Goal: Transaction & Acquisition: Purchase product/service

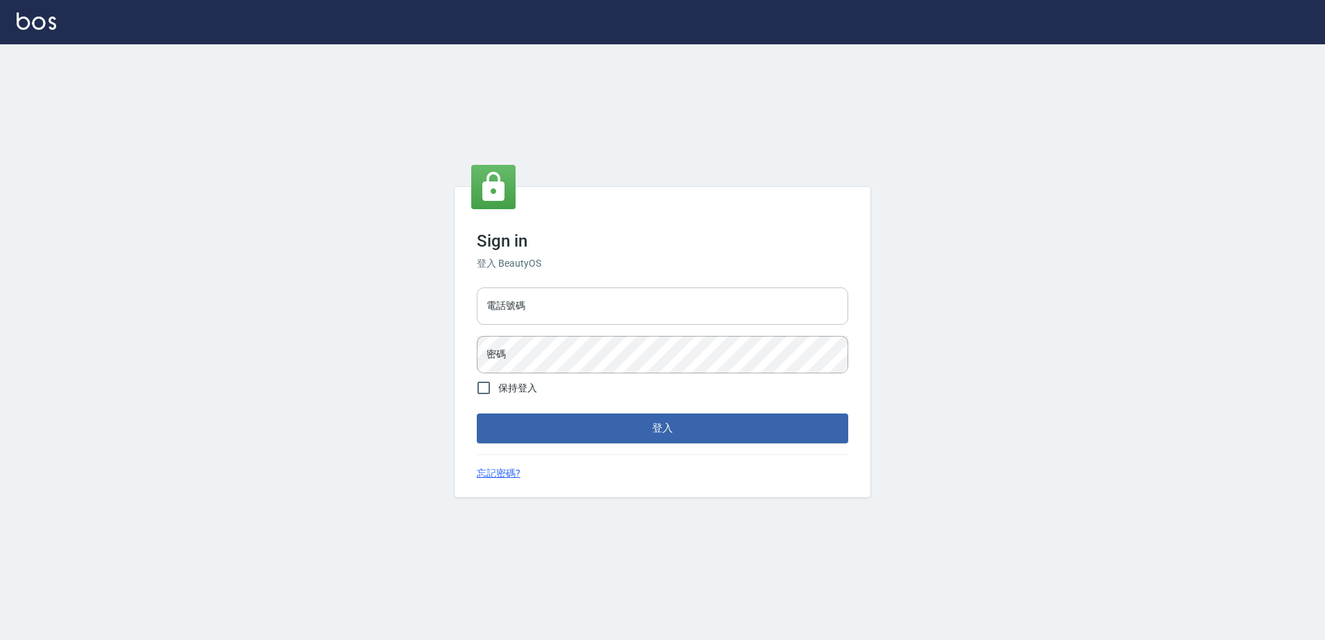
click at [573, 301] on input "電話號碼" at bounding box center [662, 306] width 371 height 37
type input "0426865599"
click at [477, 414] on button "登入" at bounding box center [662, 428] width 371 height 29
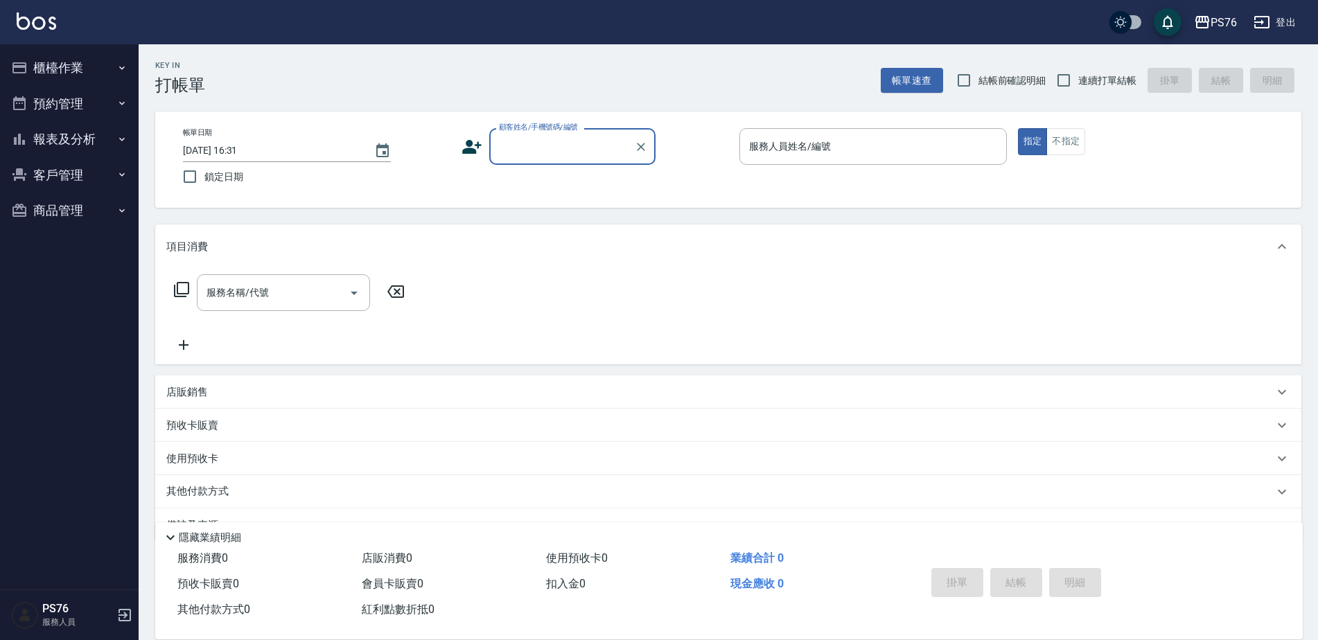
click at [1108, 83] on span "連續打單結帳" at bounding box center [1107, 80] width 58 height 15
click at [1078, 83] on input "連續打單結帳" at bounding box center [1063, 80] width 29 height 29
checkbox input "true"
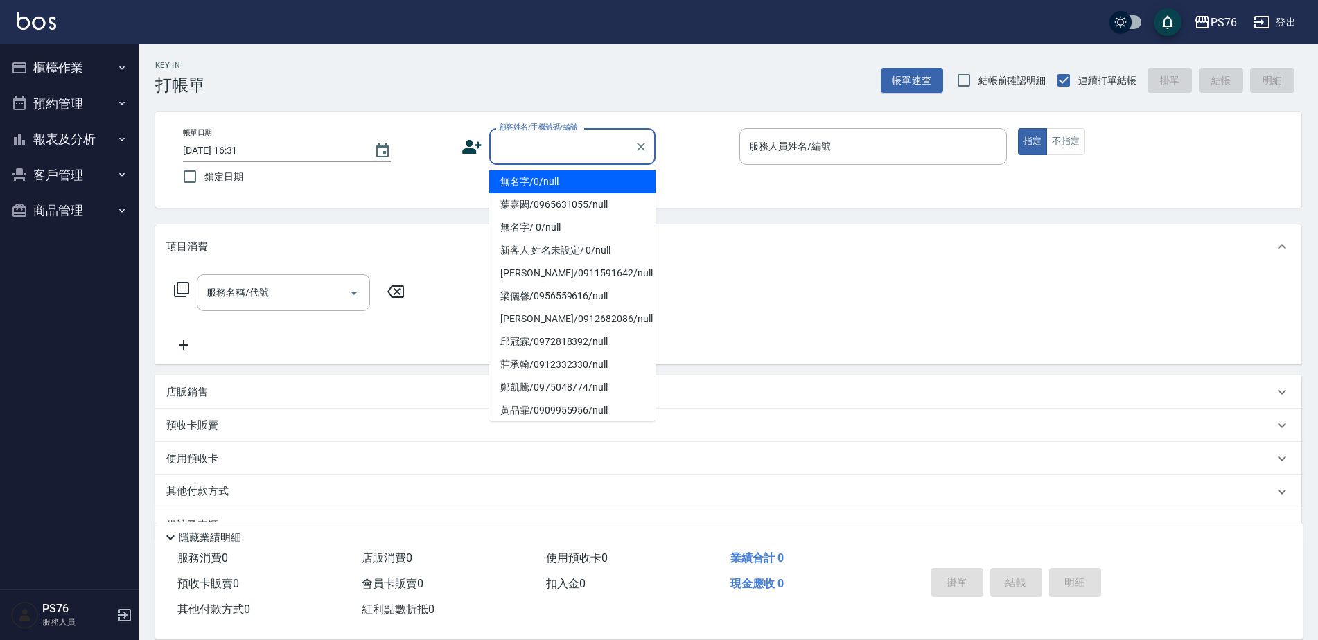
click at [574, 136] on div "顧客姓名/手機號碼/編號 顧客姓名/手機號碼/編號" at bounding box center [572, 146] width 166 height 37
type input "無名字/0/null"
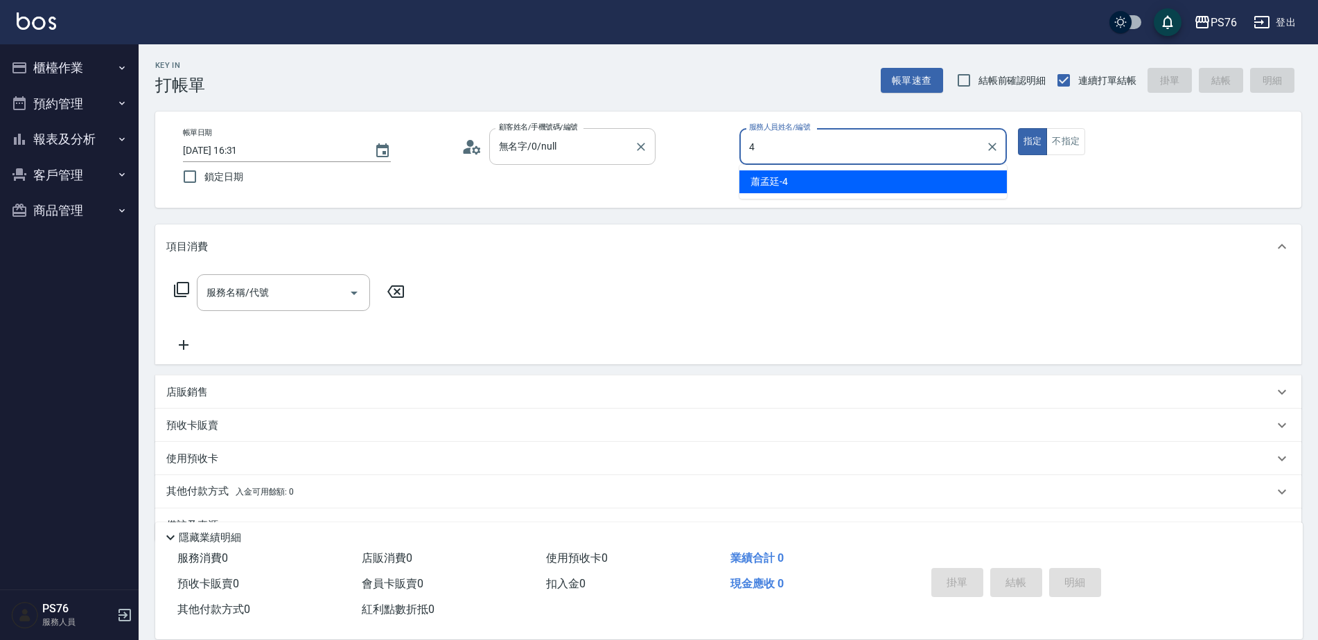
type input "蕭孟廷-4"
type button "true"
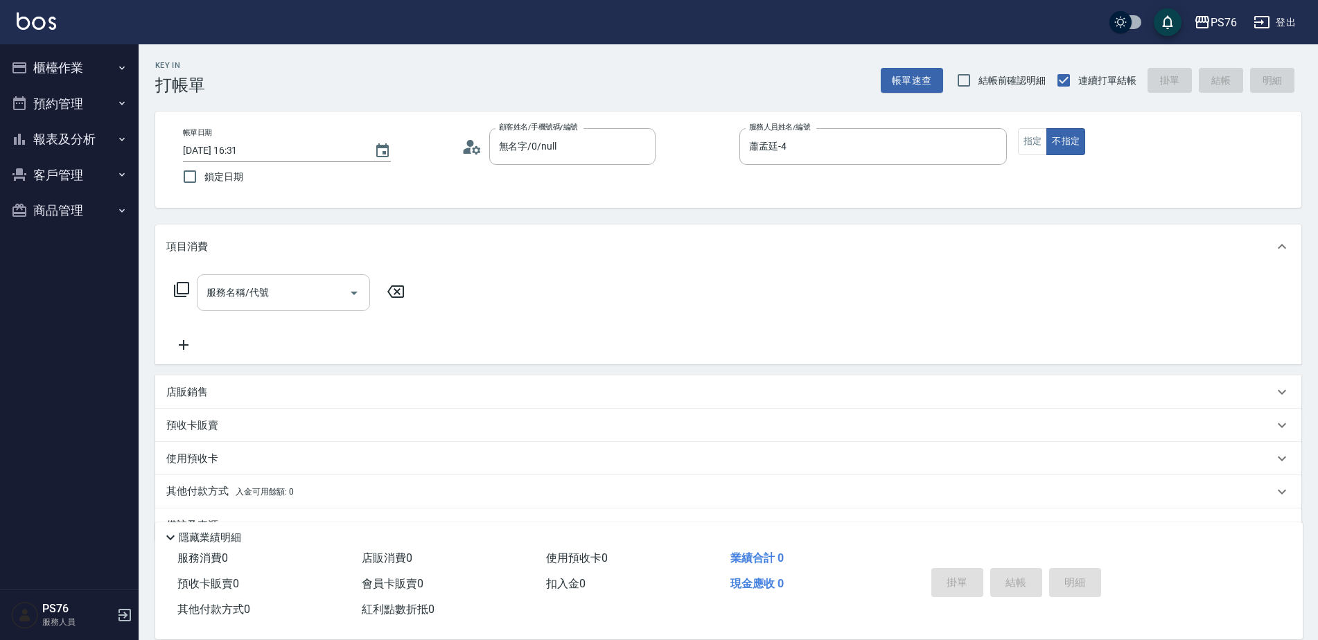
click at [303, 295] on input "服務名稱/代號" at bounding box center [273, 293] width 140 height 24
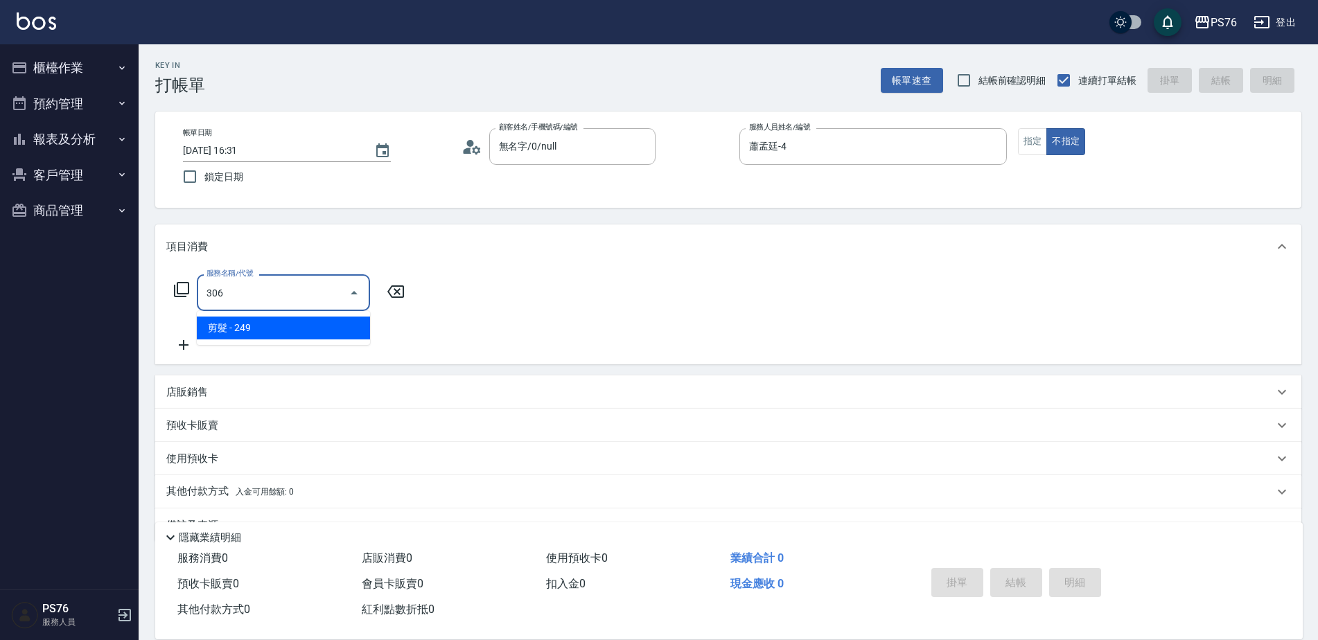
type input "剪髮(306)"
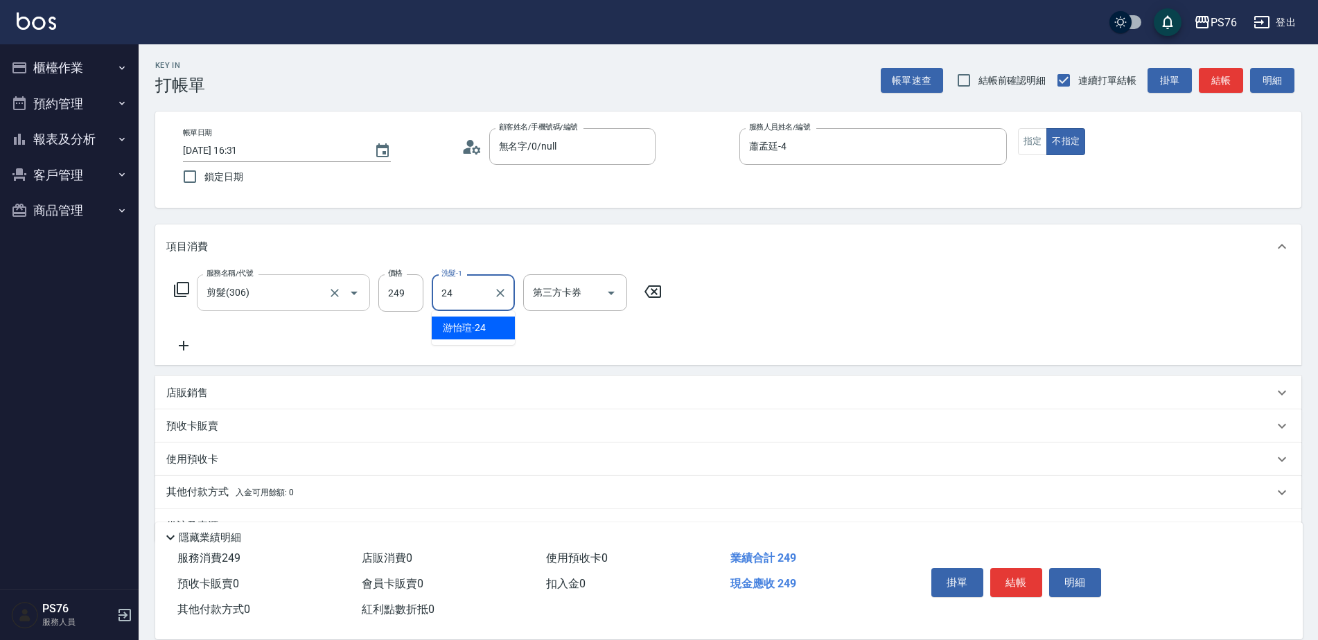
type input "游怡瑄-24"
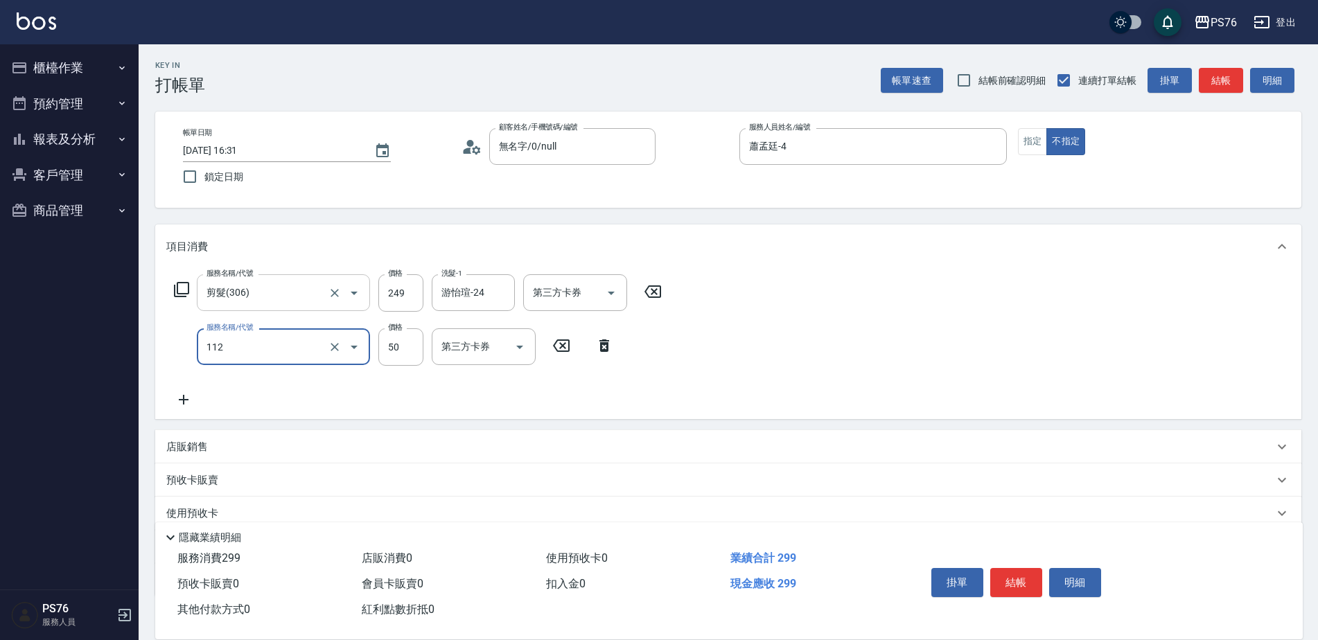
type input "精油50(112)"
type input "游怡瑄-24"
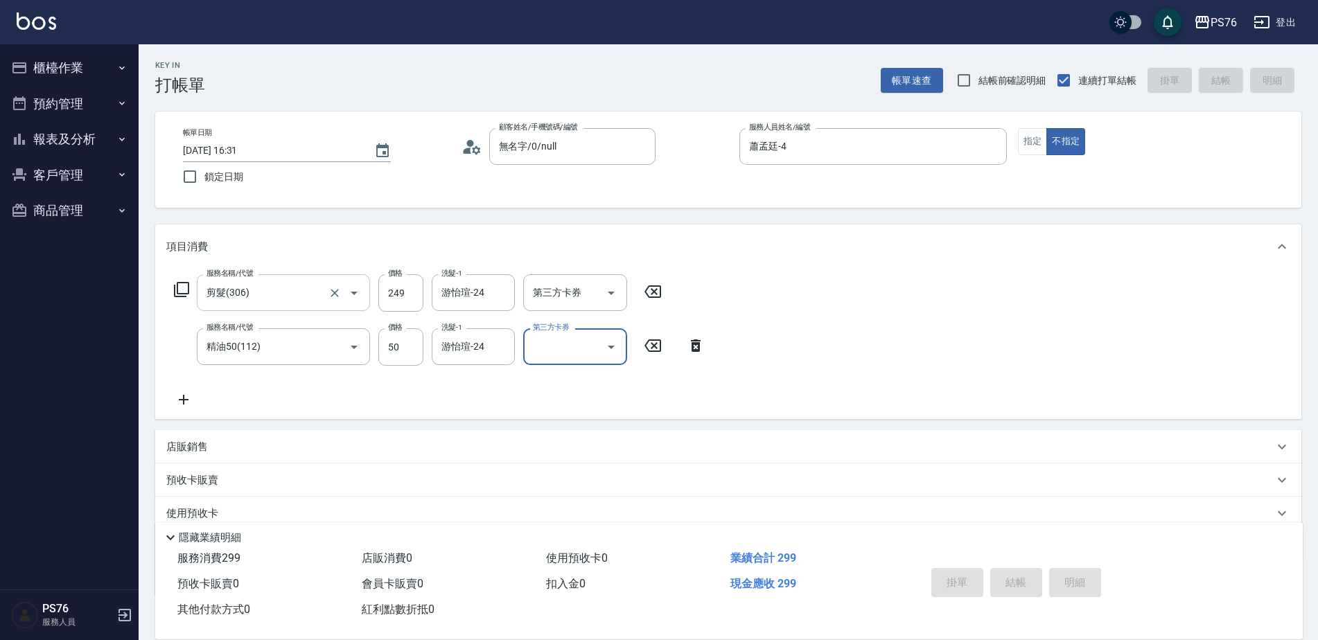
type input "[DATE] 16:32"
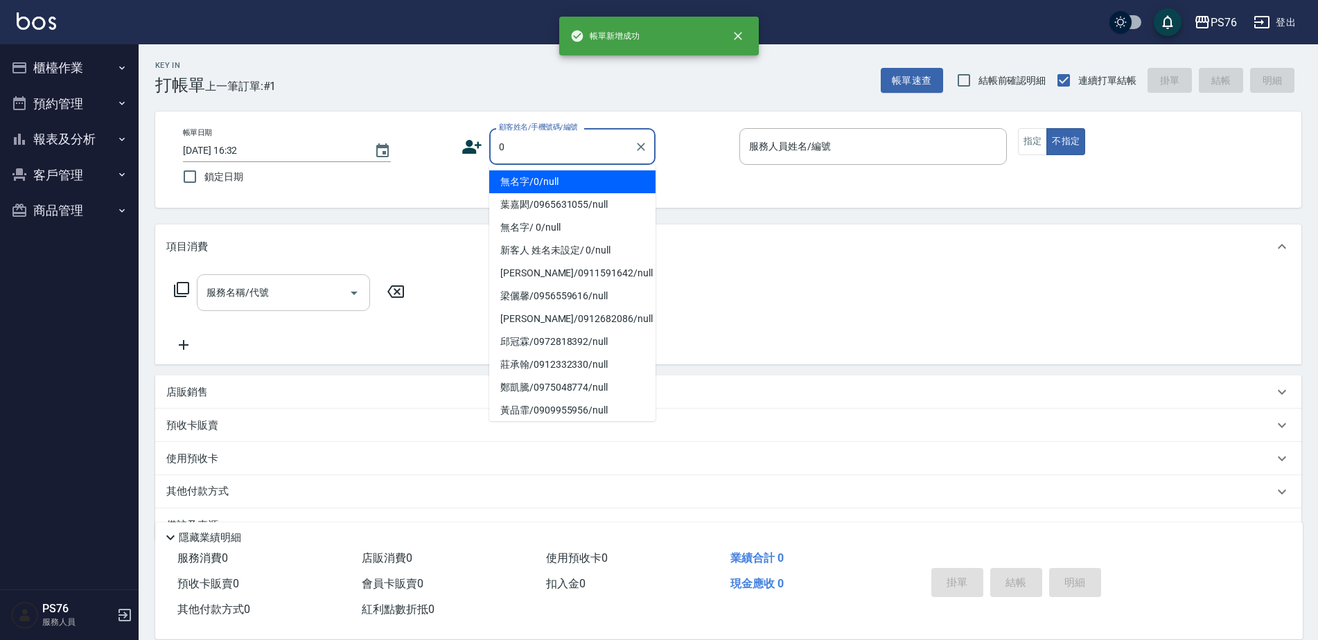
type input "無名字/0/null"
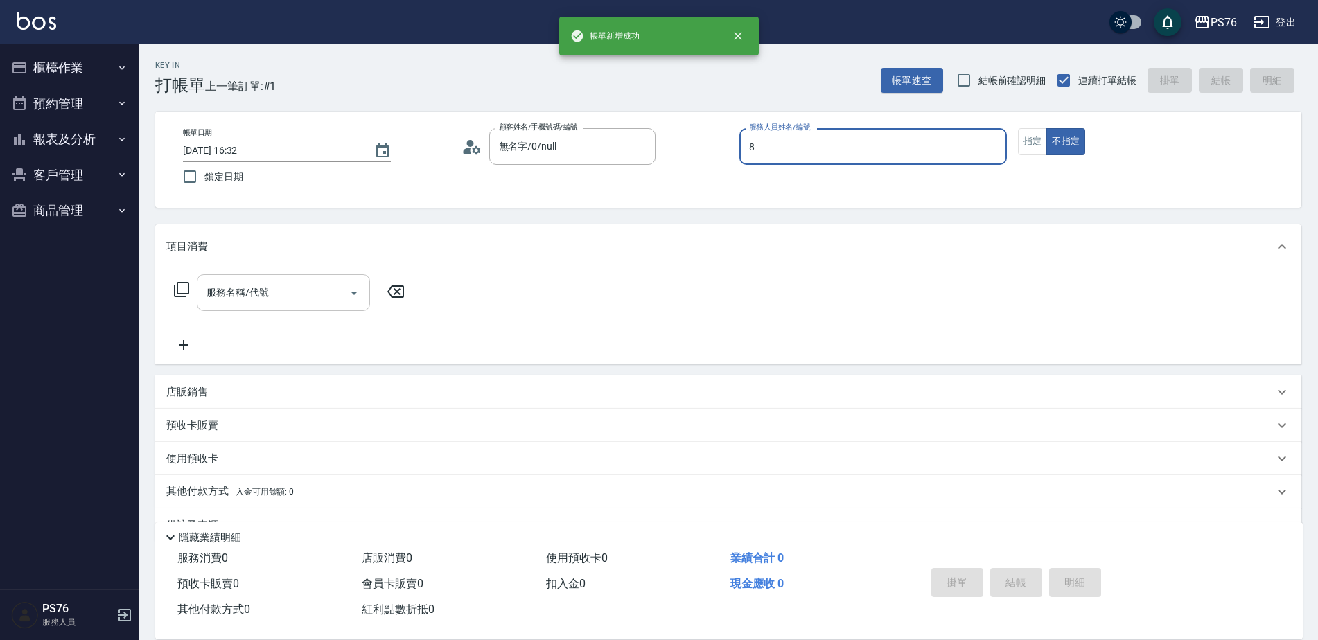
type input "經理-8"
type button "false"
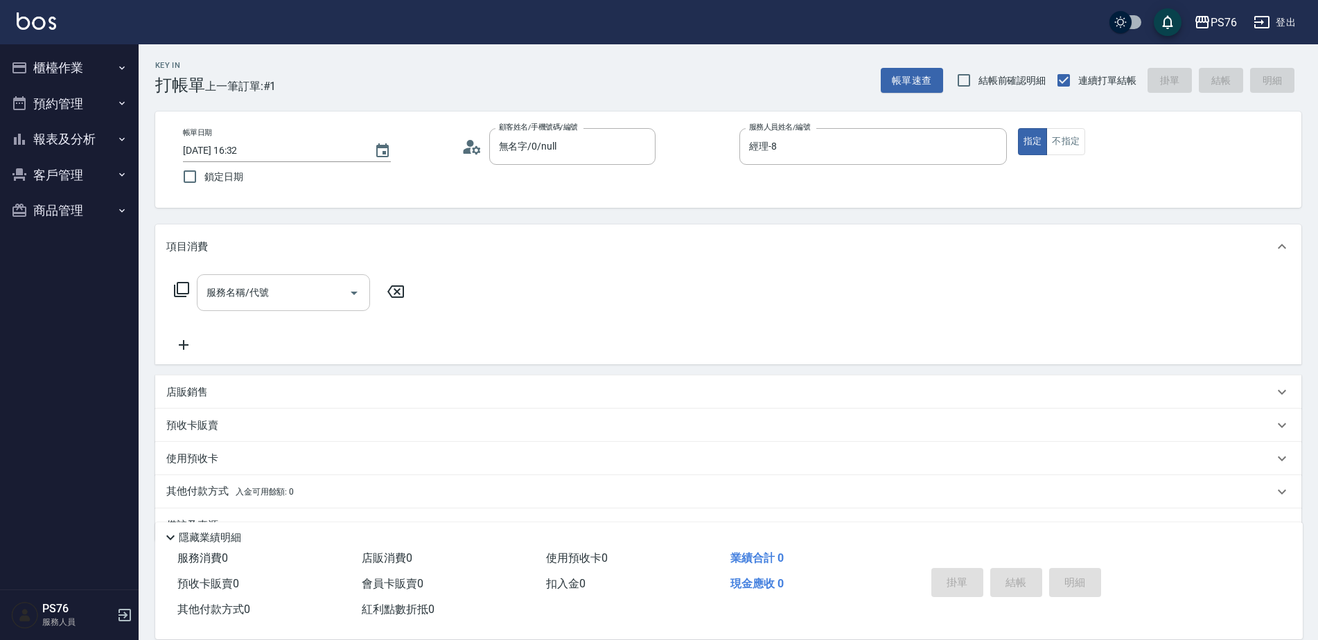
click at [256, 274] on div "服務名稱/代號" at bounding box center [283, 292] width 173 height 37
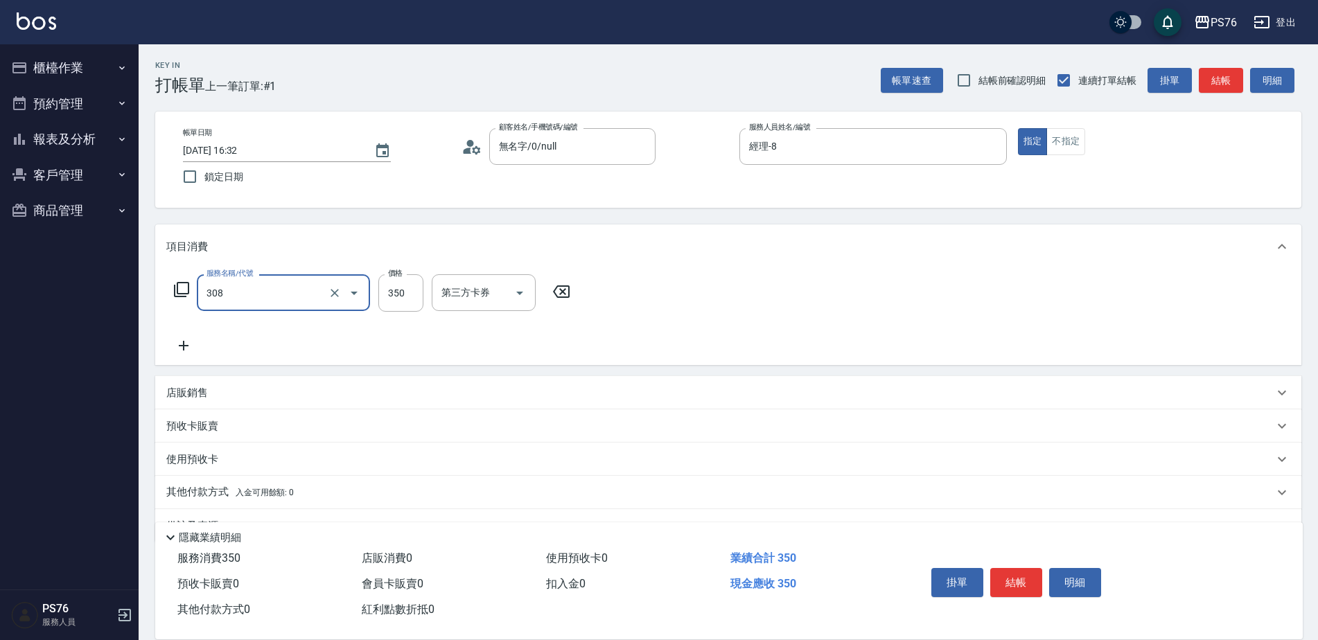
type input "洗+剪(308)"
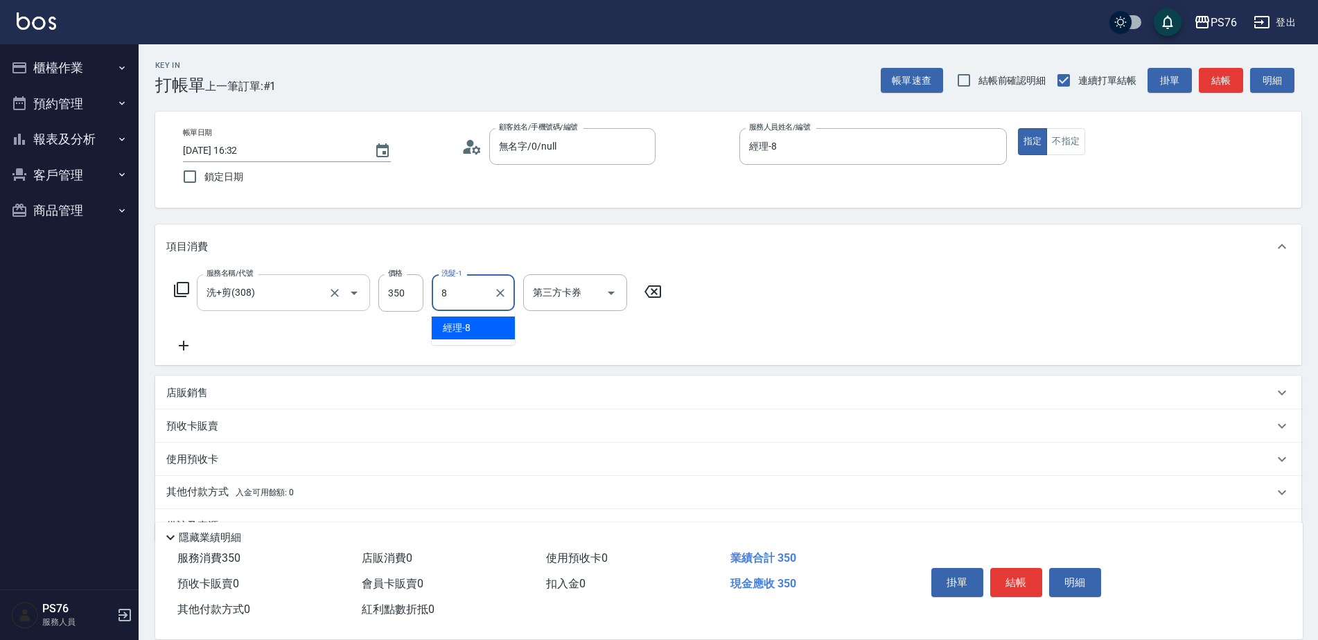
type input "經理-8"
click at [245, 384] on div "店販銷售" at bounding box center [728, 392] width 1146 height 33
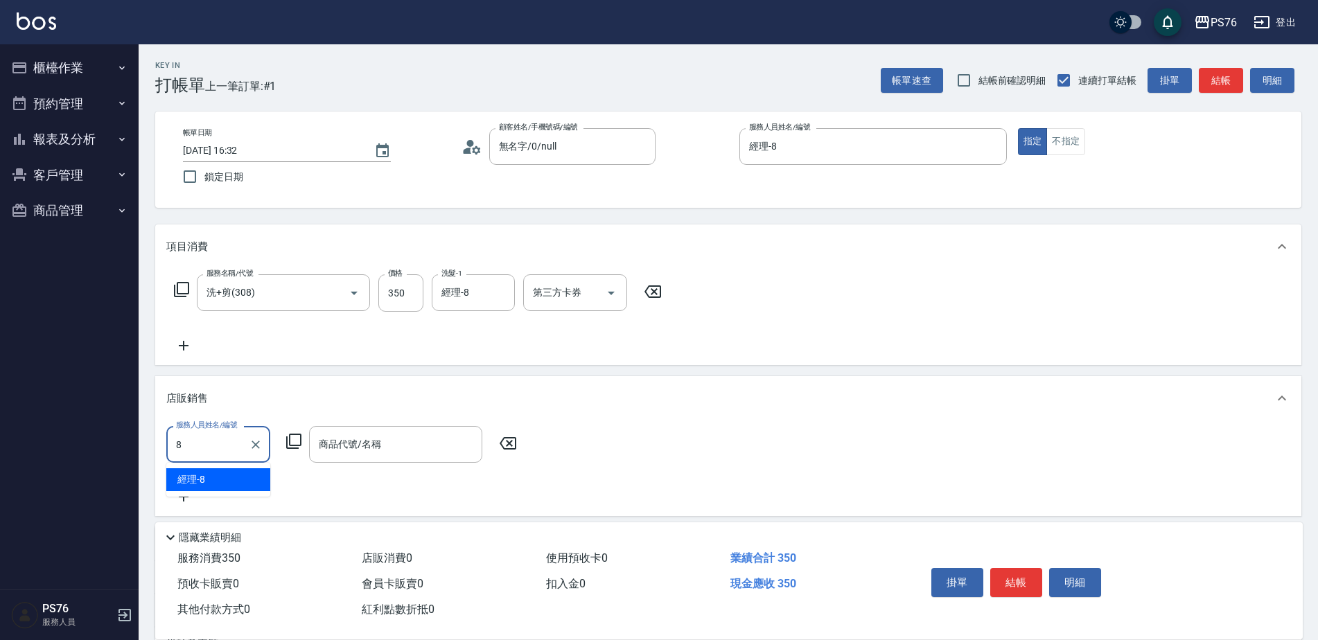
type input "經理-8"
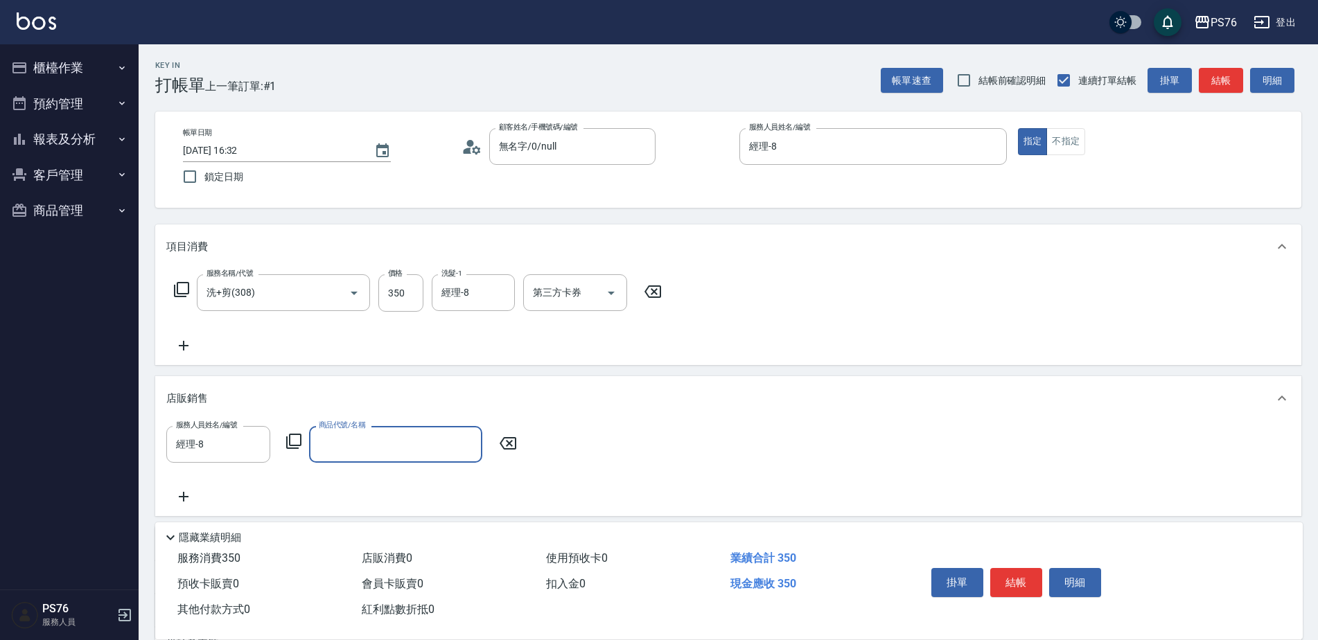
type input "2"
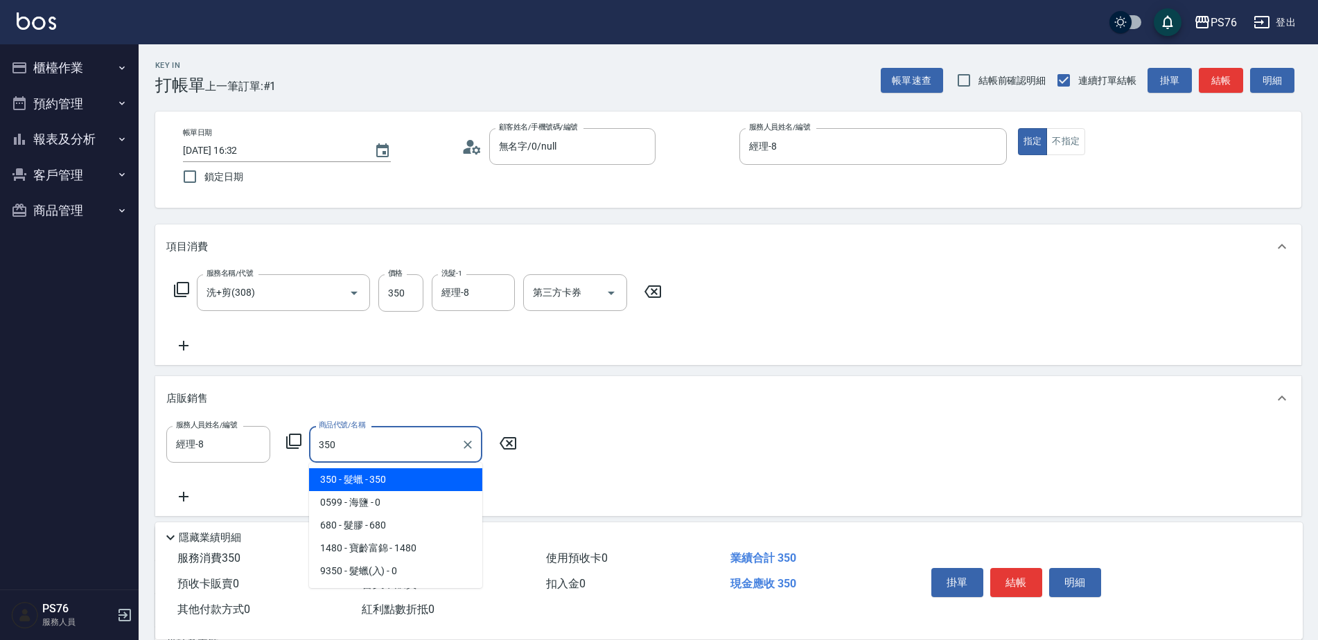
type input "髮蠟"
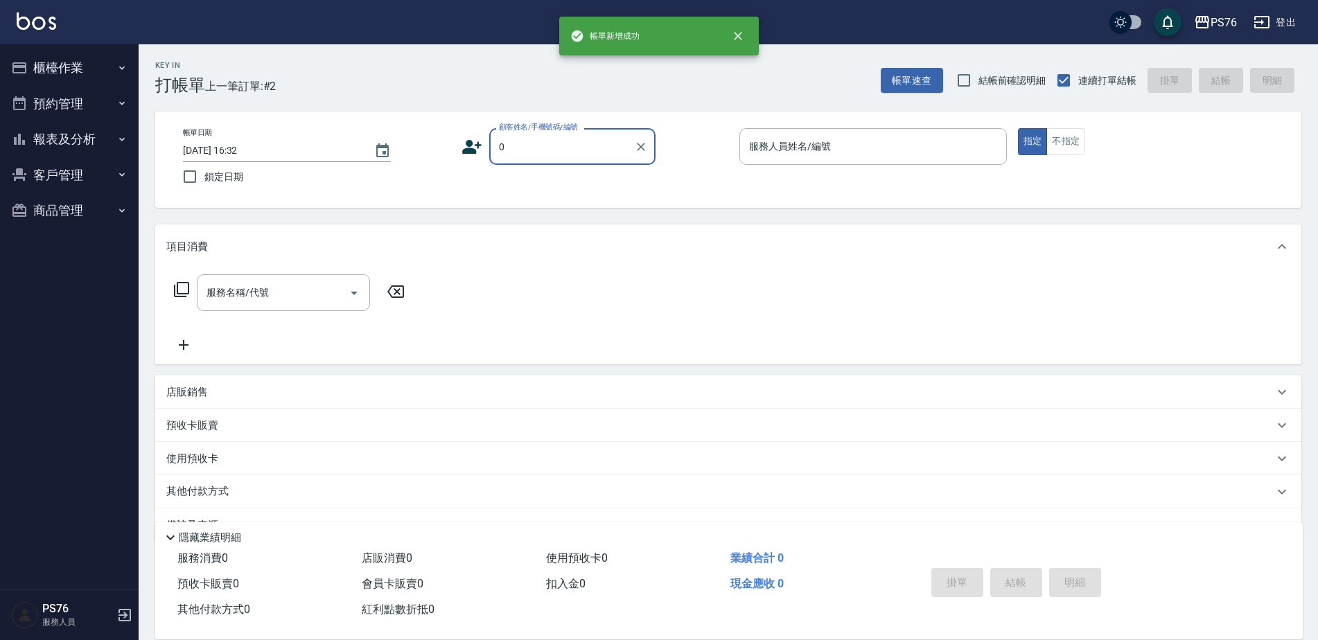
type input "無名字/0/null"
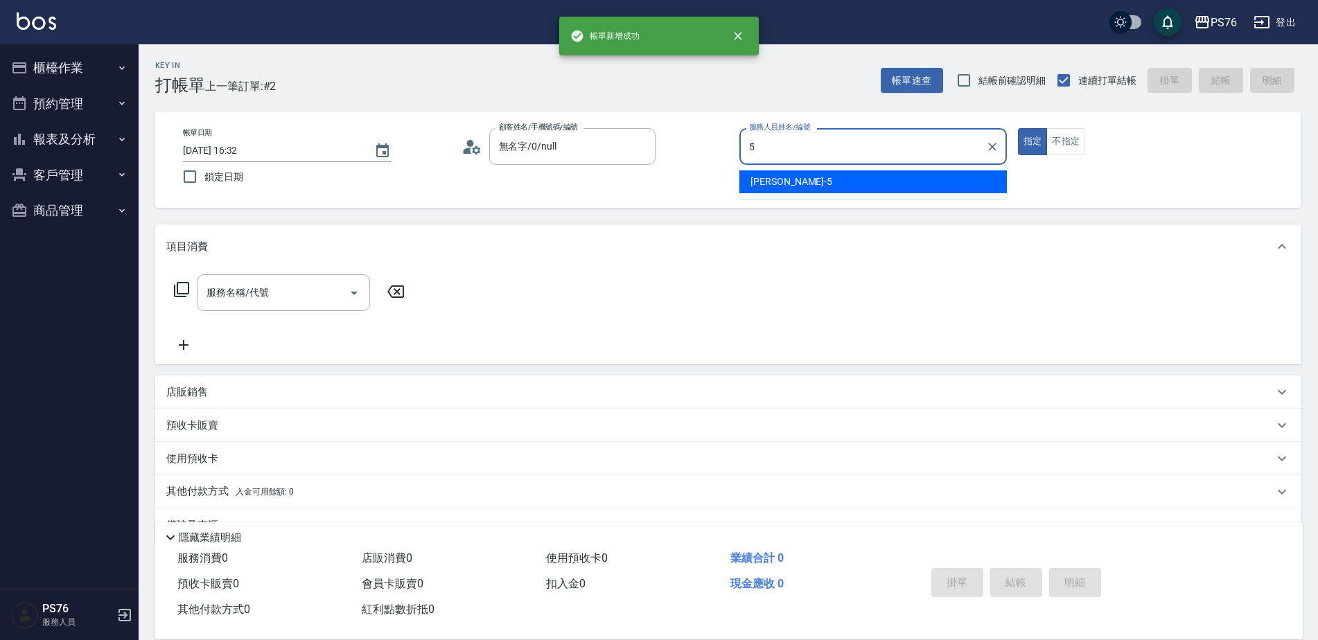
type input "[PERSON_NAME]-5"
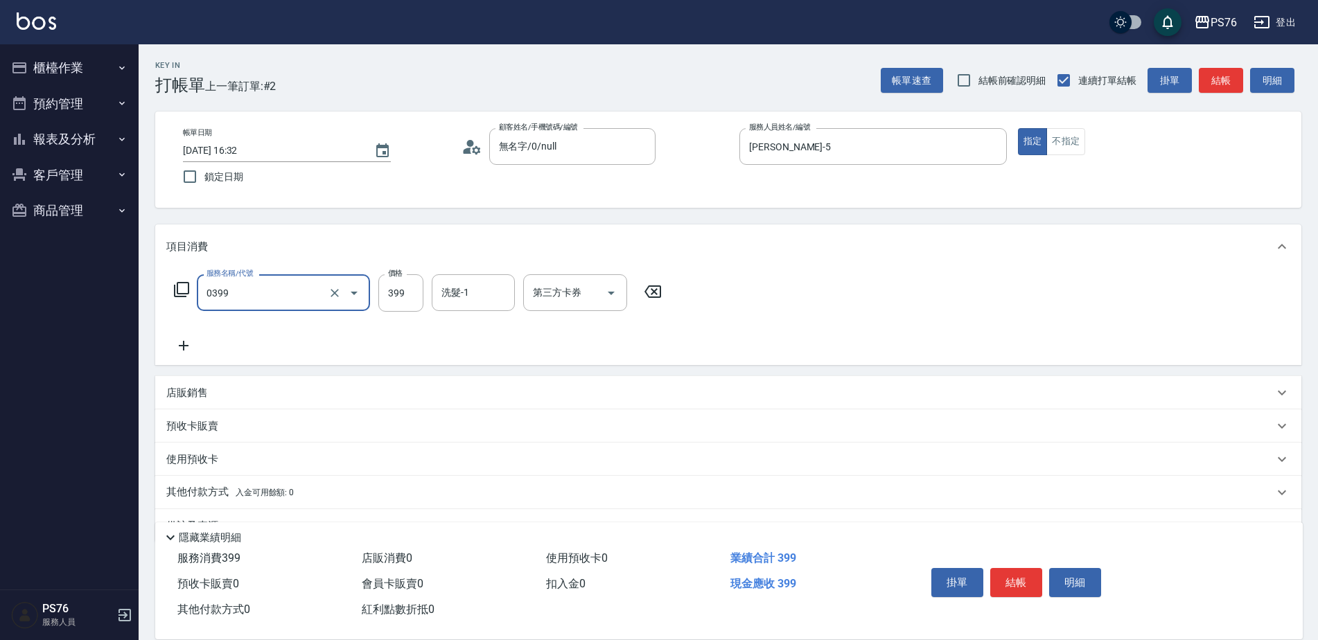
type input "海鹽399(0399)"
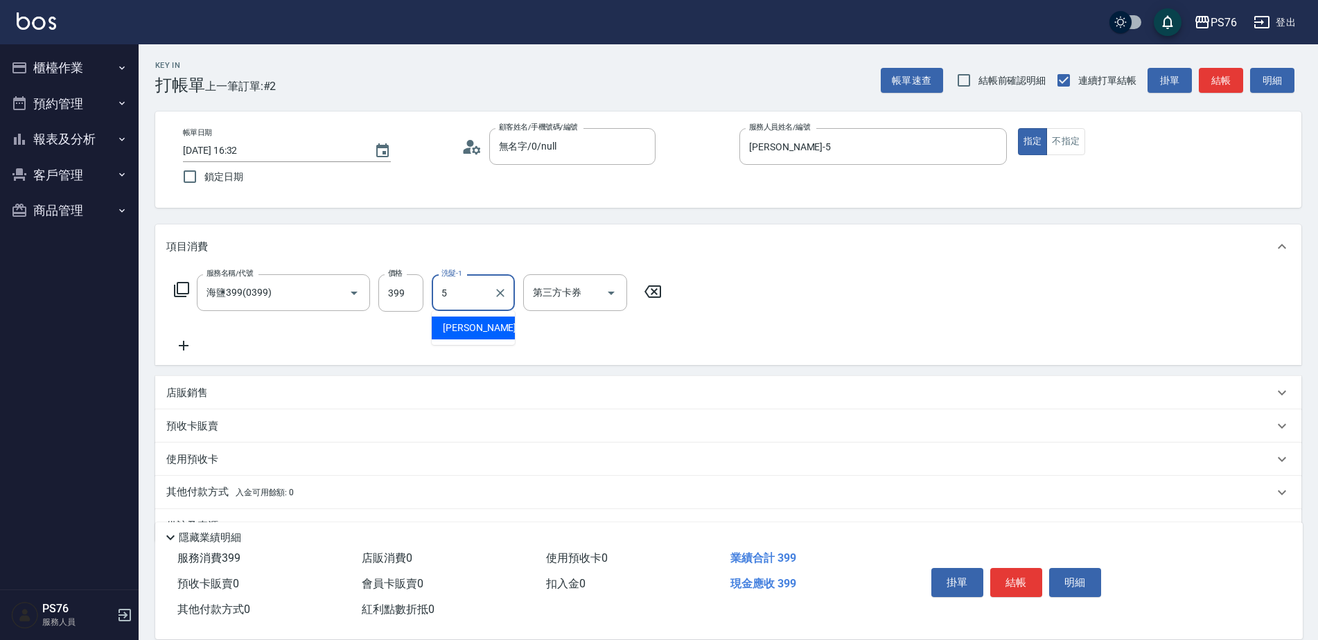
type input "[PERSON_NAME]-5"
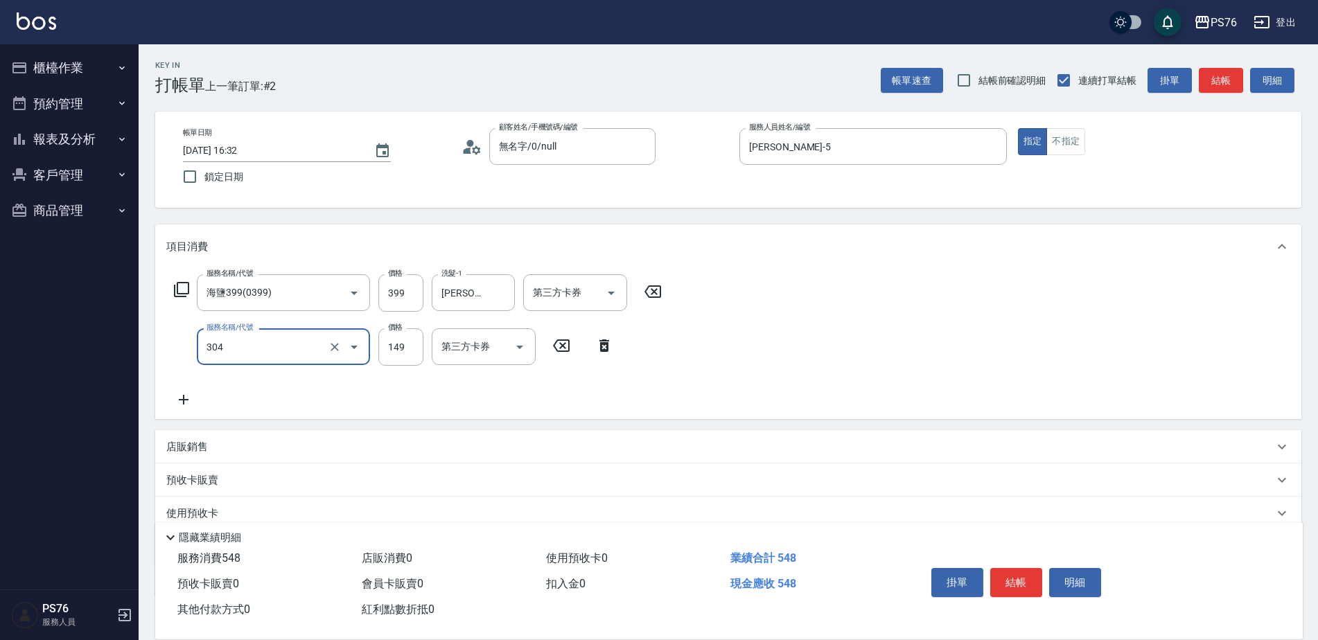
type input "剪髮(304)"
type input "179"
click at [206, 444] on p "店販銷售" at bounding box center [187, 447] width 42 height 15
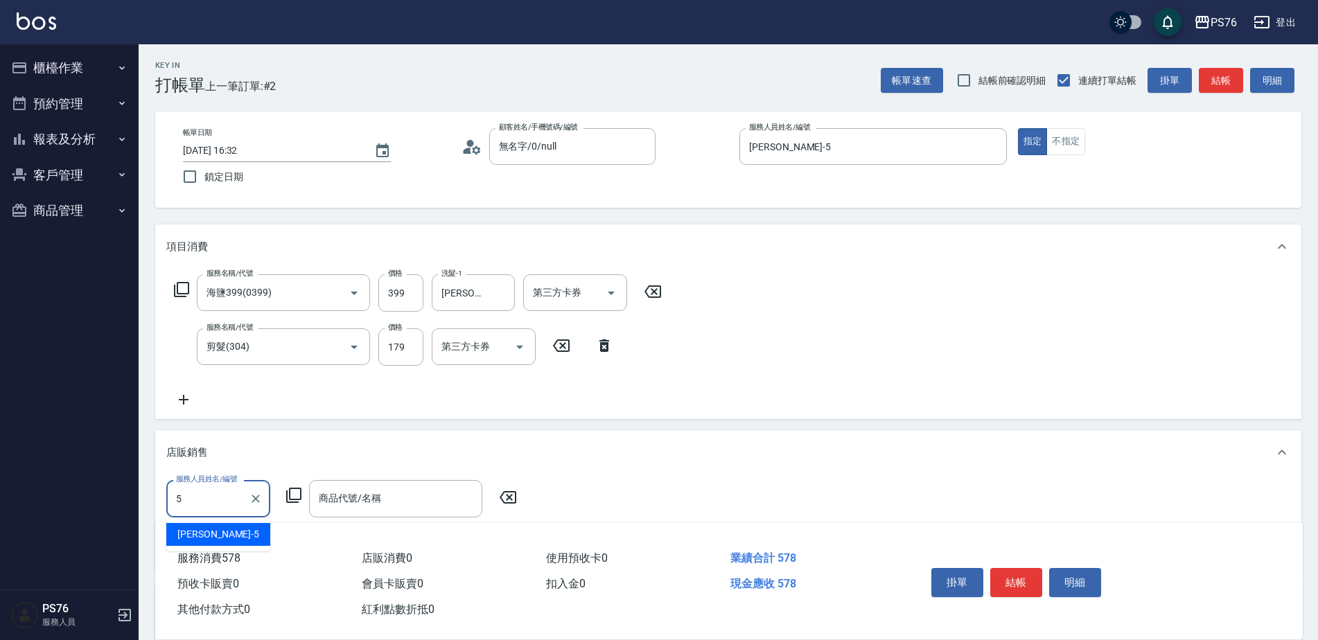
type input "[PERSON_NAME]-5"
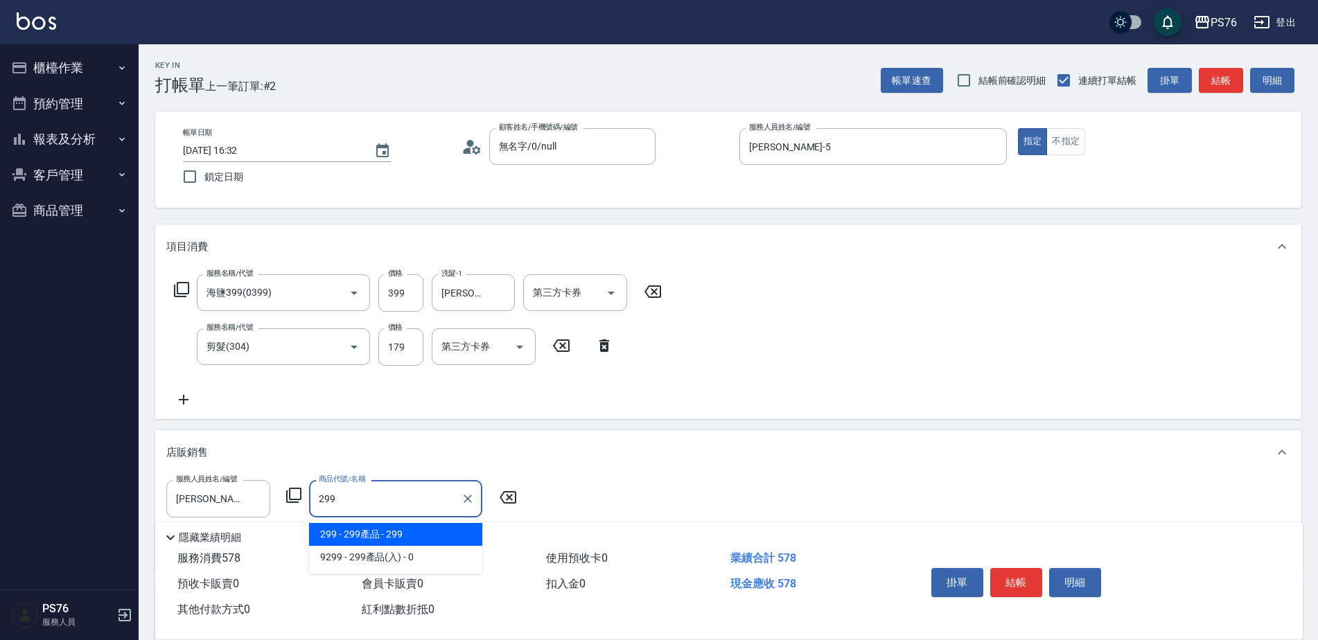
type input "299產品"
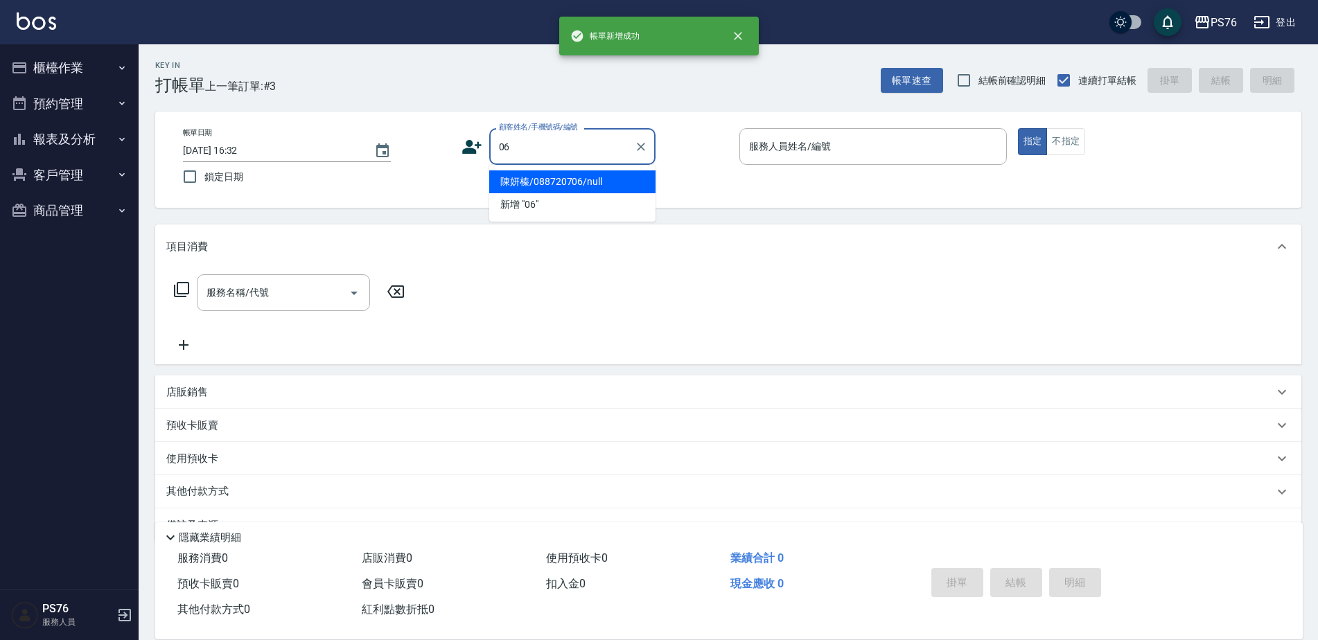
type input "陳妍榛/088720706/null"
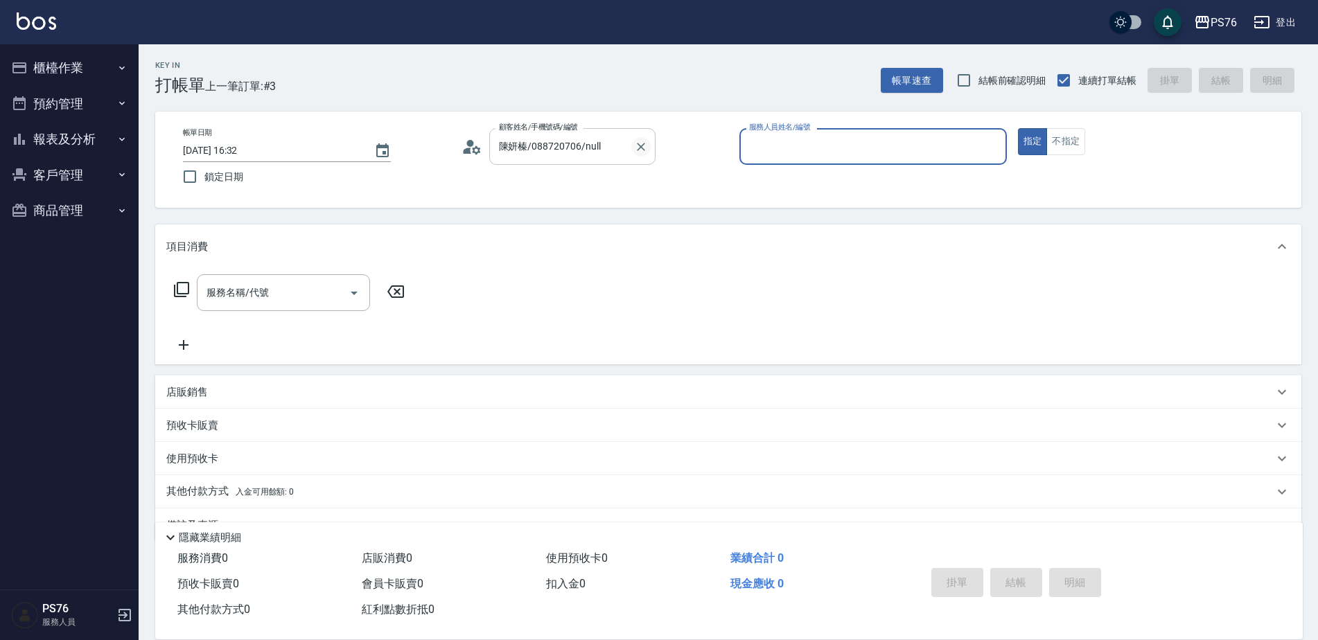
click at [637, 145] on icon "Clear" at bounding box center [641, 147] width 14 height 14
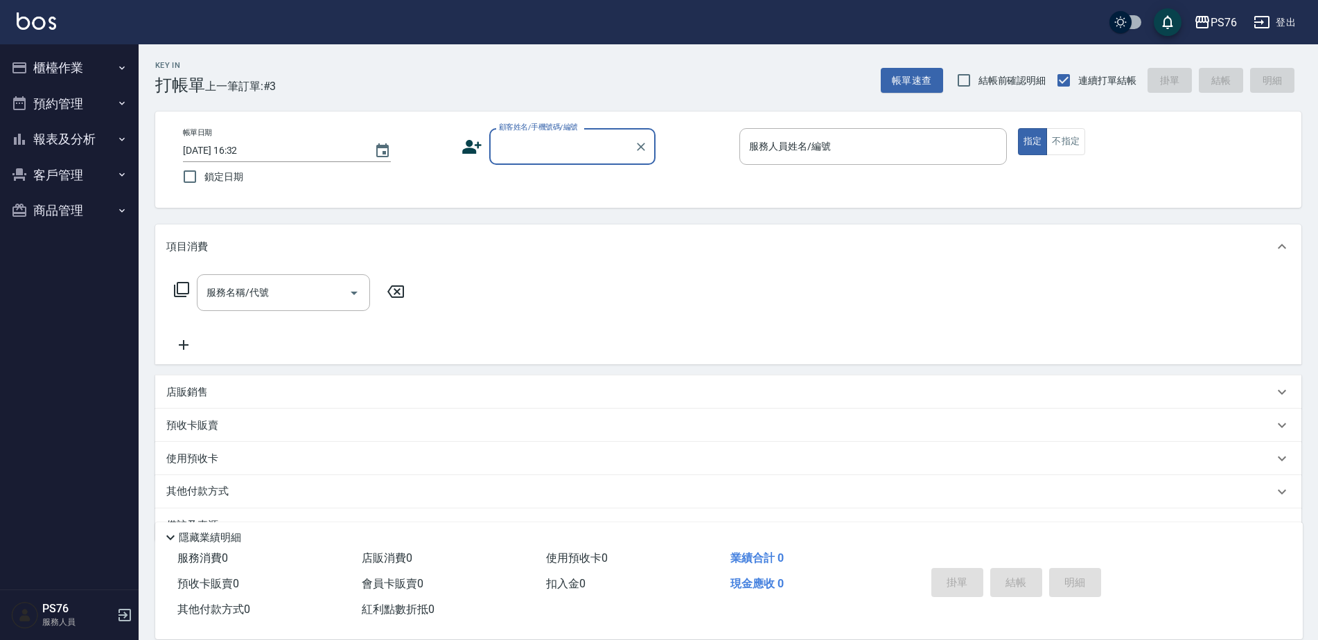
click at [619, 140] on input "顧客姓名/手機號碼/編號" at bounding box center [561, 146] width 133 height 24
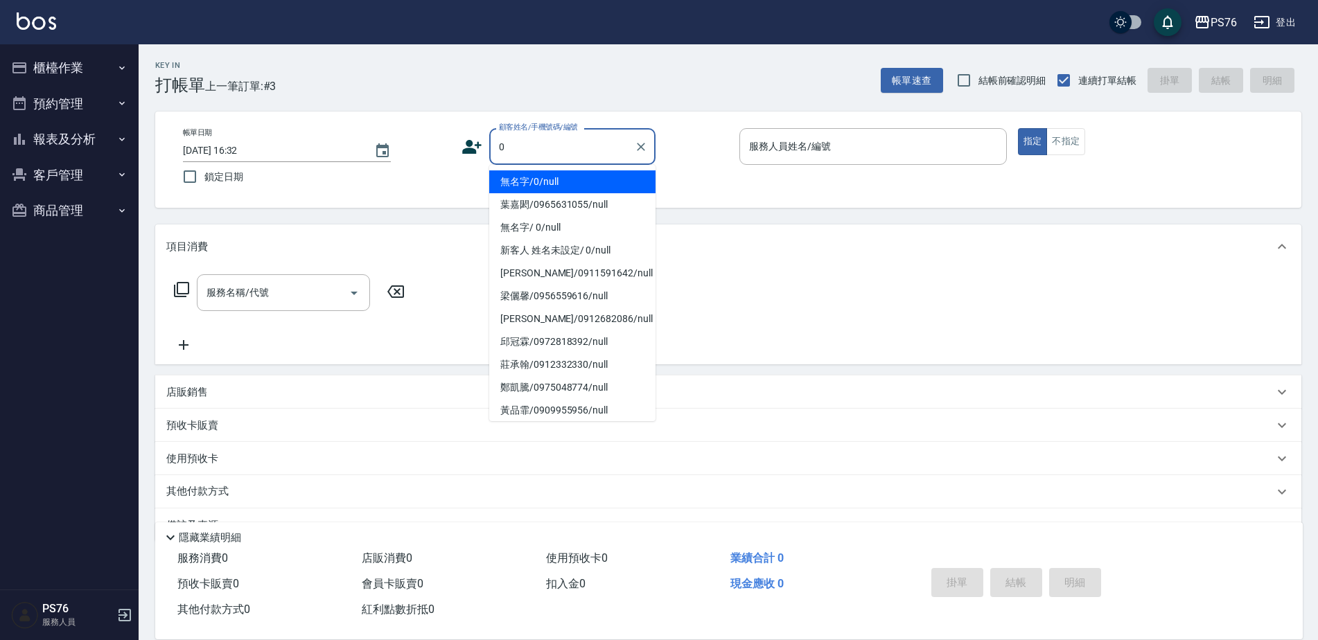
type input "無名字/0/null"
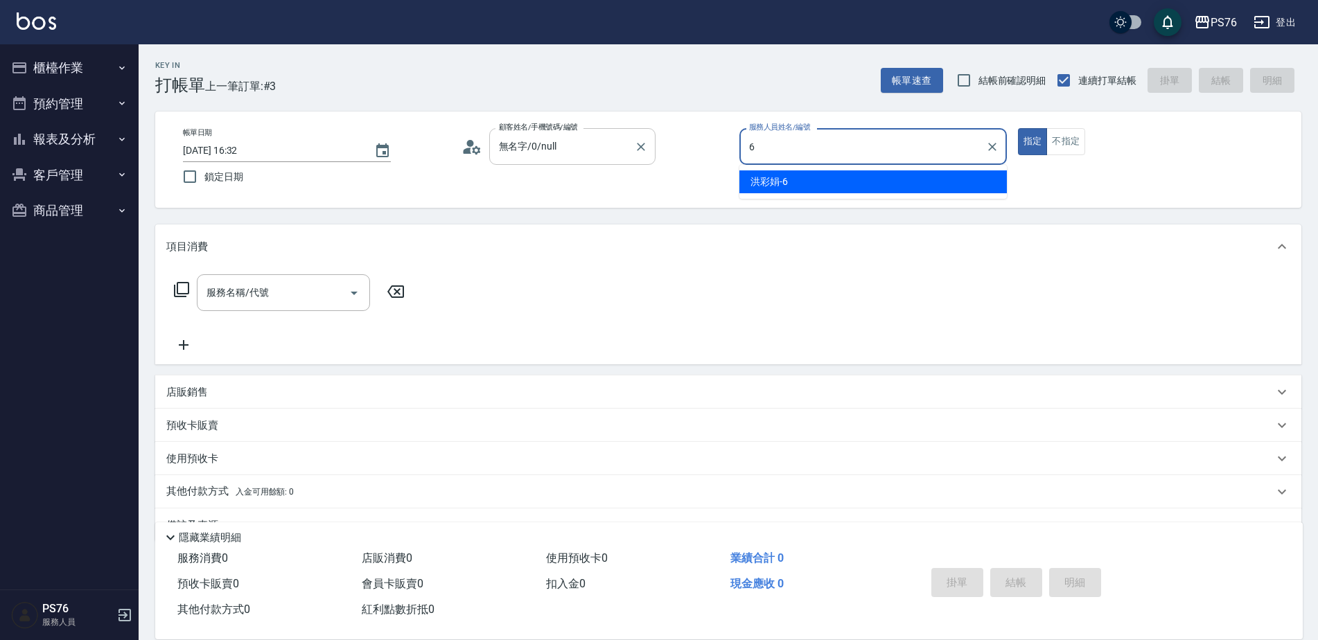
type input "洪彩娟-6"
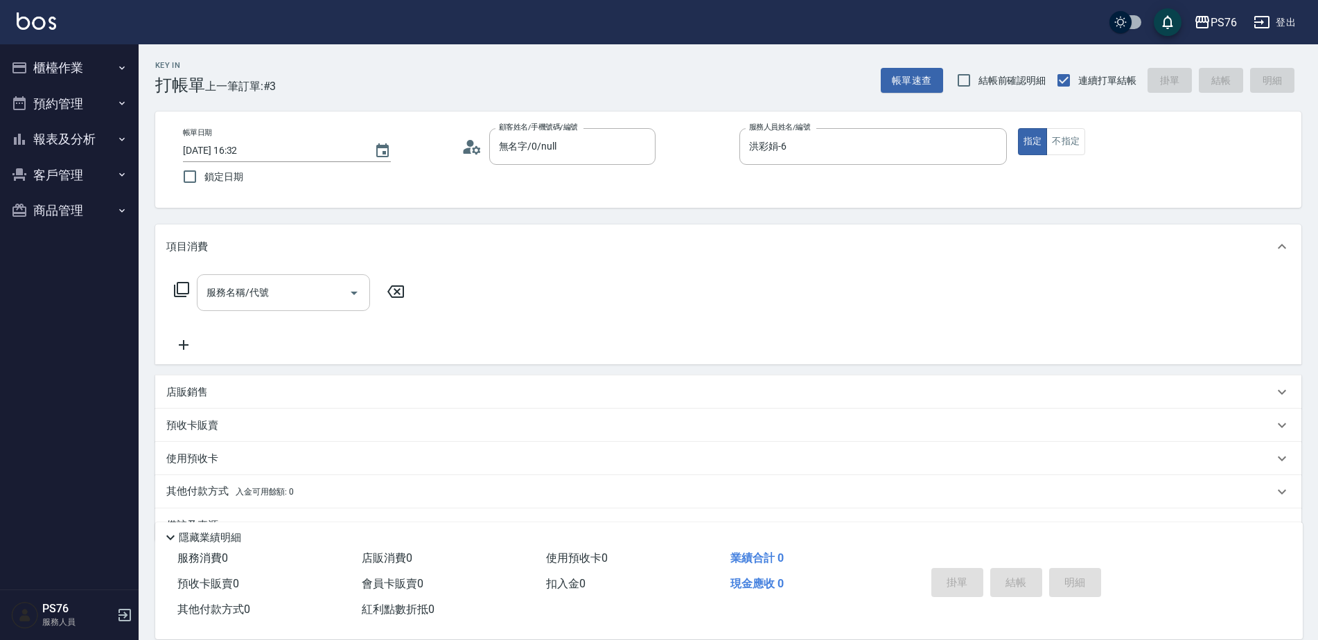
click at [299, 279] on div "服務名稱/代號" at bounding box center [283, 292] width 173 height 37
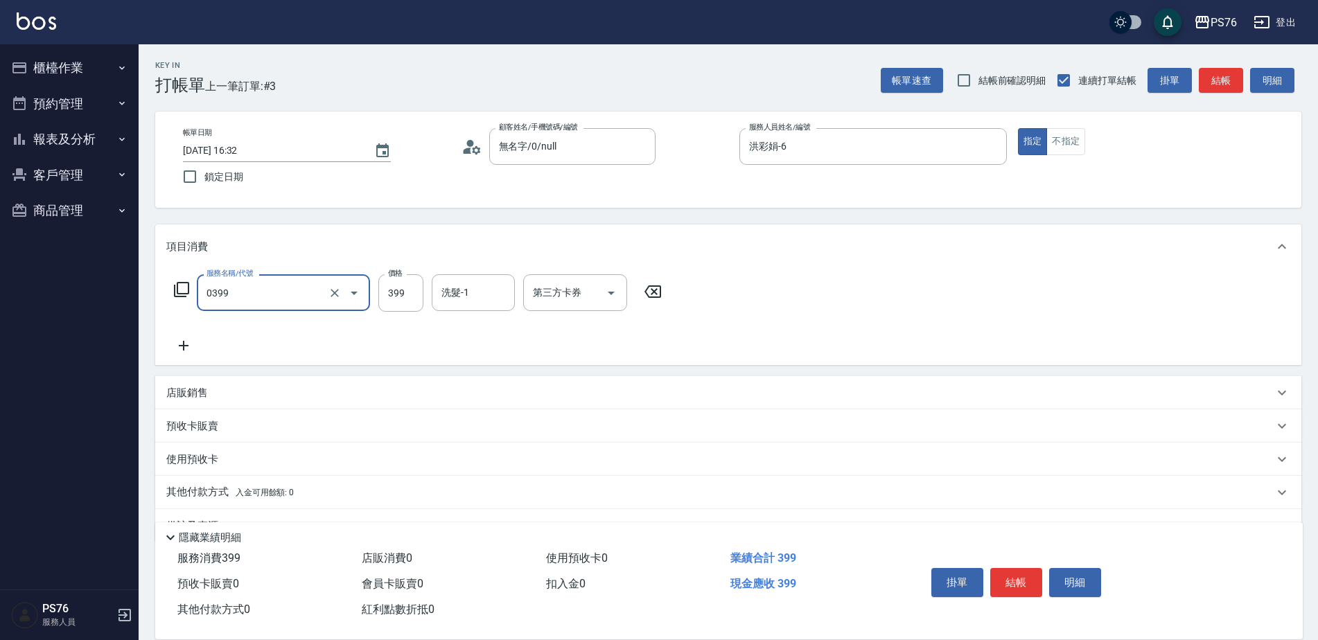
type input "海鹽399(0399)"
type input "游怡瑄-24"
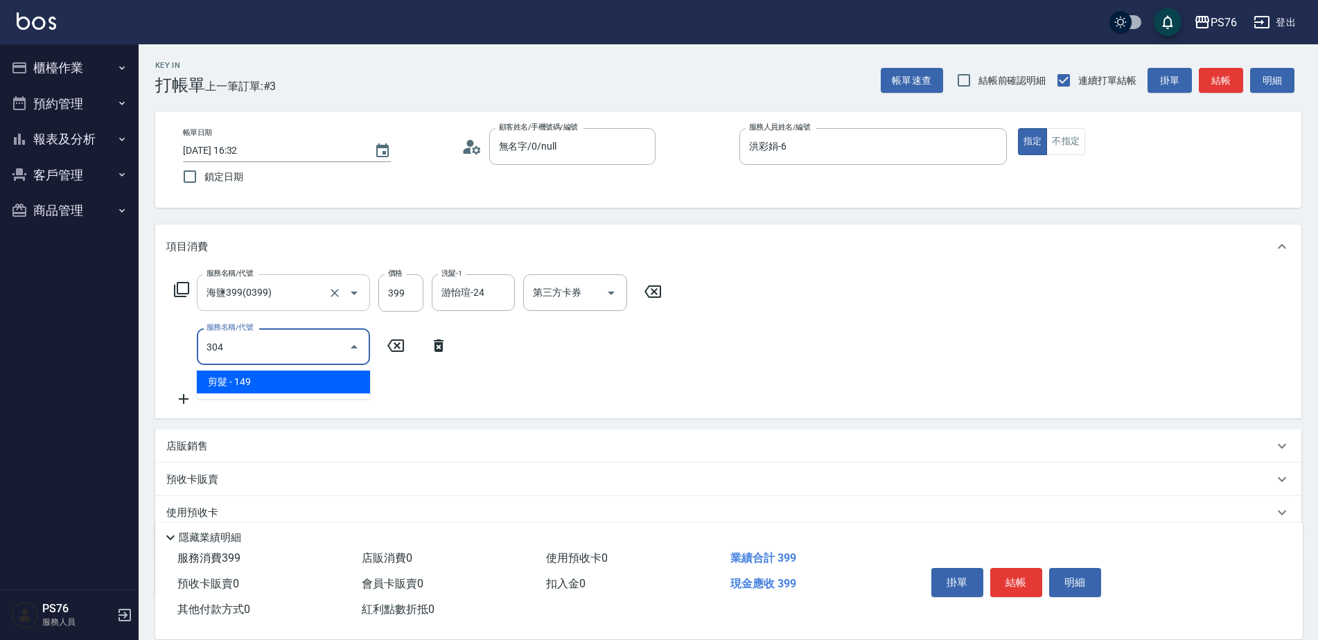
type input "剪髮(304)"
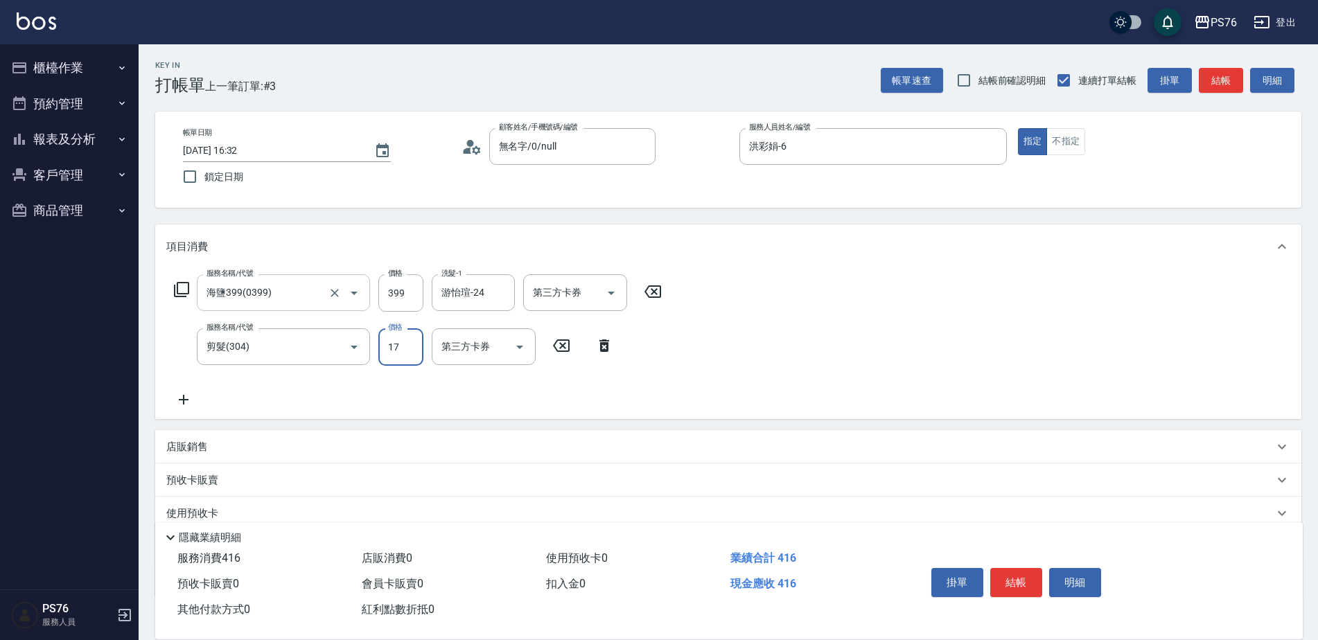
type input "179"
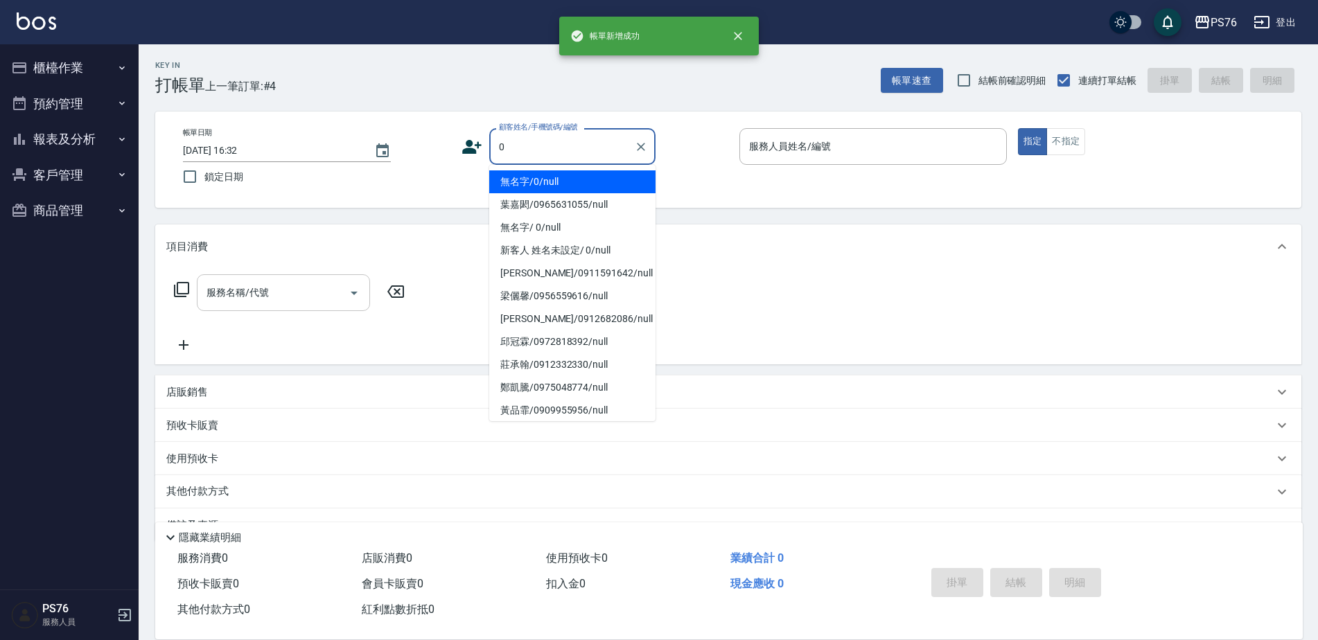
type input "無名字/0/null"
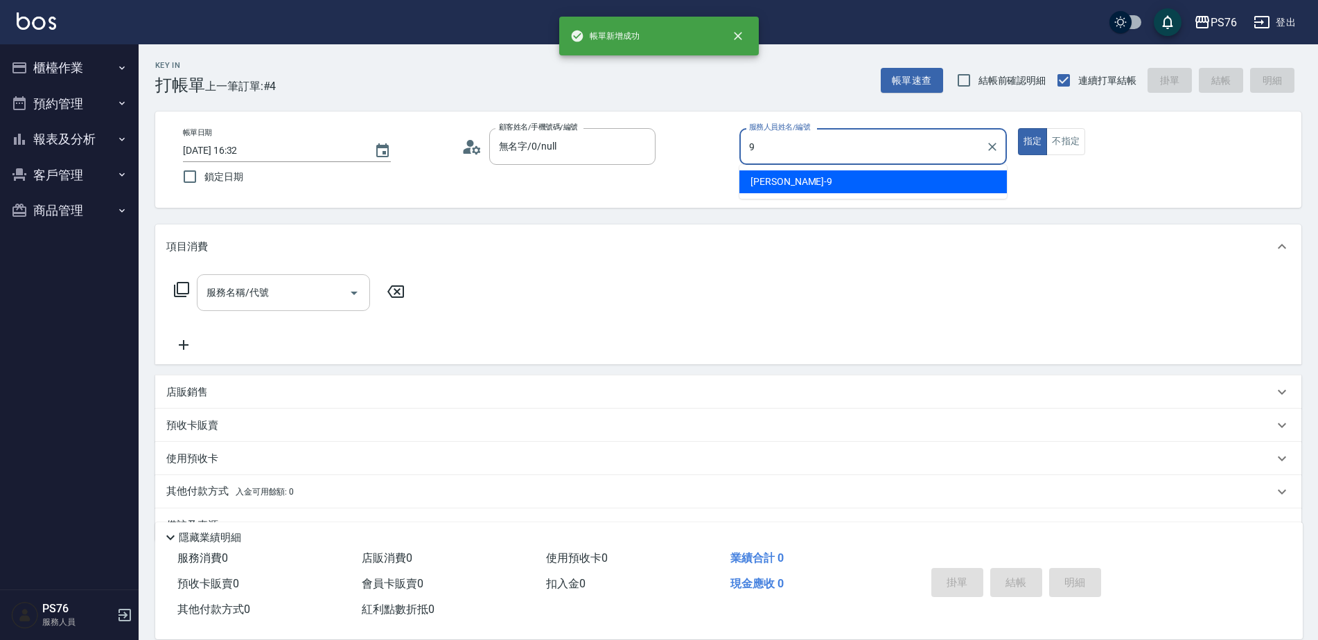
type input "[PERSON_NAME]-9"
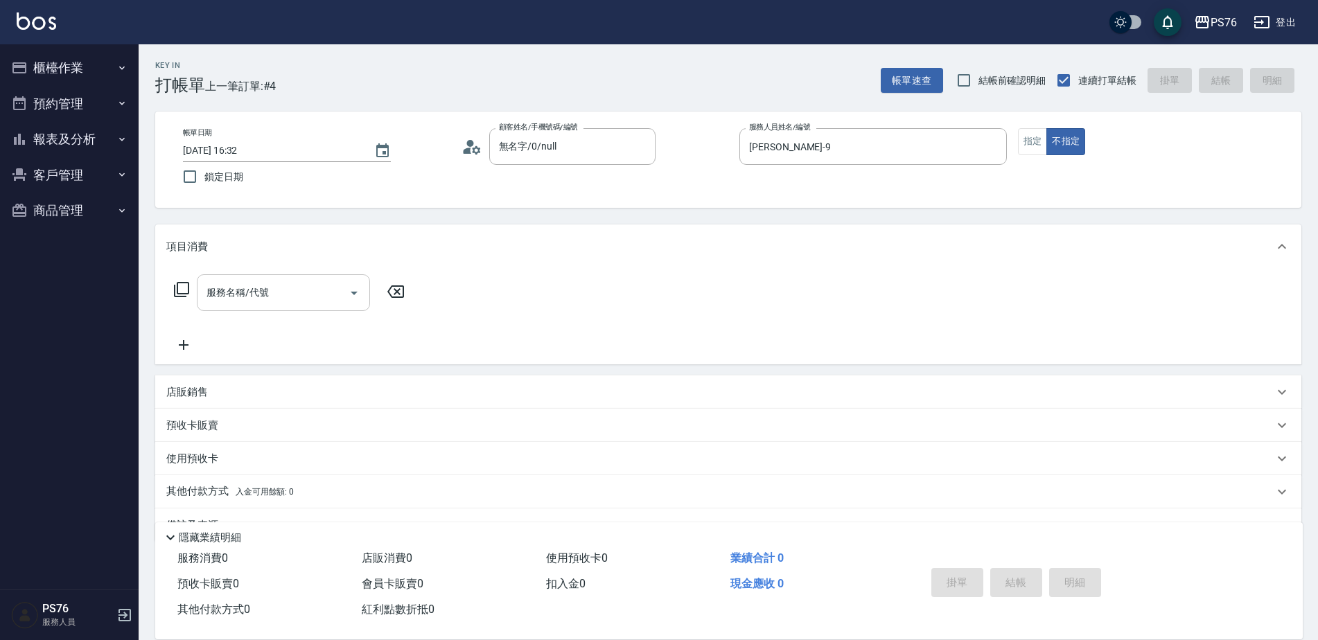
click at [242, 292] on input "服務名稱/代號" at bounding box center [273, 293] width 140 height 24
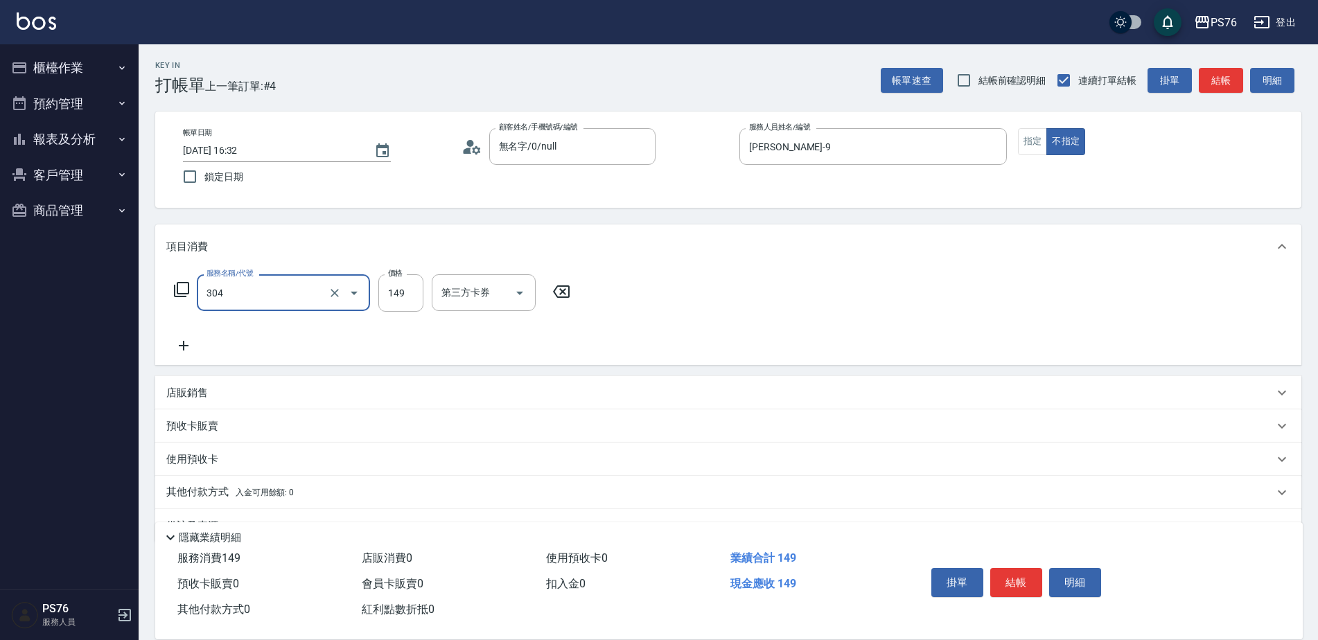
type input "剪髮(304)"
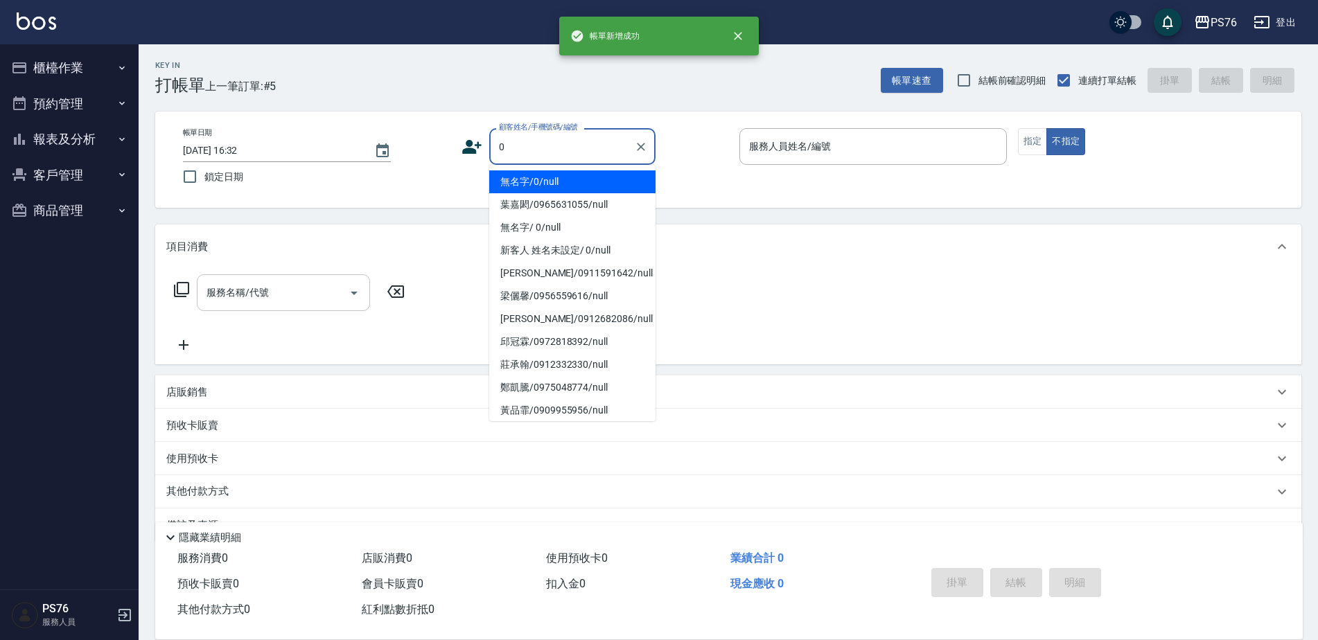
type input "無名字/0/null"
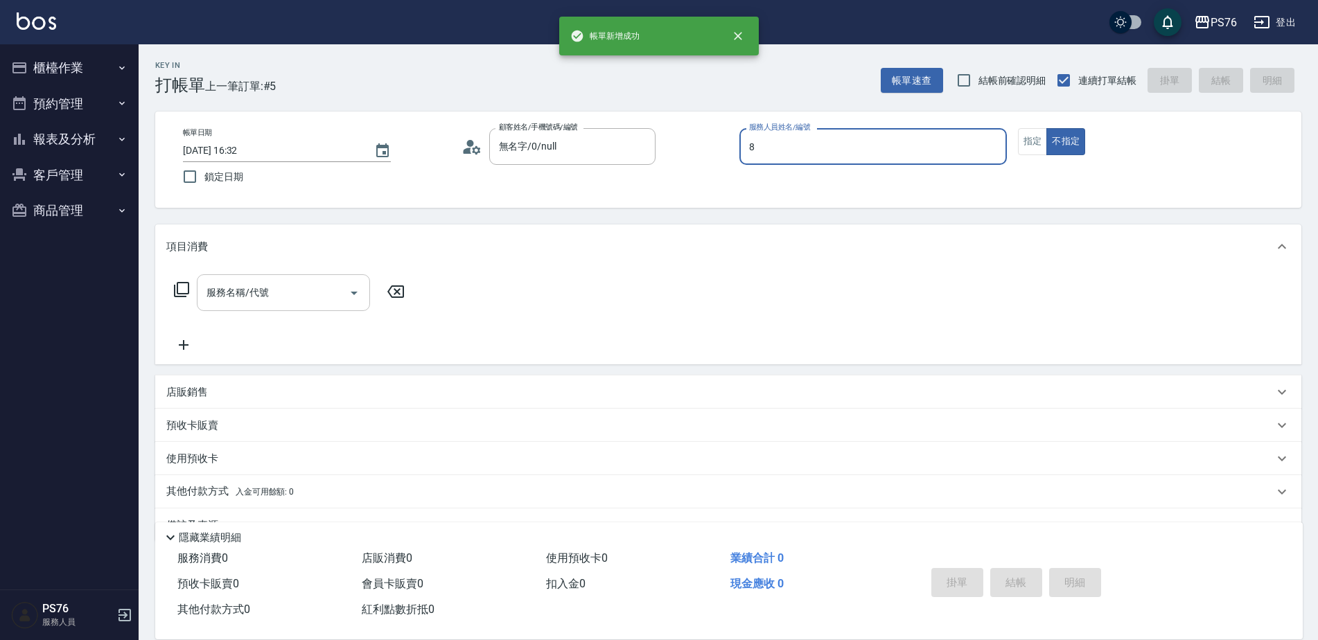
type input "經理-8"
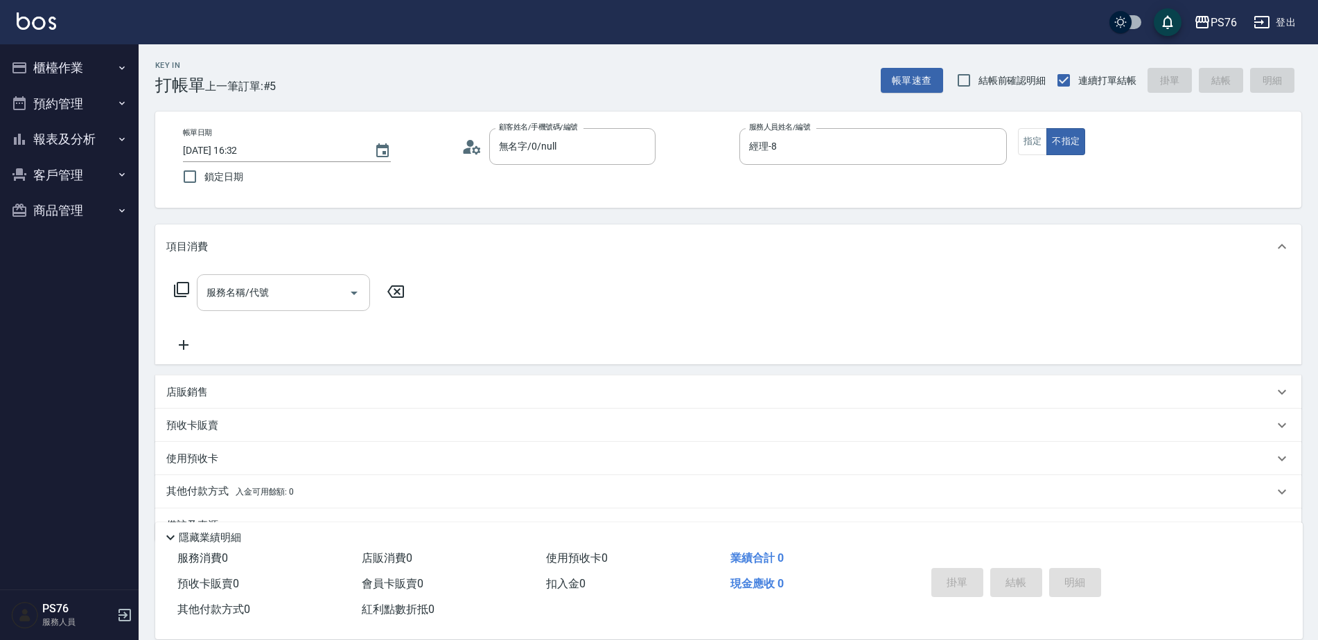
click at [242, 292] on input "服務名稱/代號" at bounding box center [273, 293] width 140 height 24
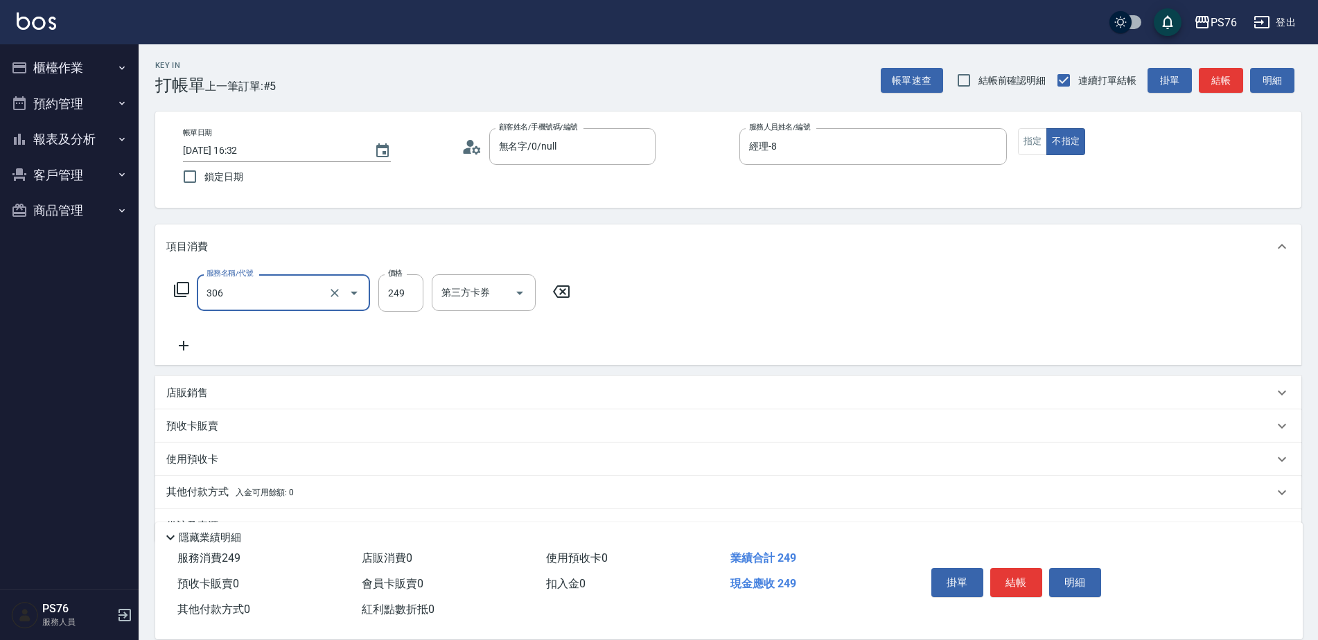
type input "剪髮(306)"
click at [412, 300] on input "8" at bounding box center [400, 292] width 45 height 37
type input "249"
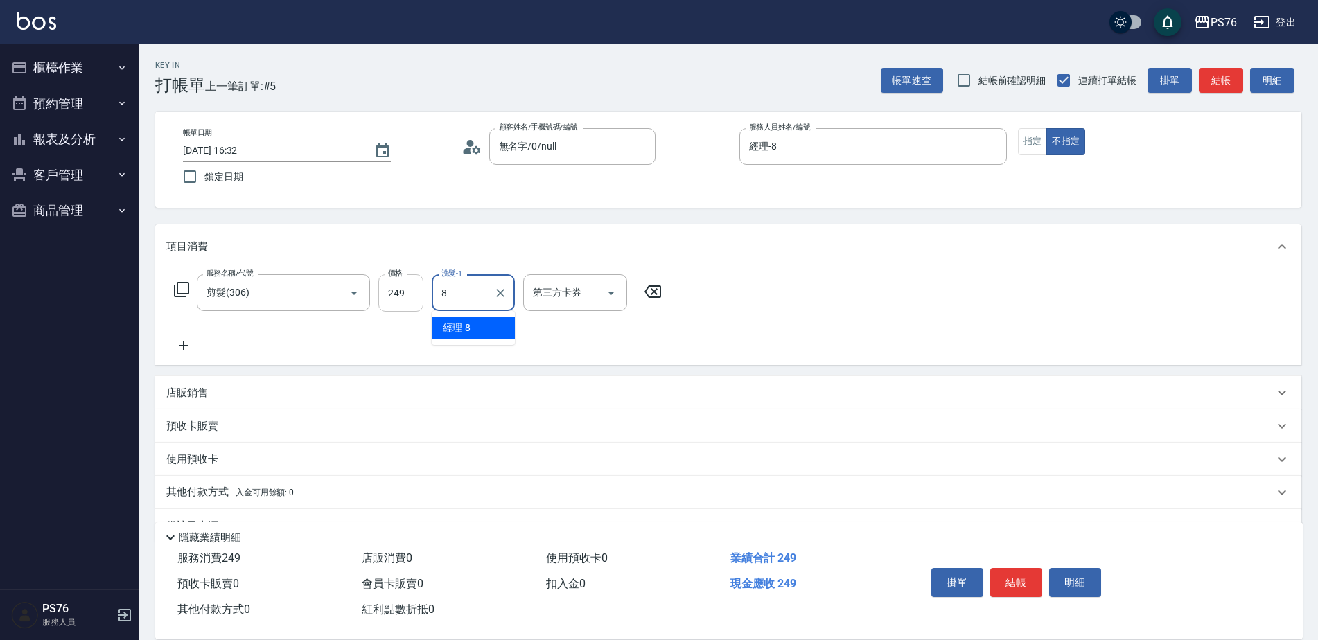
type input "經理-8"
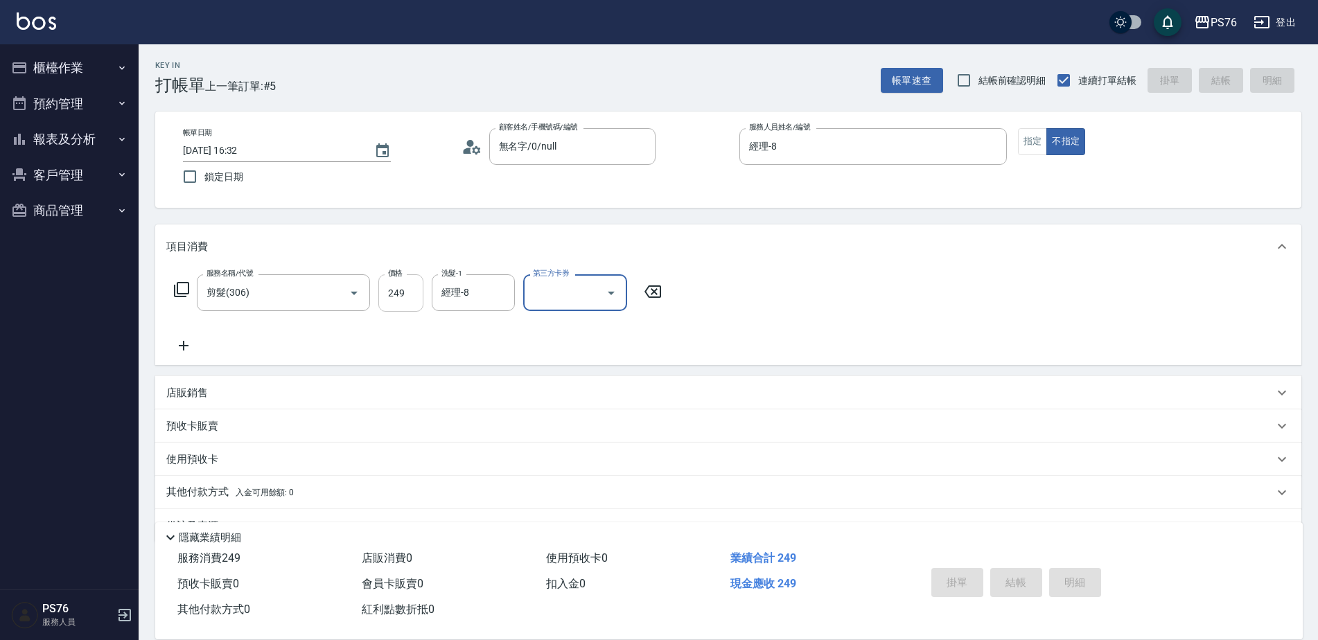
type input "[DATE] 16:33"
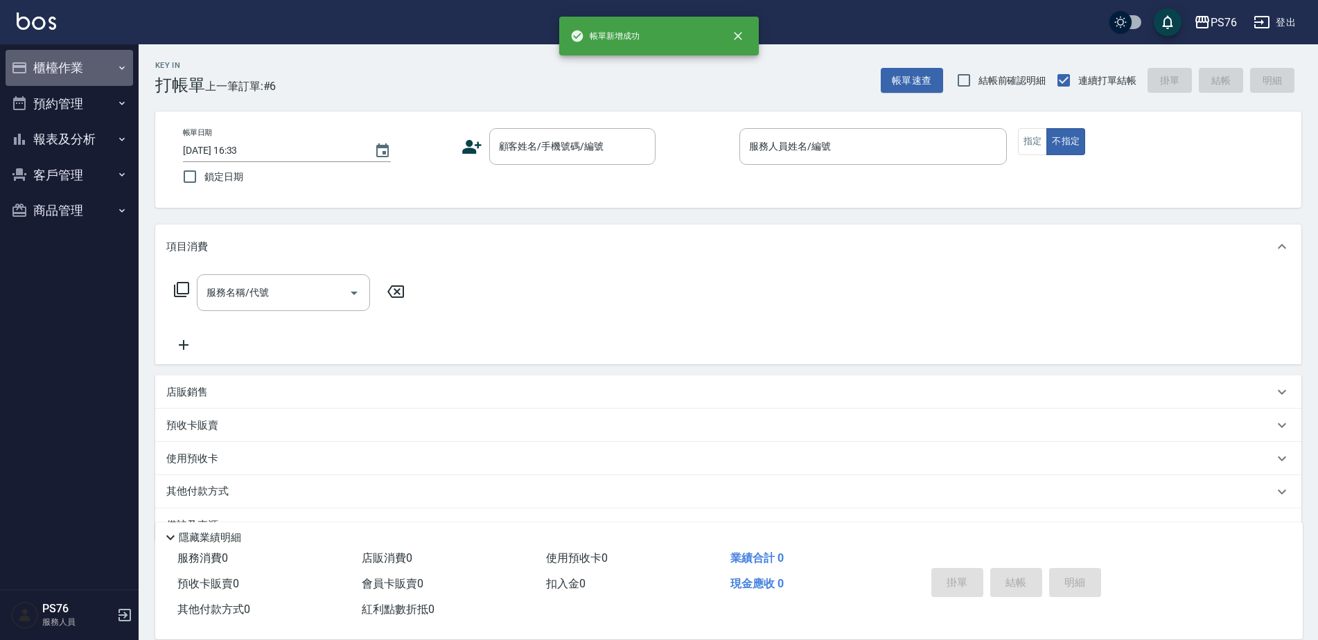
click at [87, 62] on button "櫃檯作業" at bounding box center [69, 68] width 127 height 36
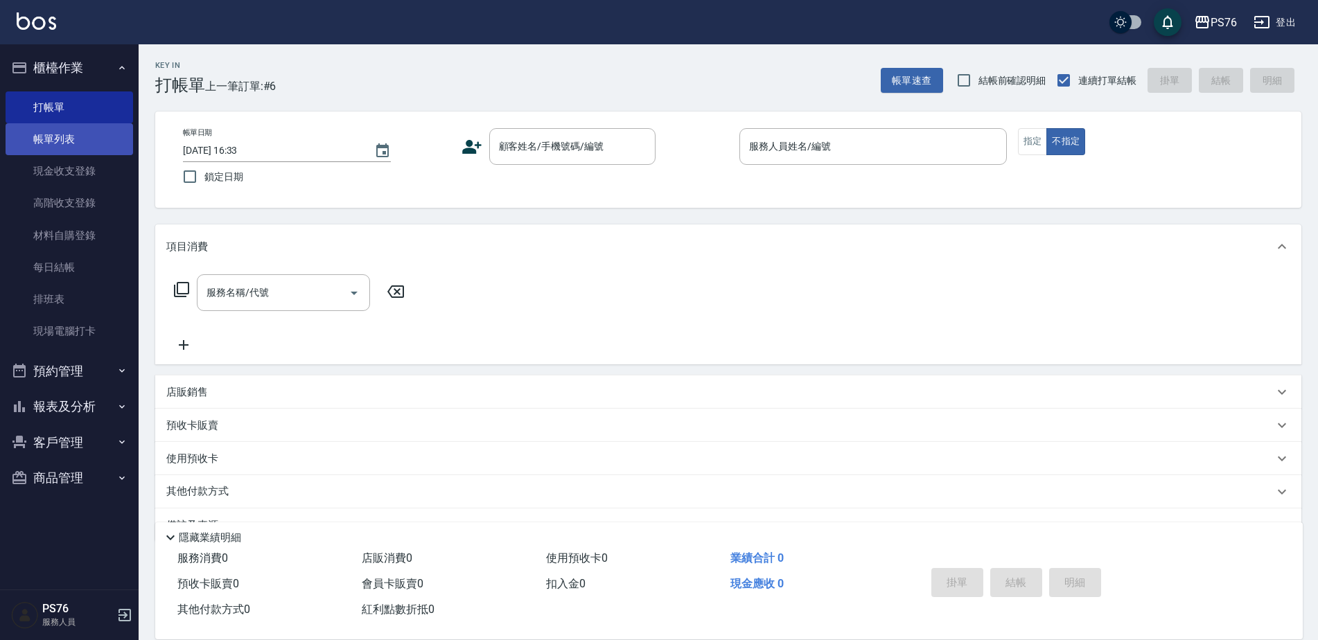
click at [89, 150] on link "帳單列表" at bounding box center [69, 139] width 127 height 32
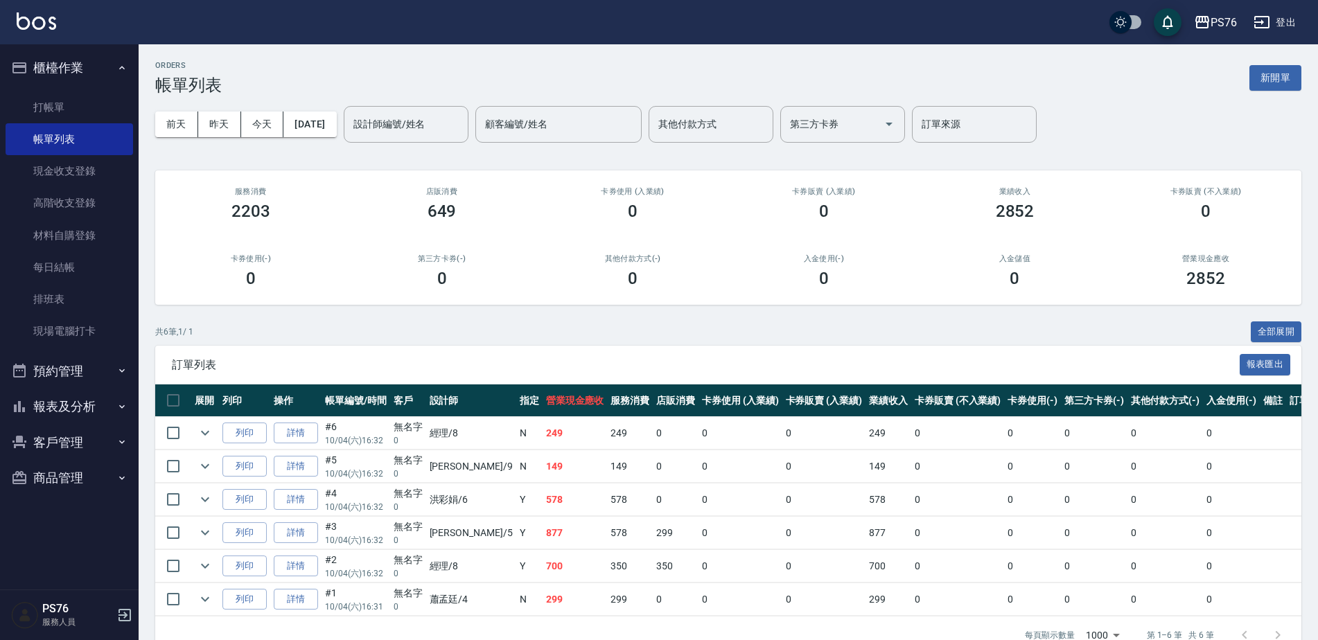
click at [102, 62] on button "櫃檯作業" at bounding box center [69, 68] width 127 height 36
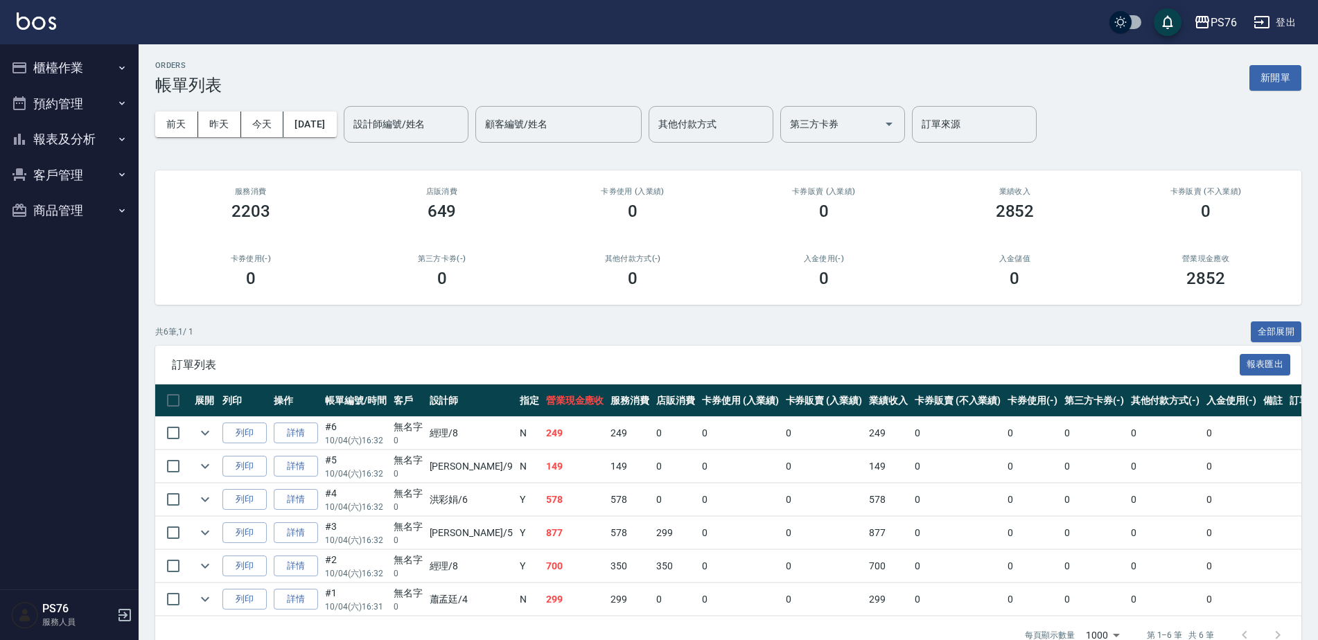
click at [95, 89] on button "預約管理" at bounding box center [69, 104] width 127 height 36
click at [97, 53] on button "櫃檯作業" at bounding box center [69, 68] width 127 height 36
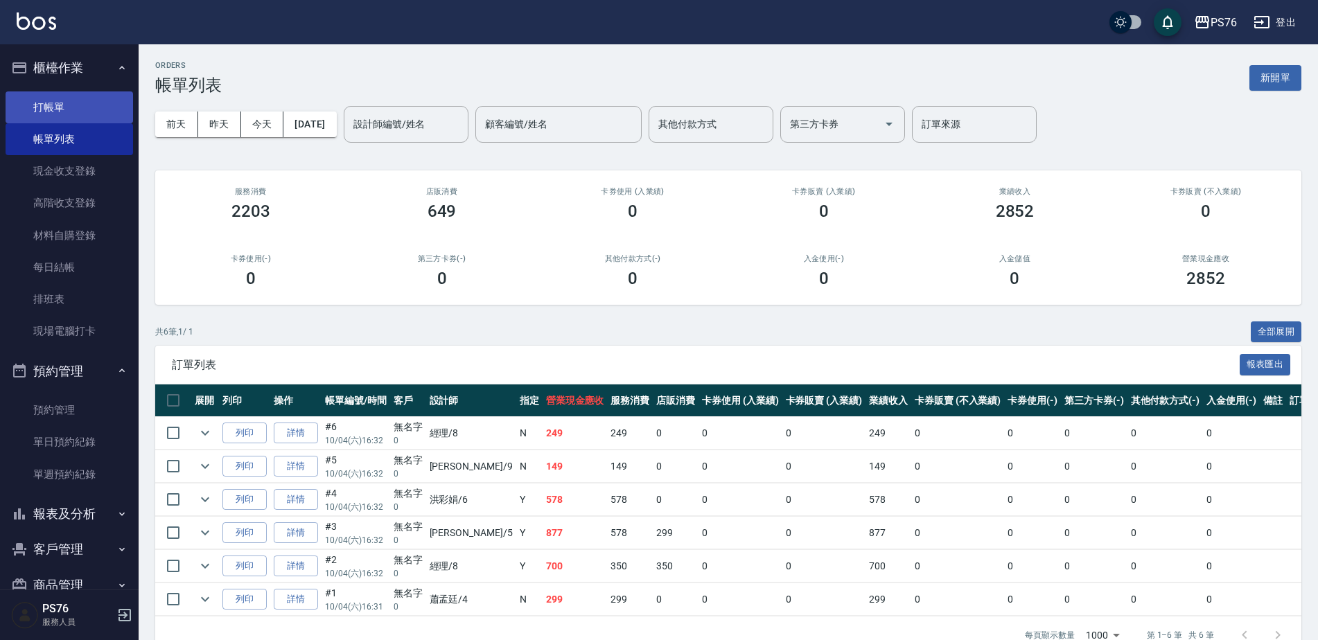
click at [94, 100] on link "打帳單" at bounding box center [69, 107] width 127 height 32
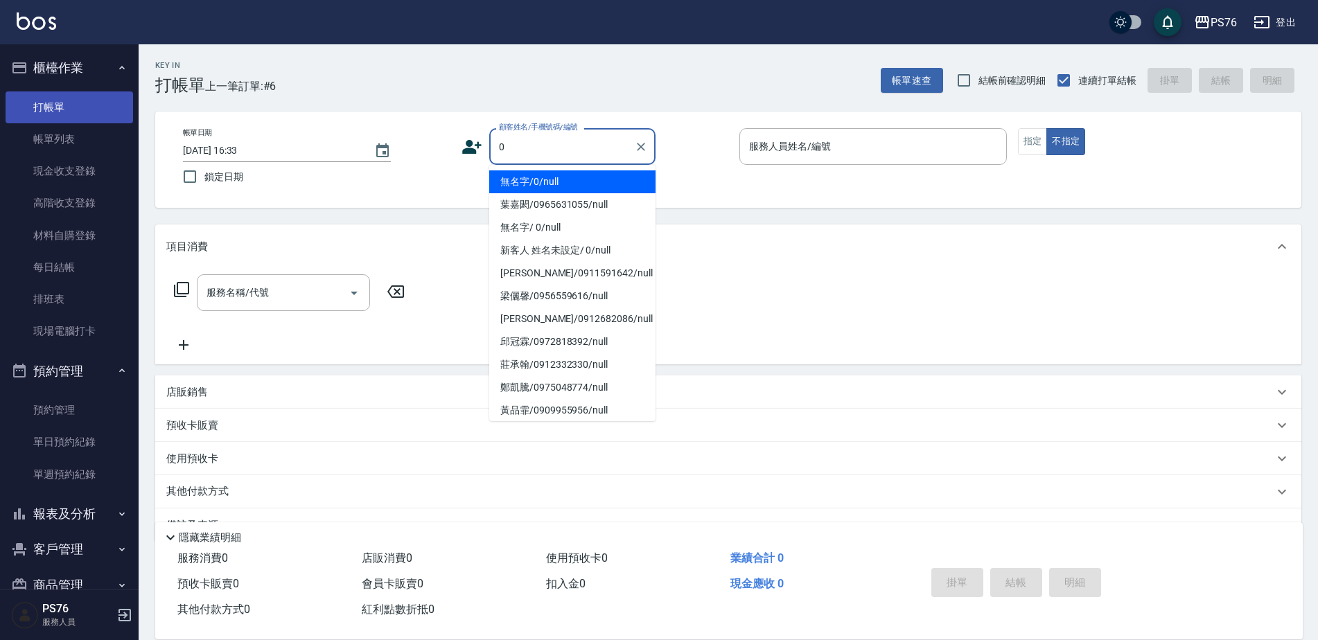
type input "無名字/0/null"
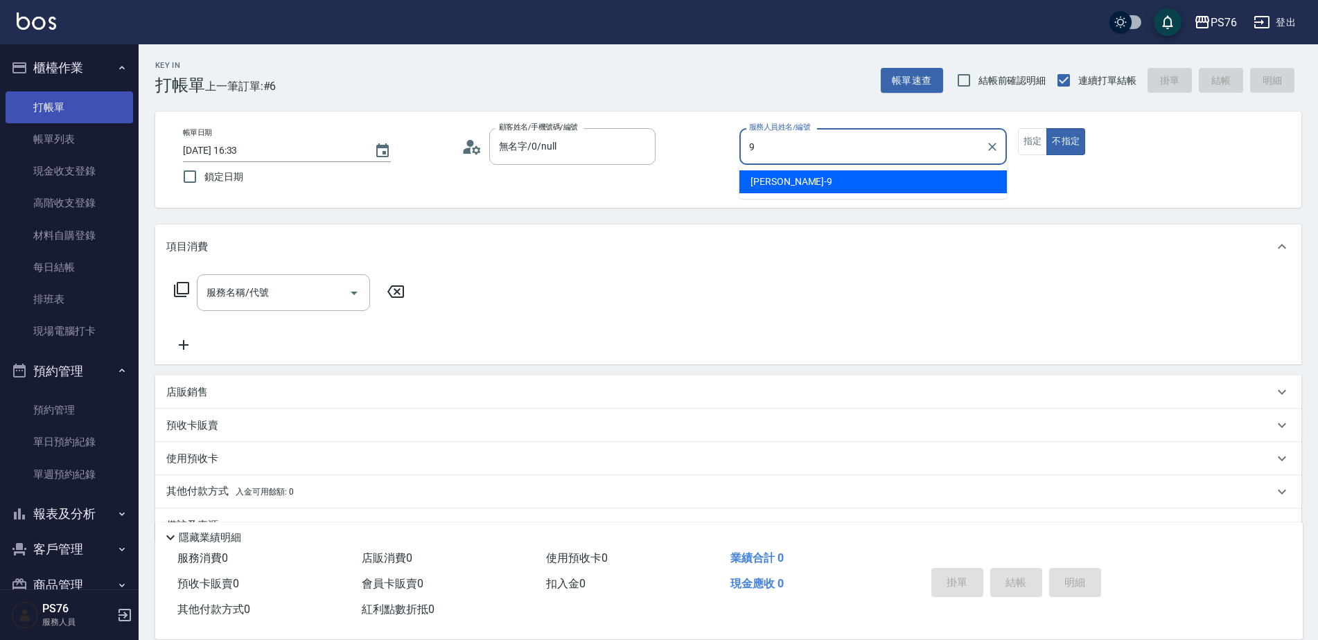
type input "[PERSON_NAME]-9"
type button "false"
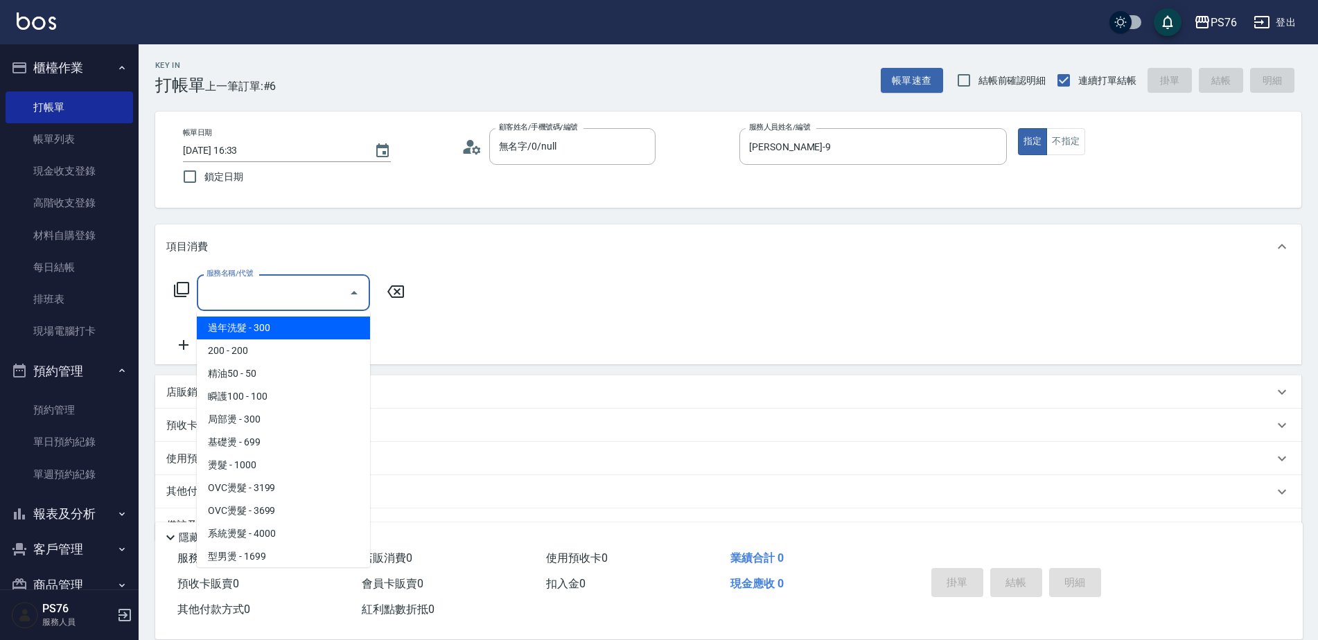
click at [216, 281] on div "服務名稱/代號 服務名稱/代號" at bounding box center [283, 292] width 173 height 37
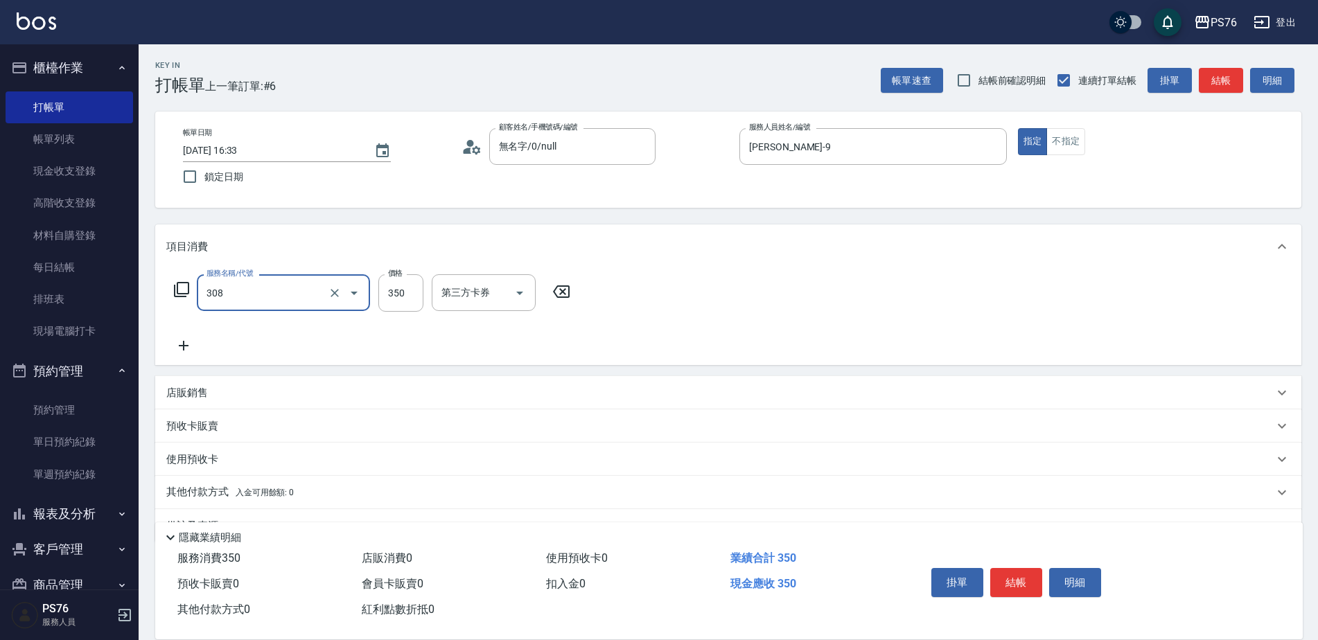
type input "洗+剪(308)"
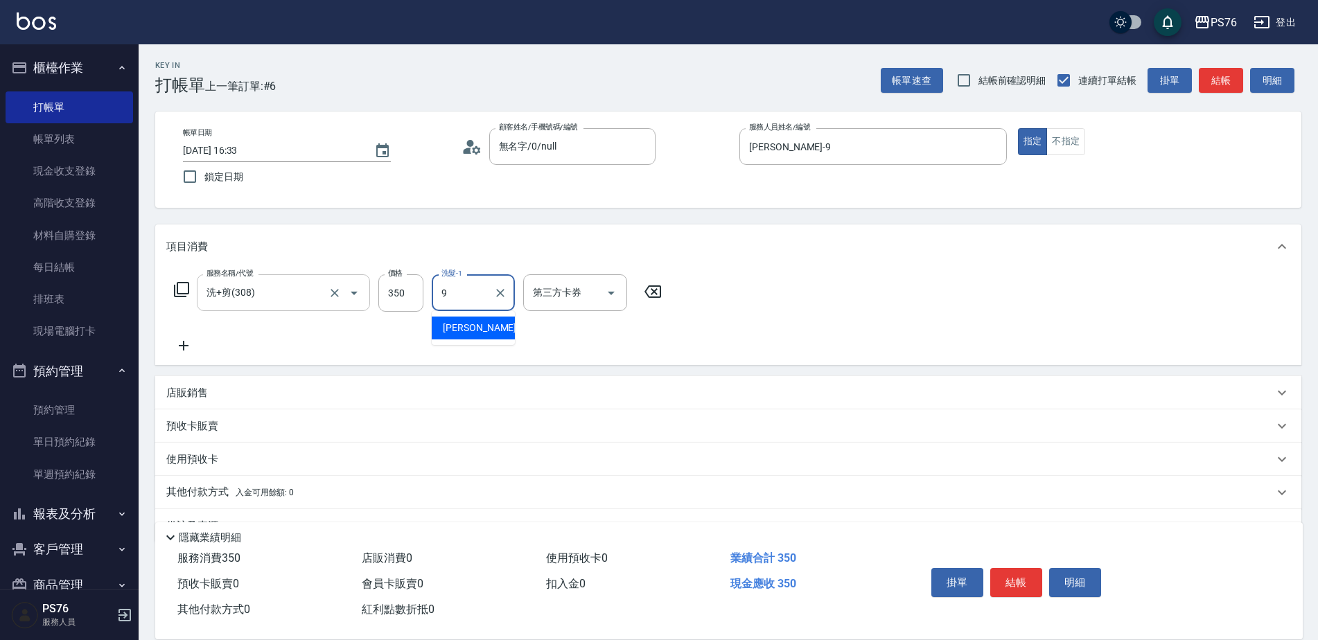
type input "[PERSON_NAME]-9"
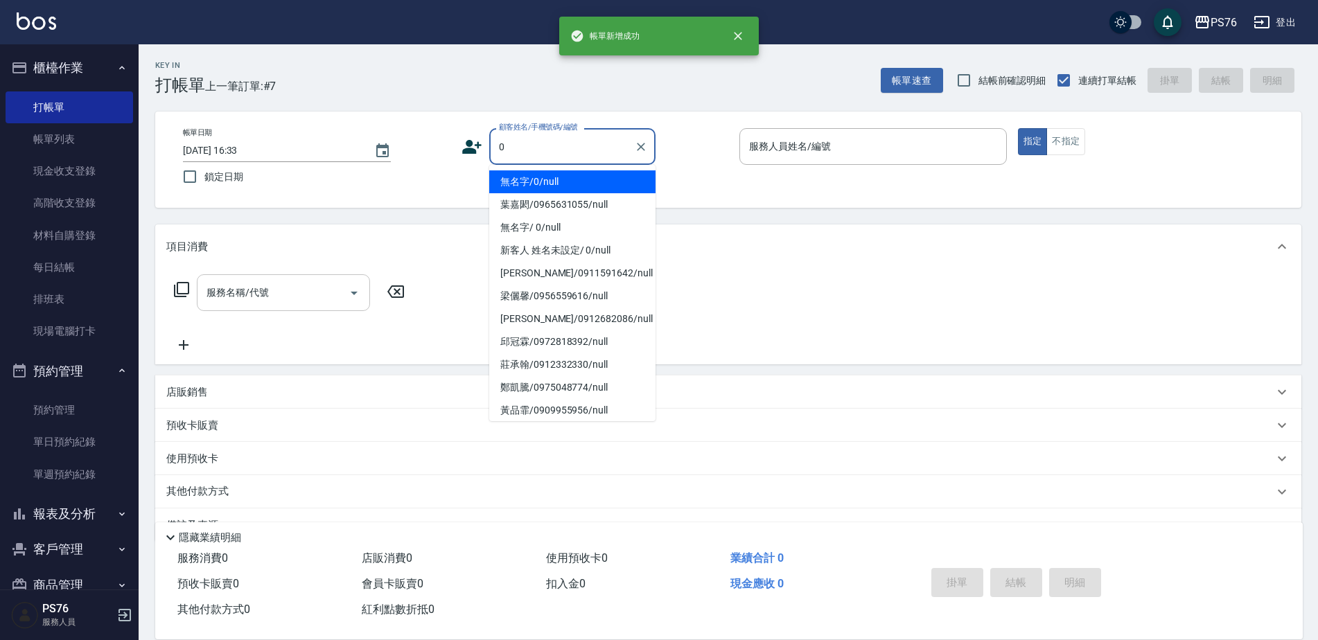
type input "無名字/0/null"
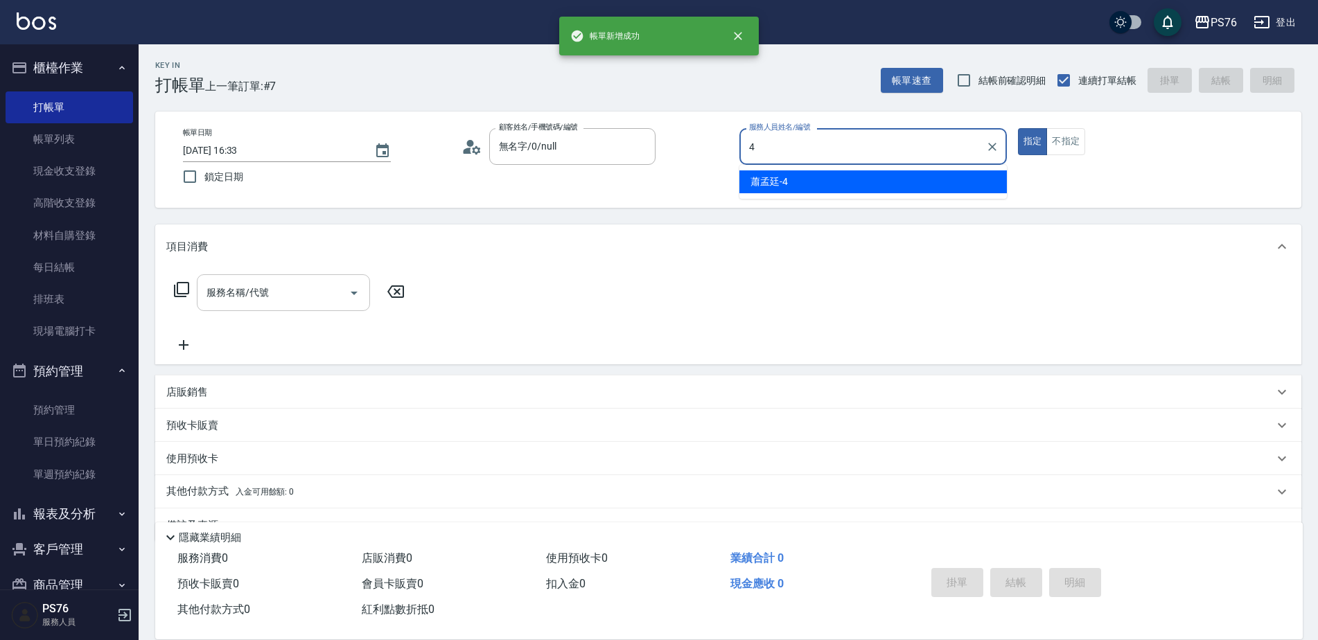
type input "蕭孟廷-4"
type button "true"
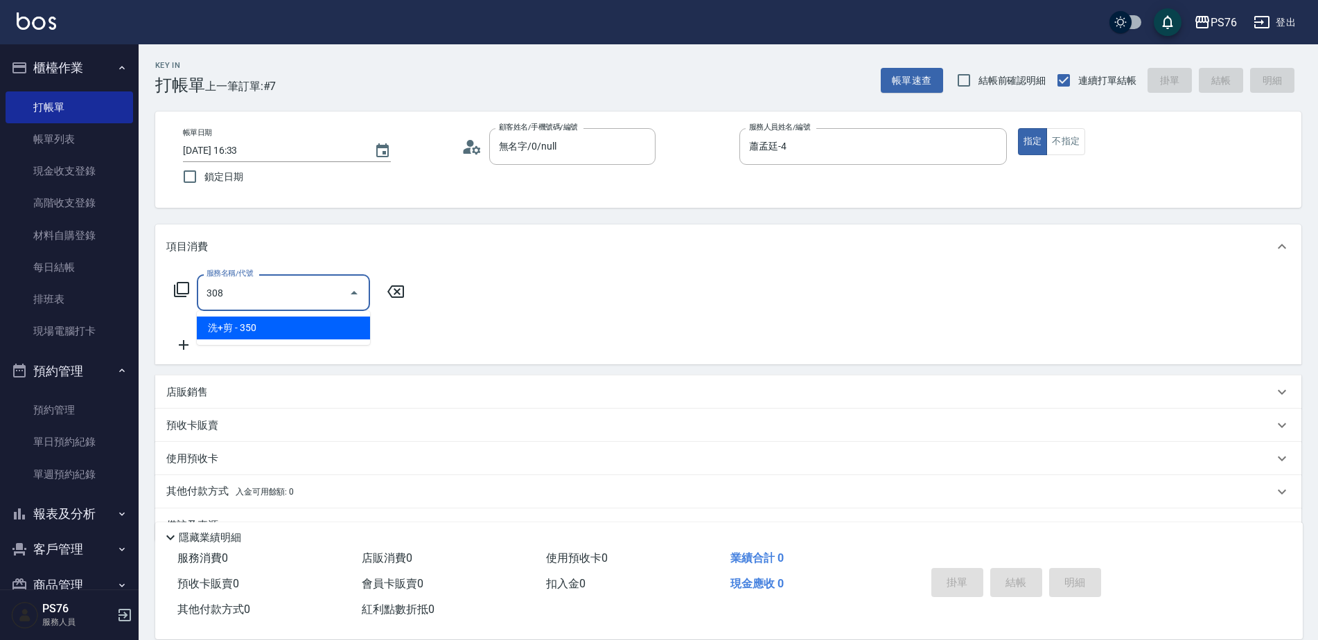
type input "洗+剪(308)"
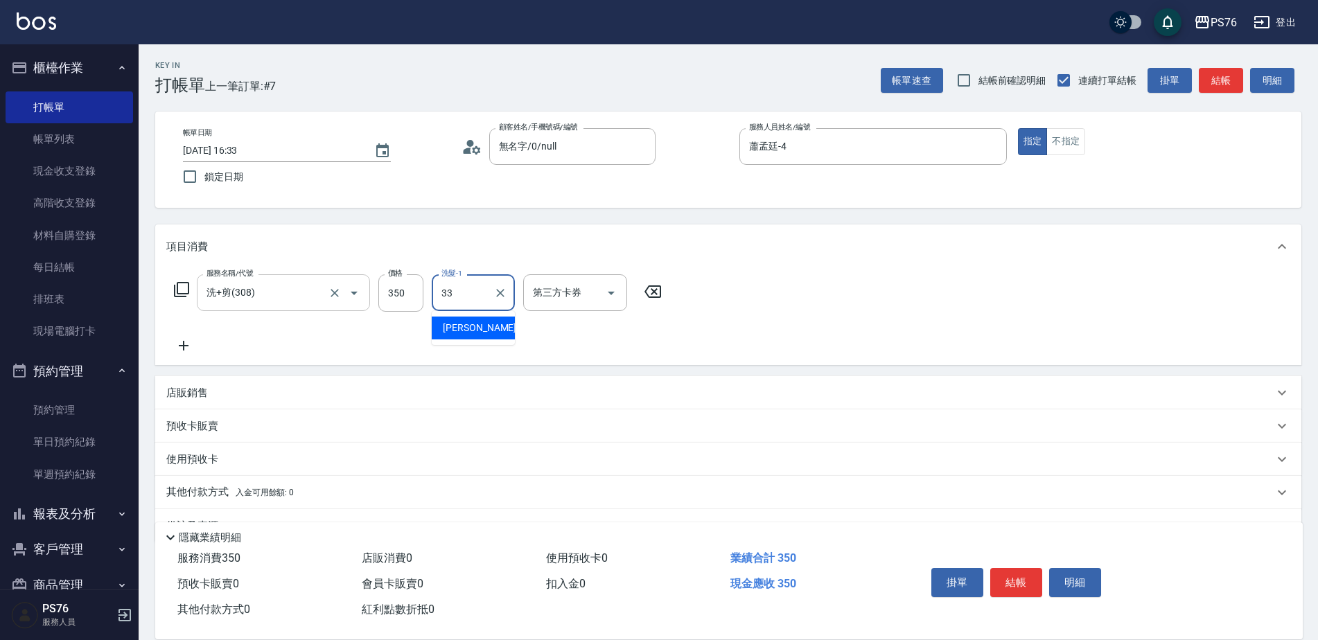
type input "[PERSON_NAME]33"
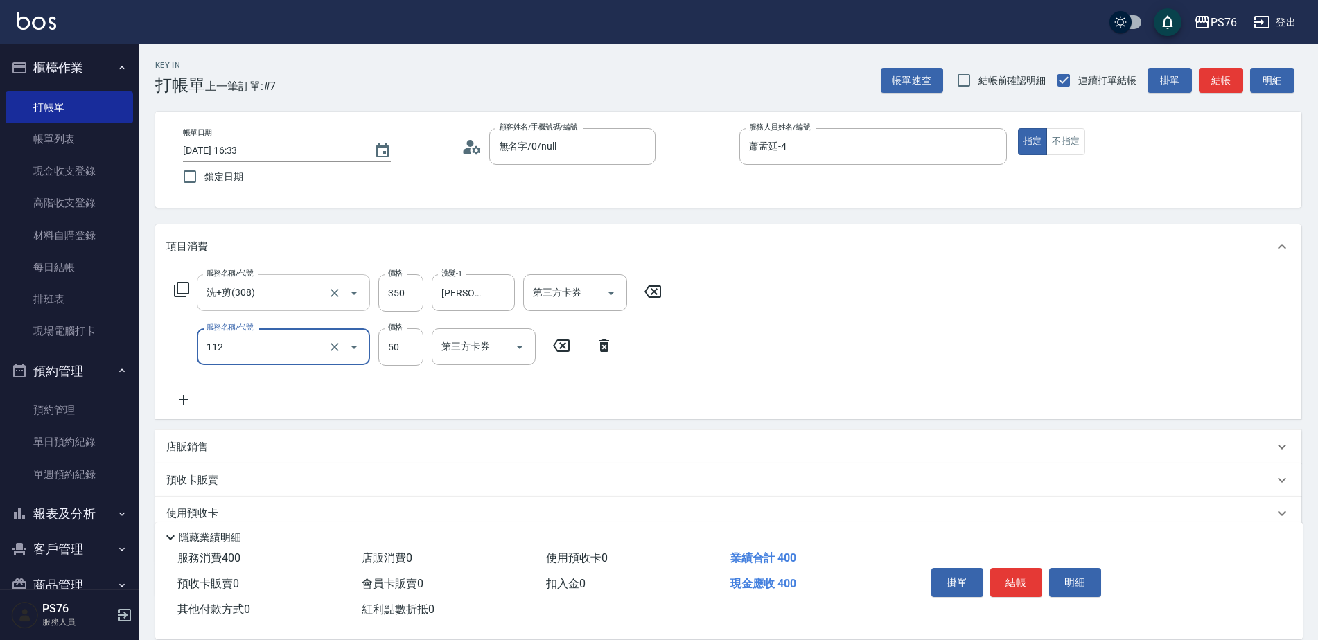
type input "精油50(112)"
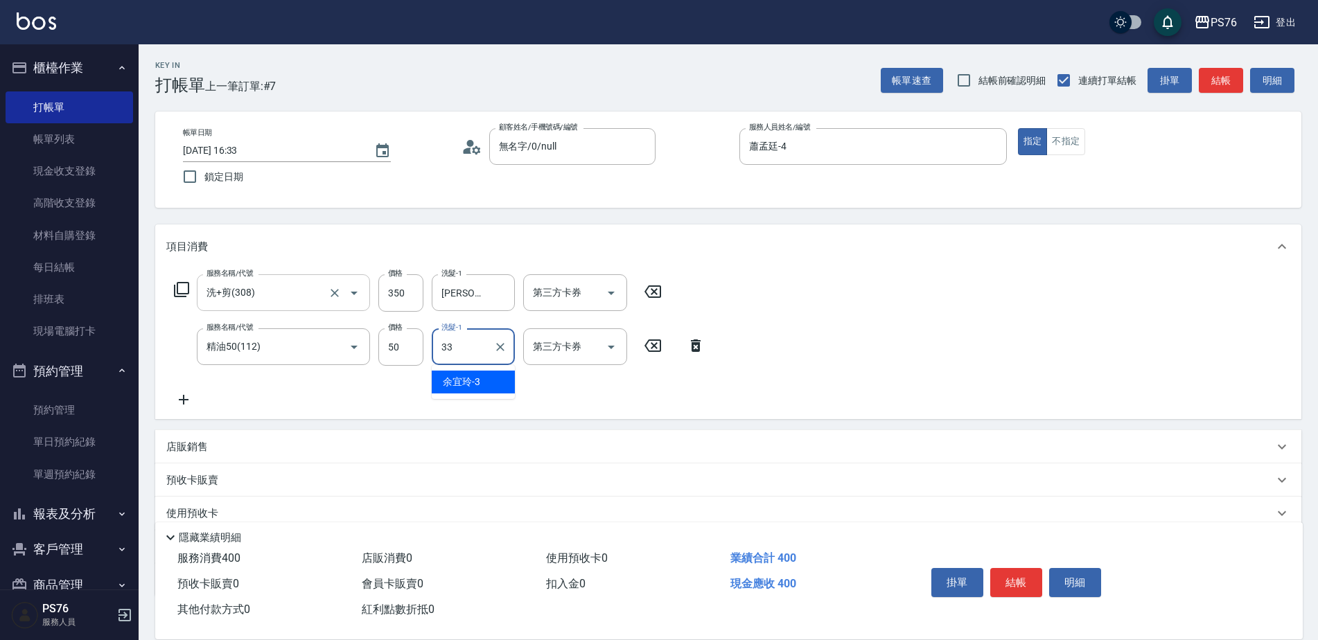
type input "[PERSON_NAME]33"
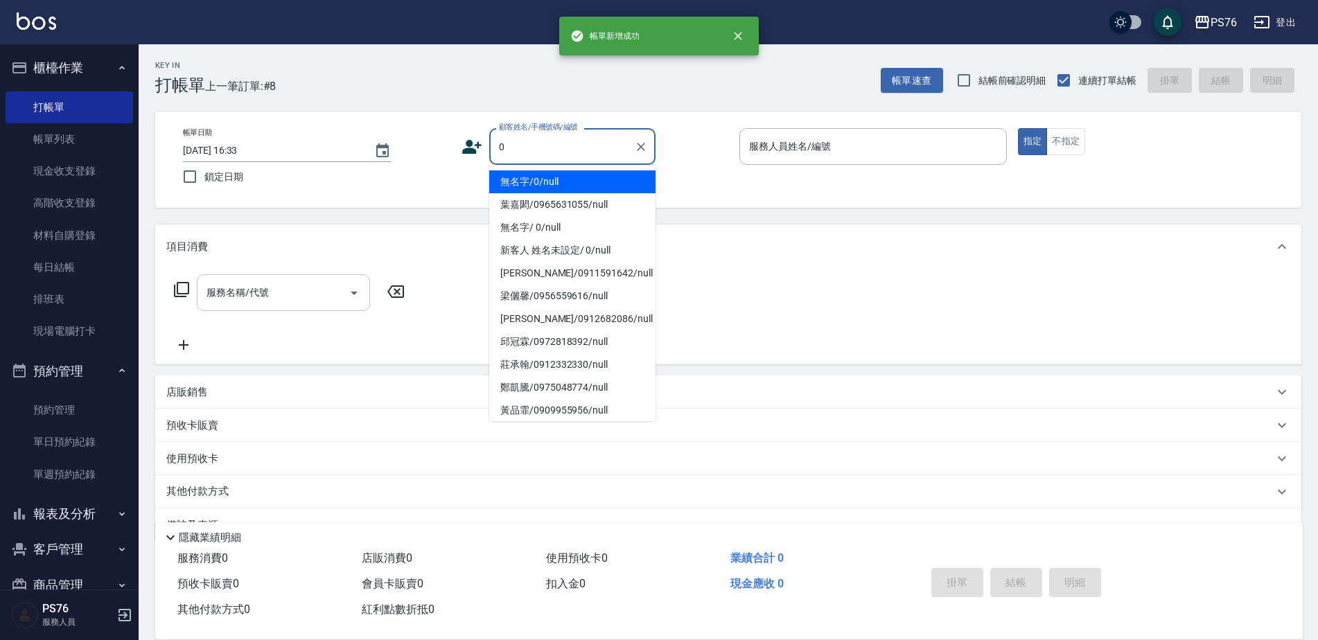
type input "無名字/0/null"
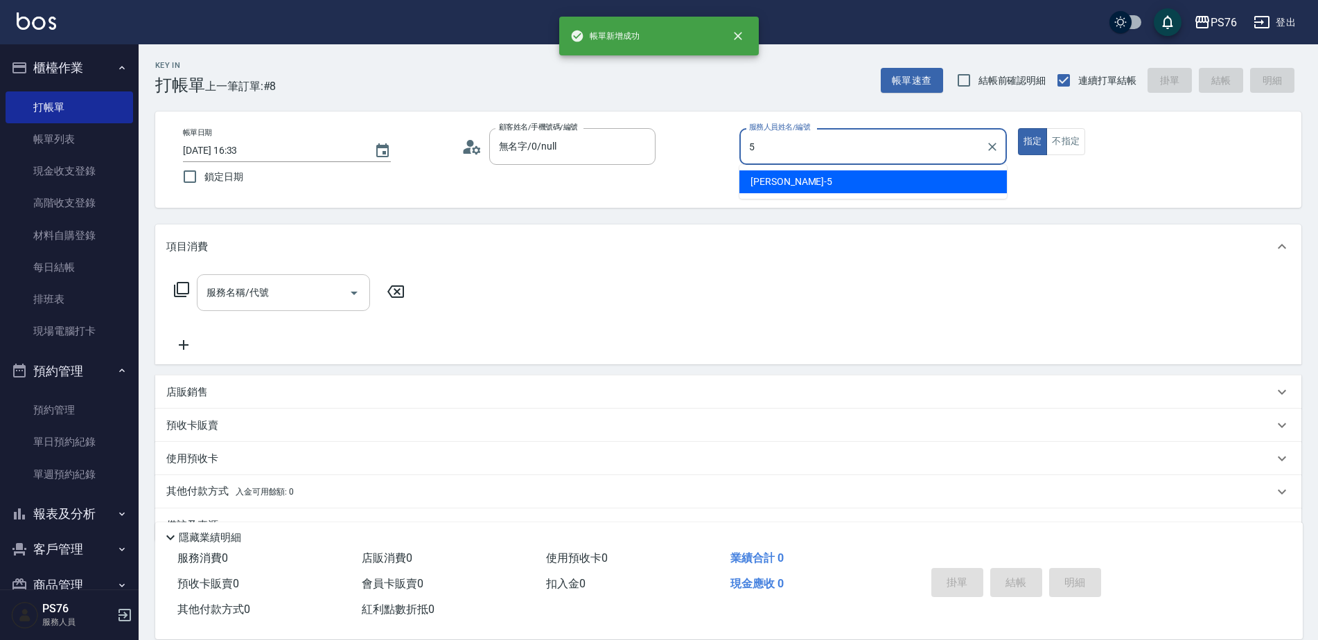
type input "[PERSON_NAME]-5"
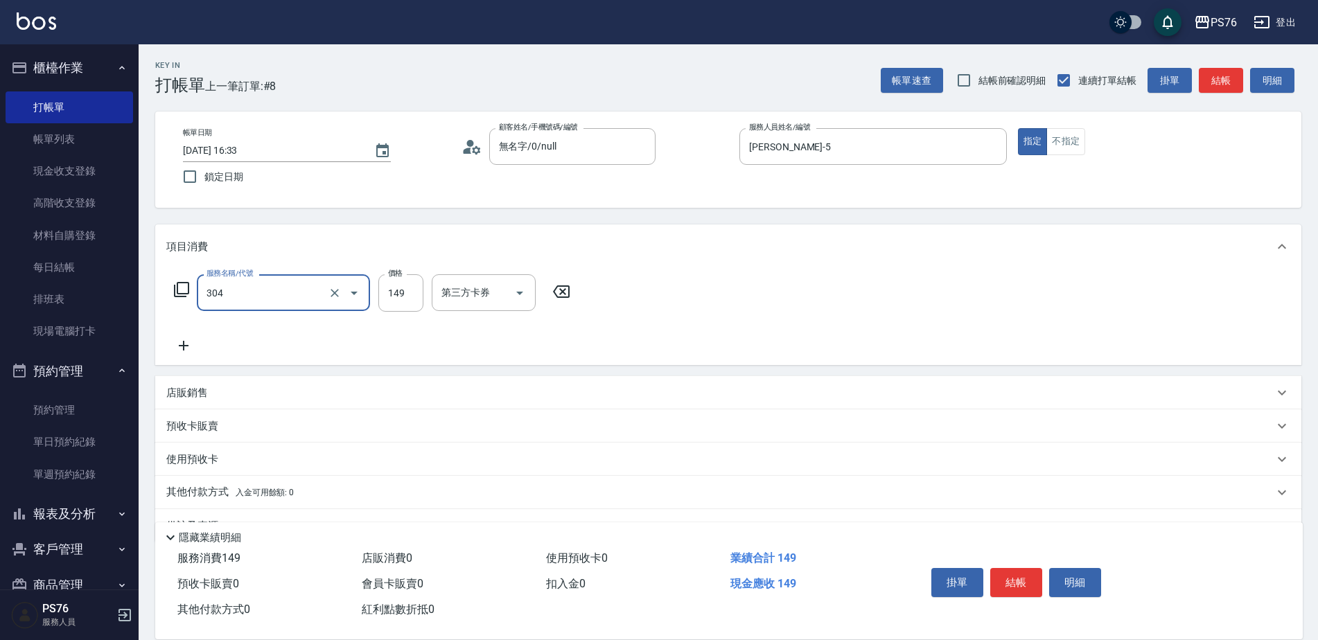
type input "剪髮(304)"
type input "179"
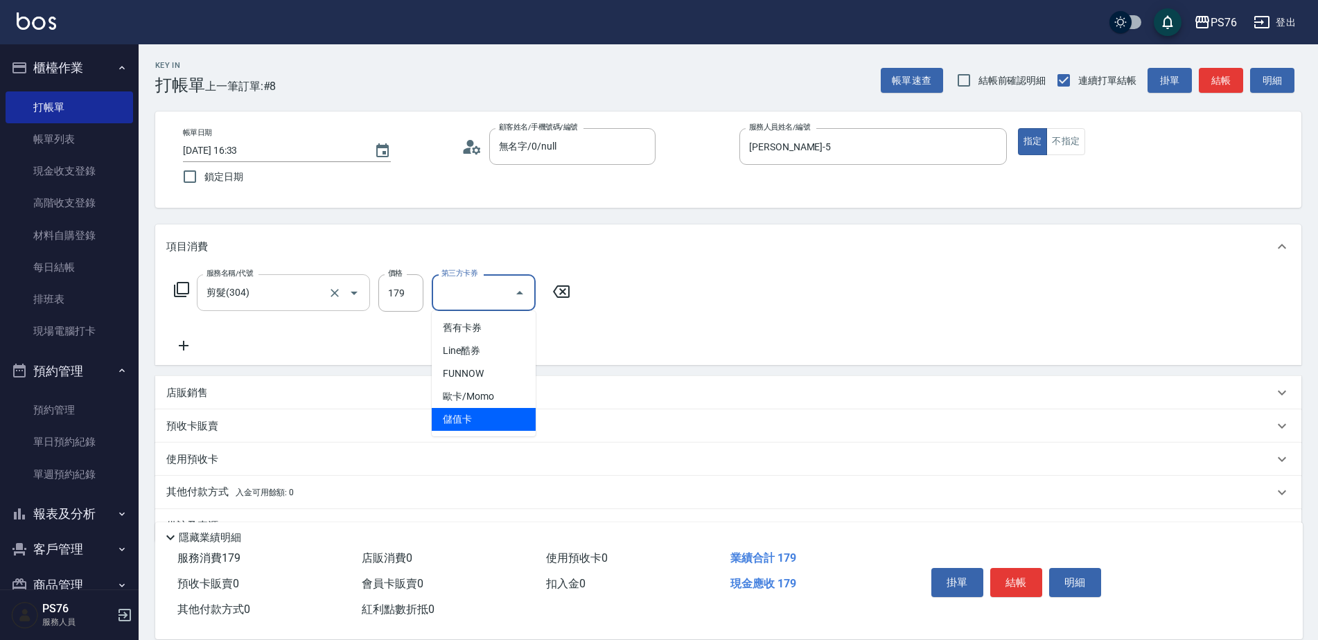
type input "儲值卡"
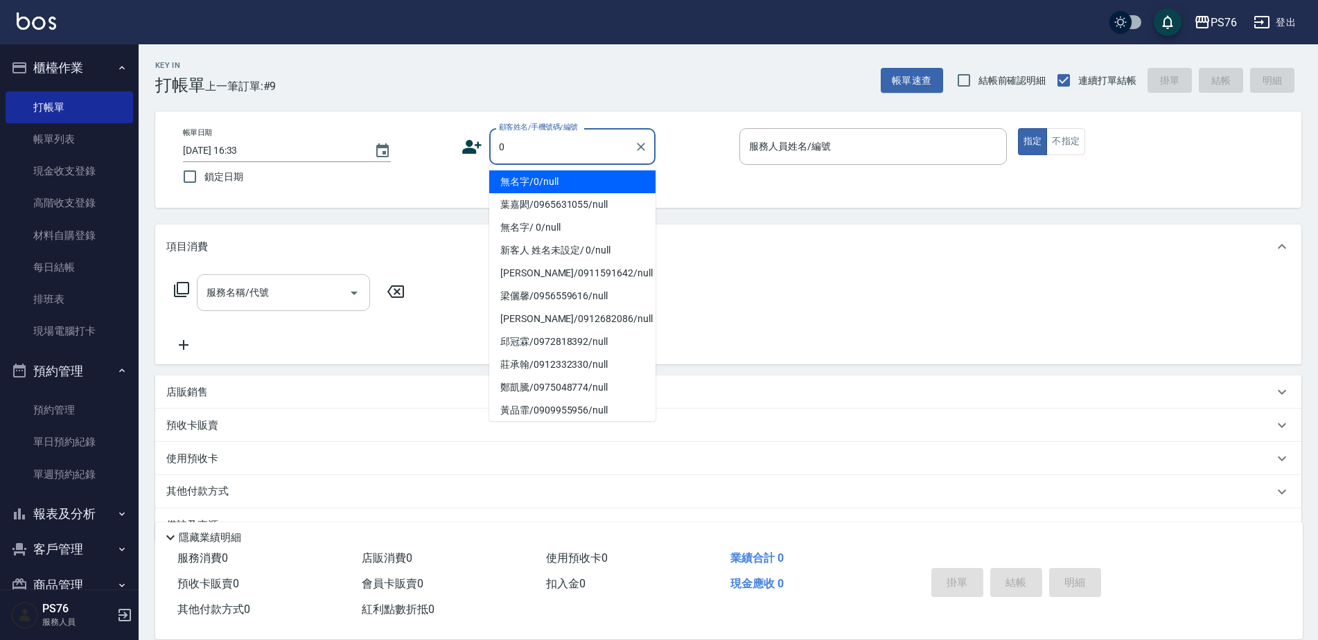
type input "無名字/0/null"
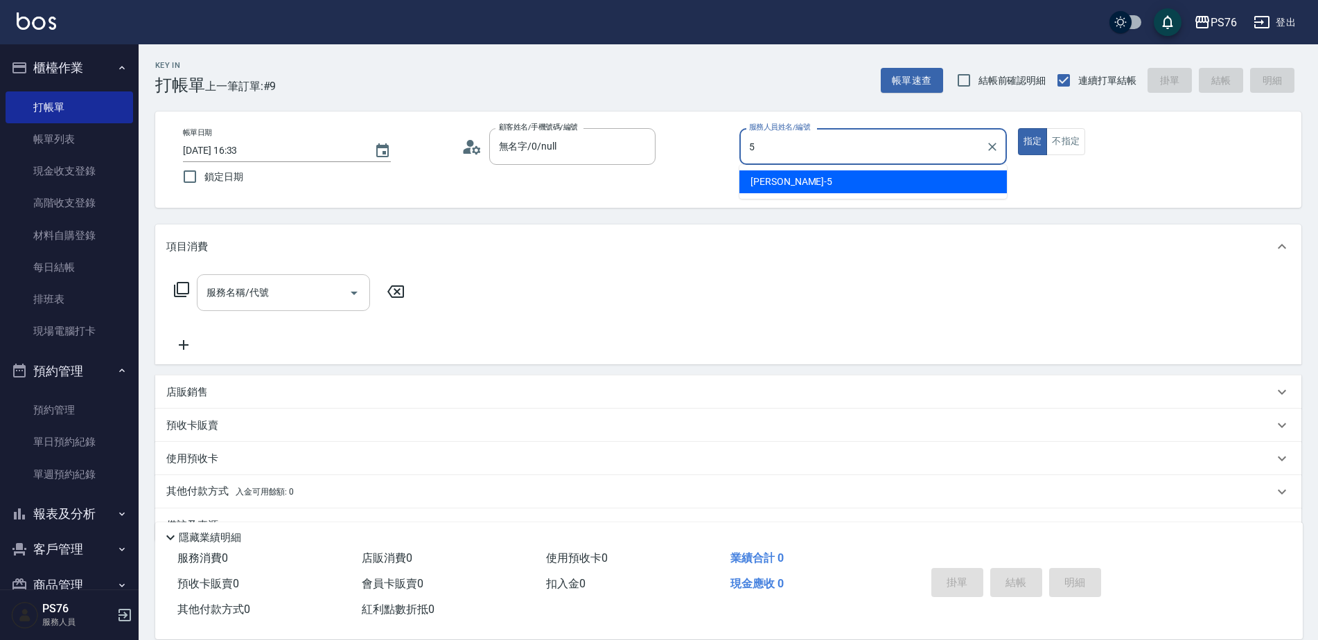
type input "[PERSON_NAME]-5"
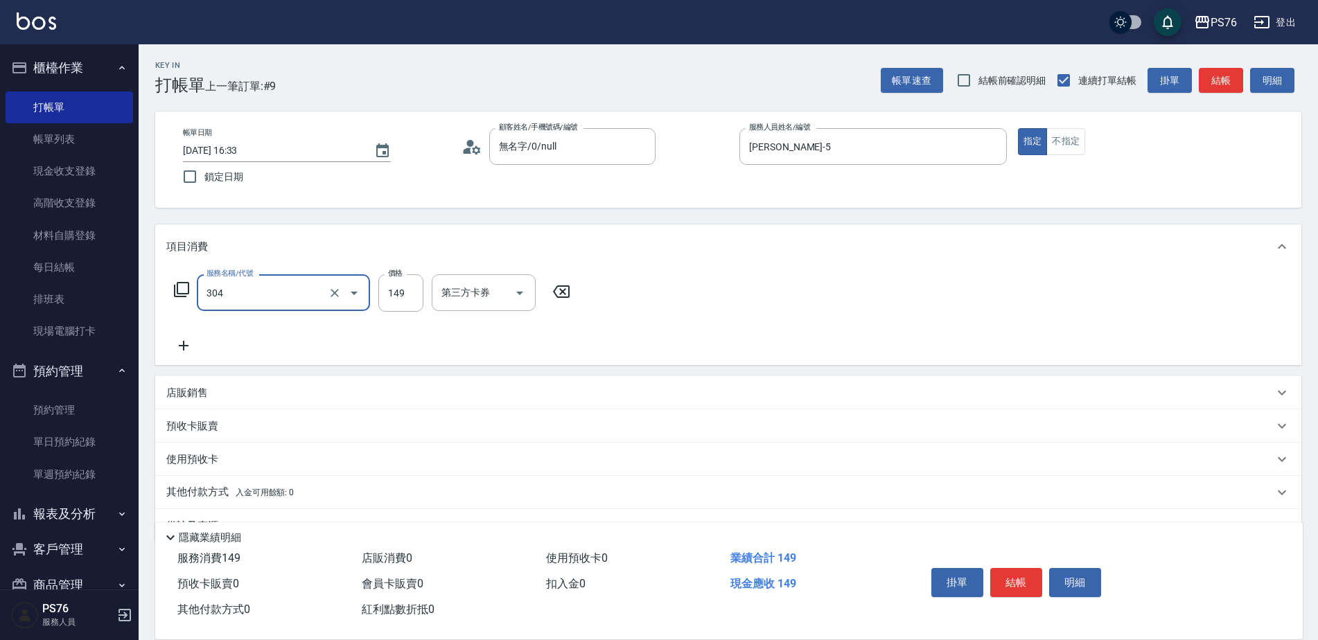
type input "剪髮(304)"
type input "179"
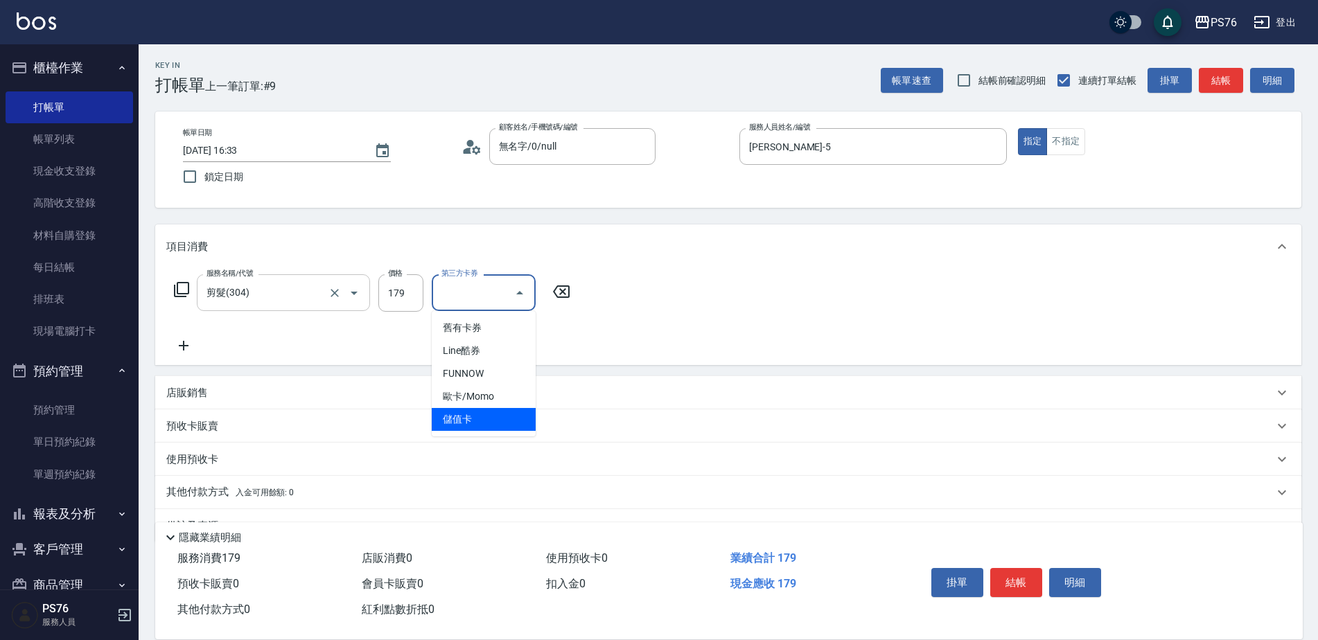
type input "儲值卡"
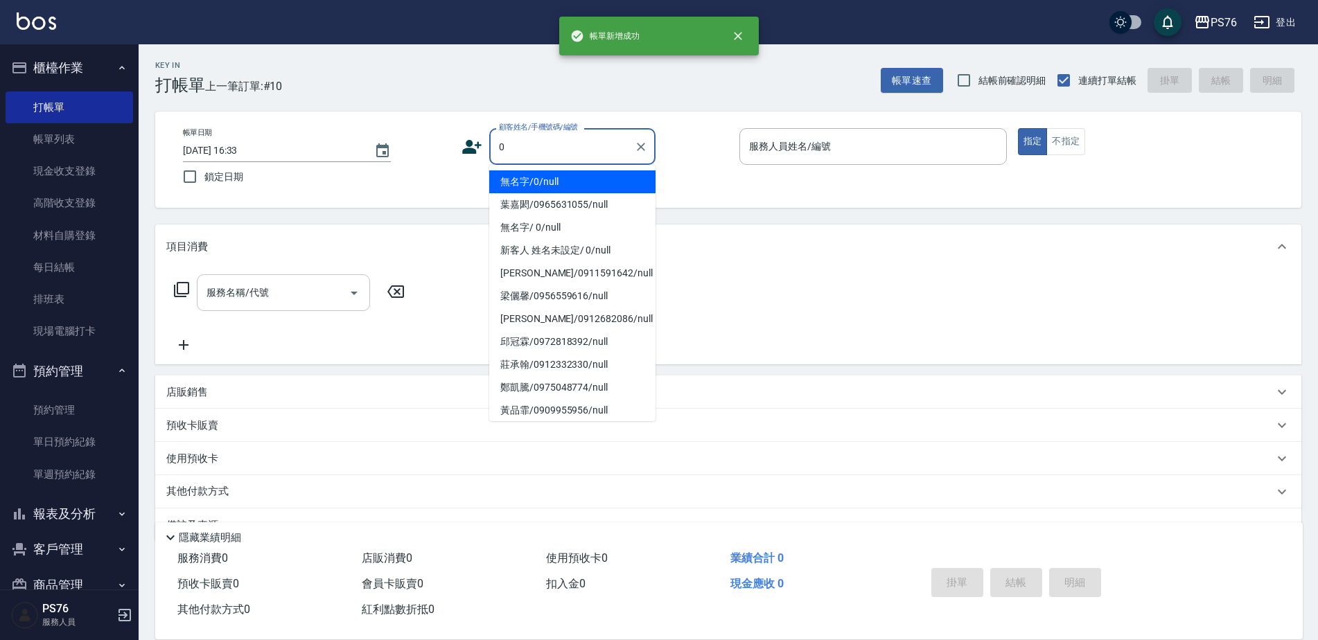
type input "無名字/0/null"
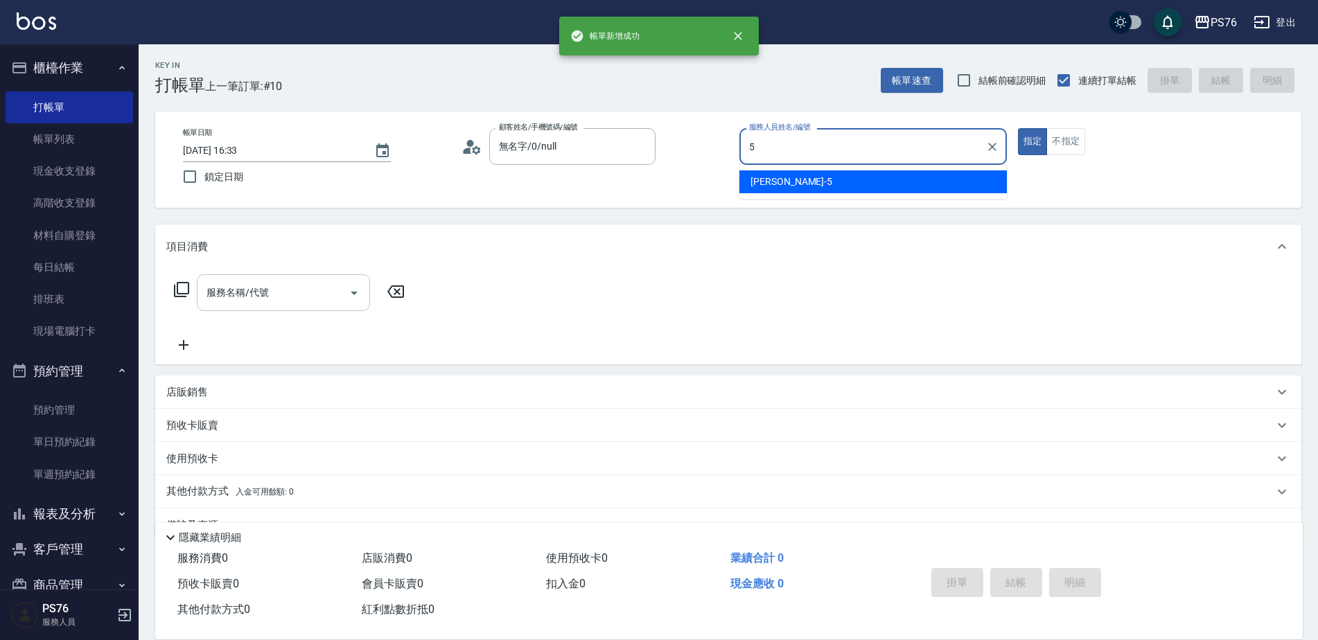
type input "[PERSON_NAME]-5"
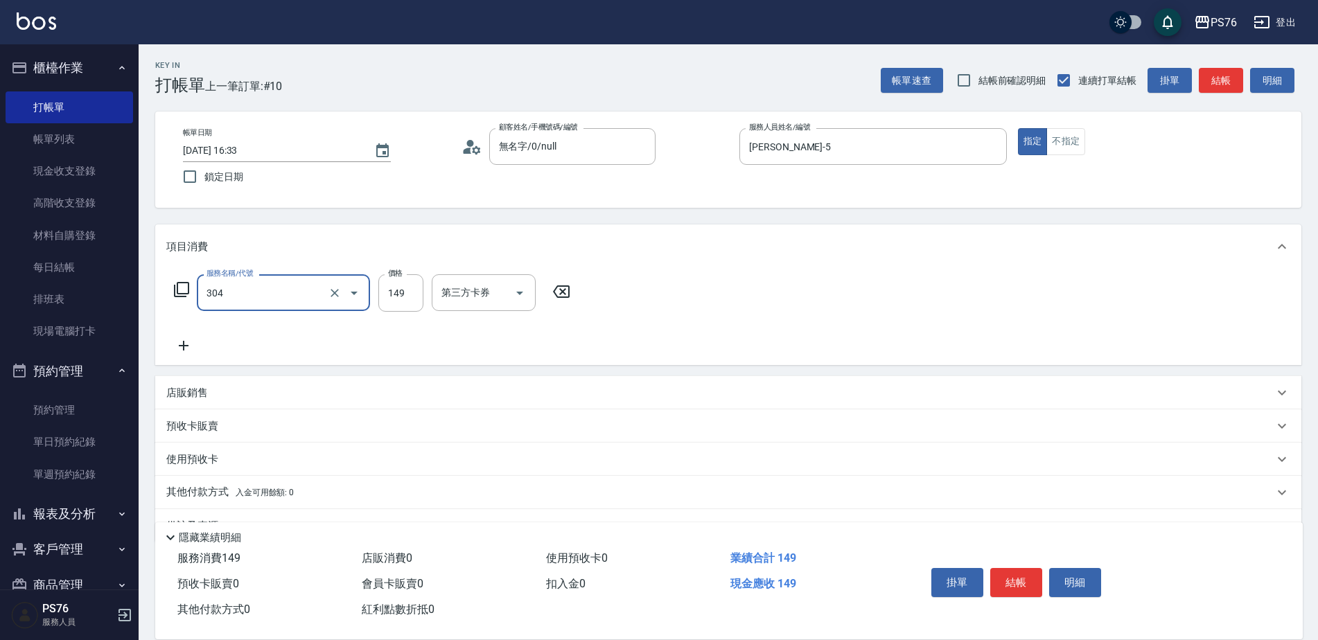
type input "剪髮(304)"
click at [400, 290] on input "149" at bounding box center [400, 292] width 45 height 37
type input "179"
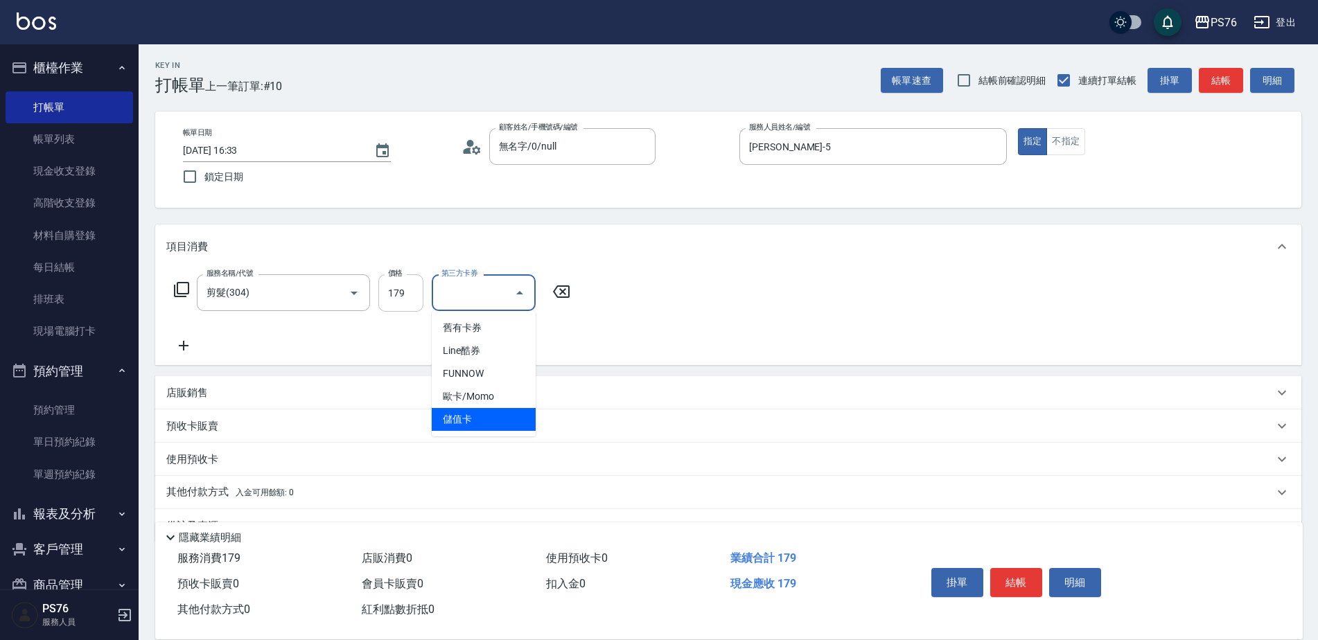
type input "儲值卡"
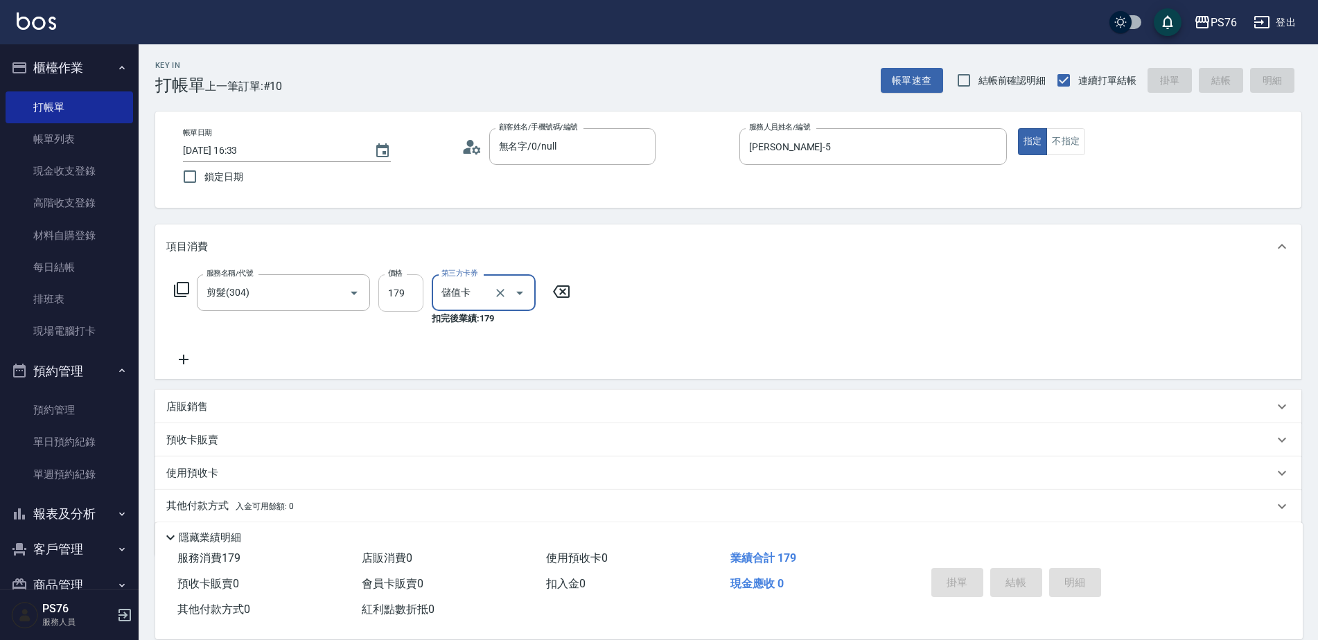
type input "[DATE] 16:34"
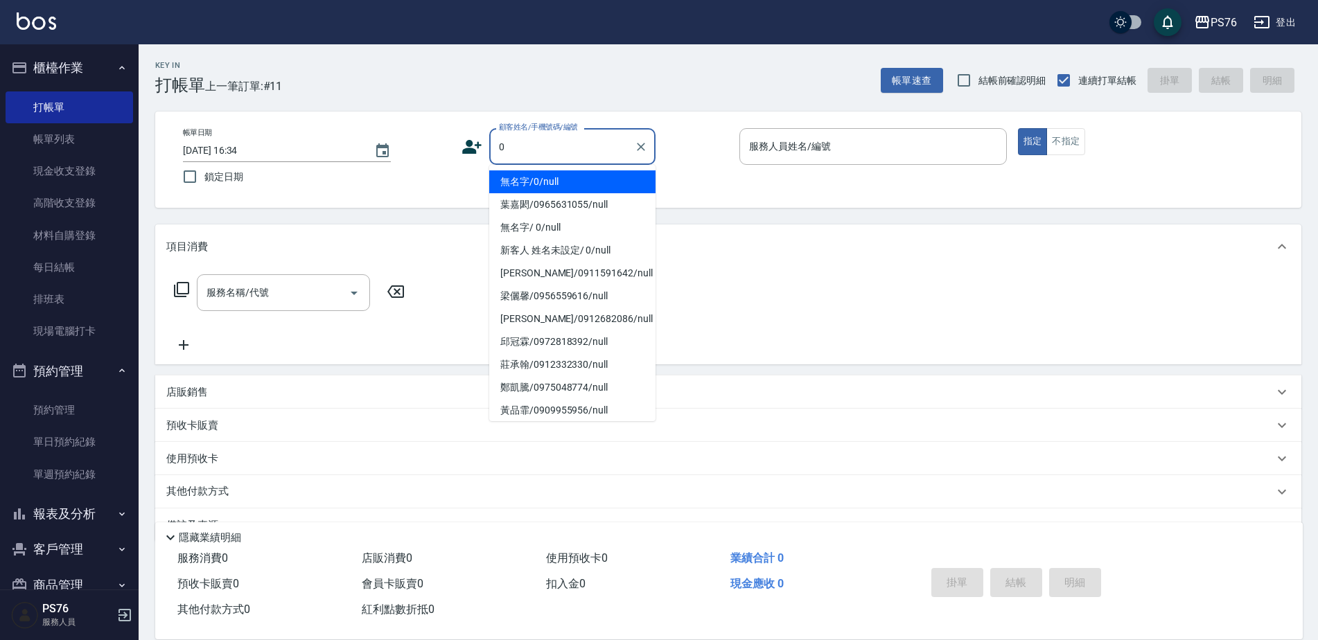
type input "無名字/0/null"
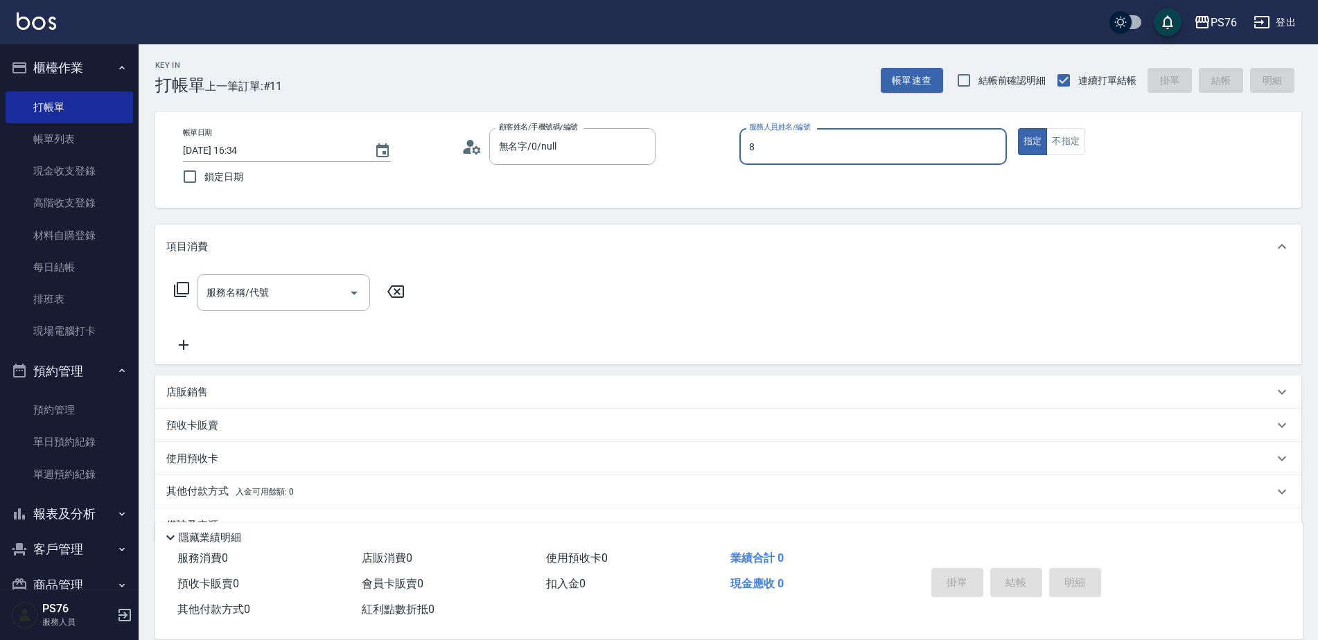
type input "經理-8"
click at [278, 292] on input "服務名稱/代號" at bounding box center [273, 293] width 140 height 24
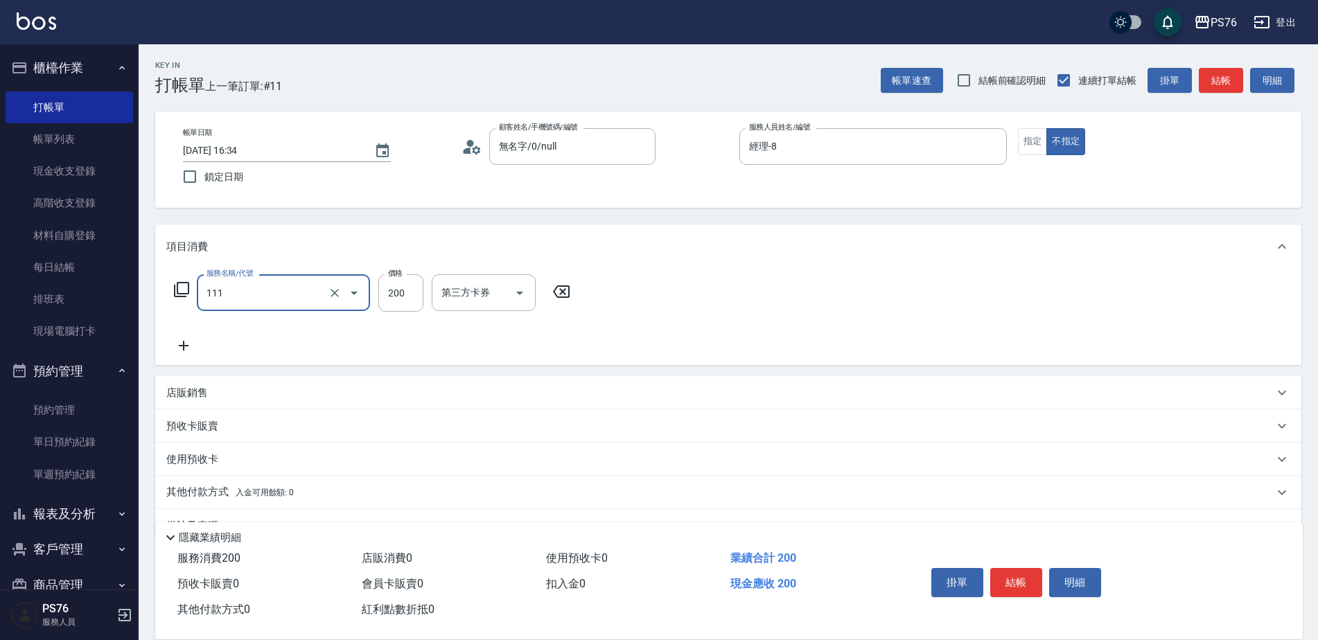
type input "200(111)"
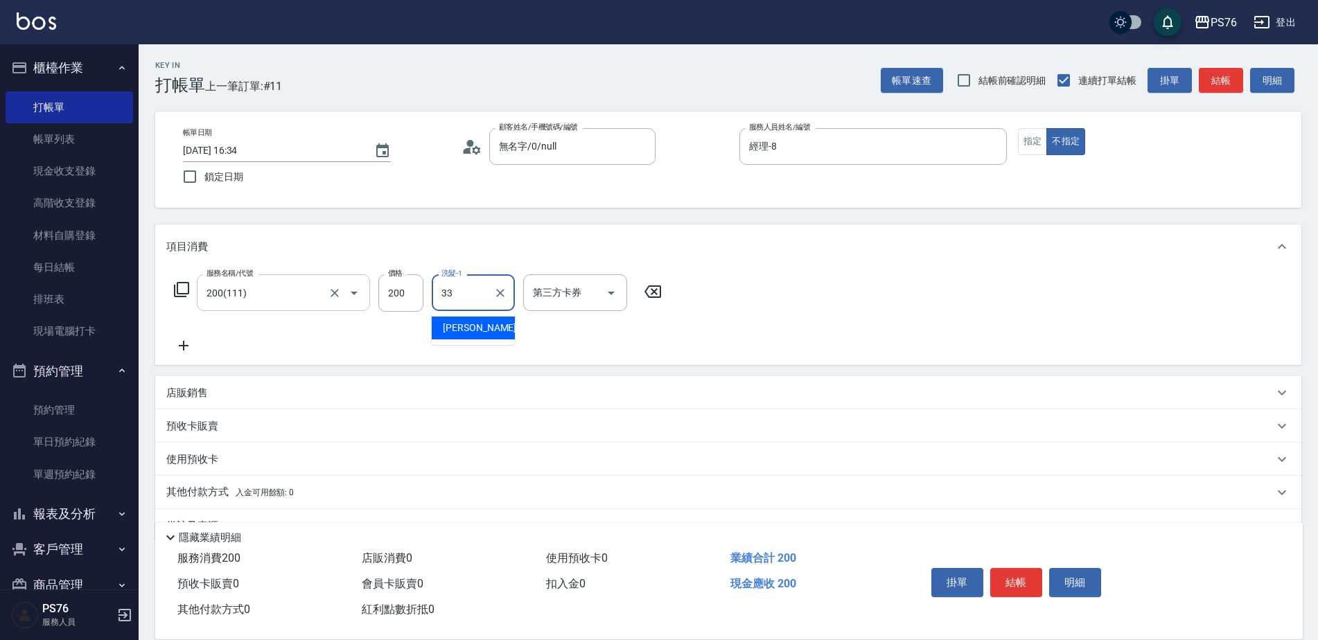
type input "[PERSON_NAME]33"
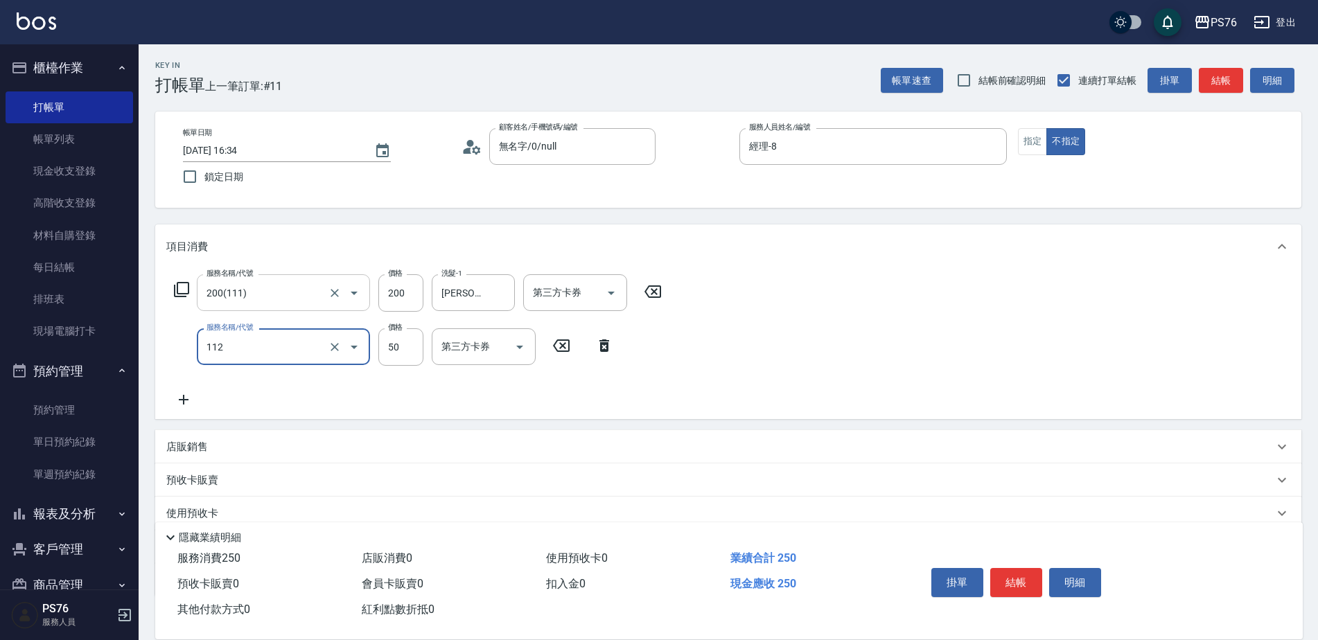
type input "精油50(112)"
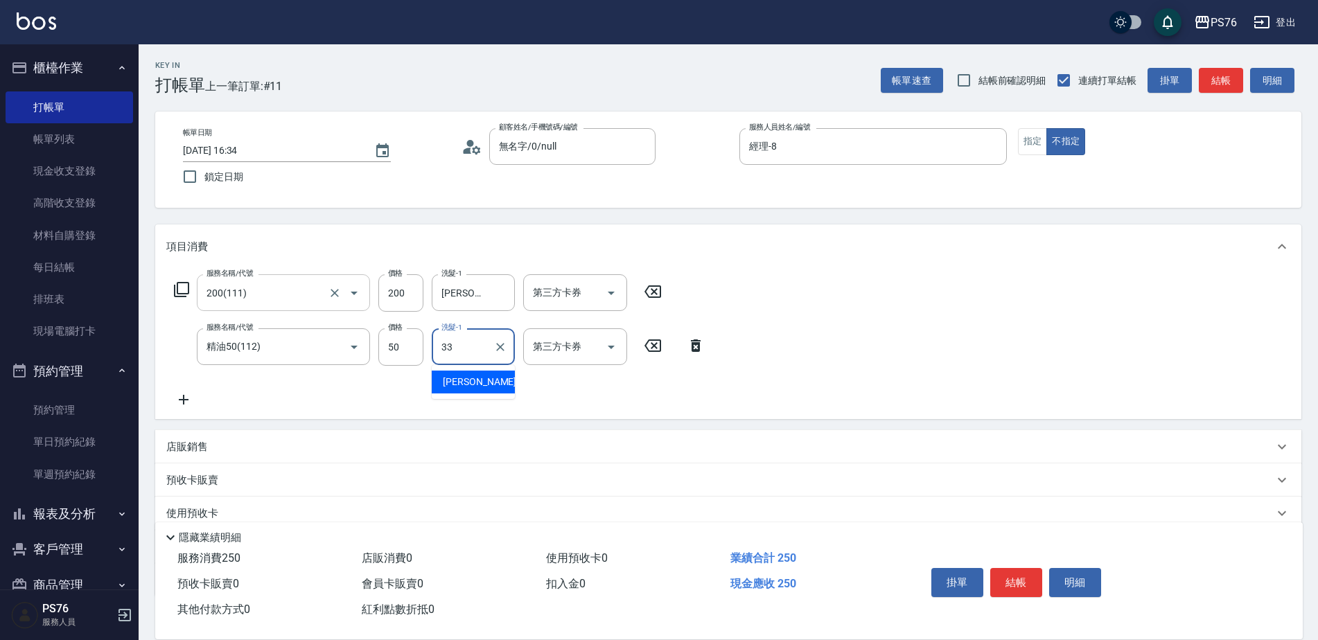
type input "[PERSON_NAME]33"
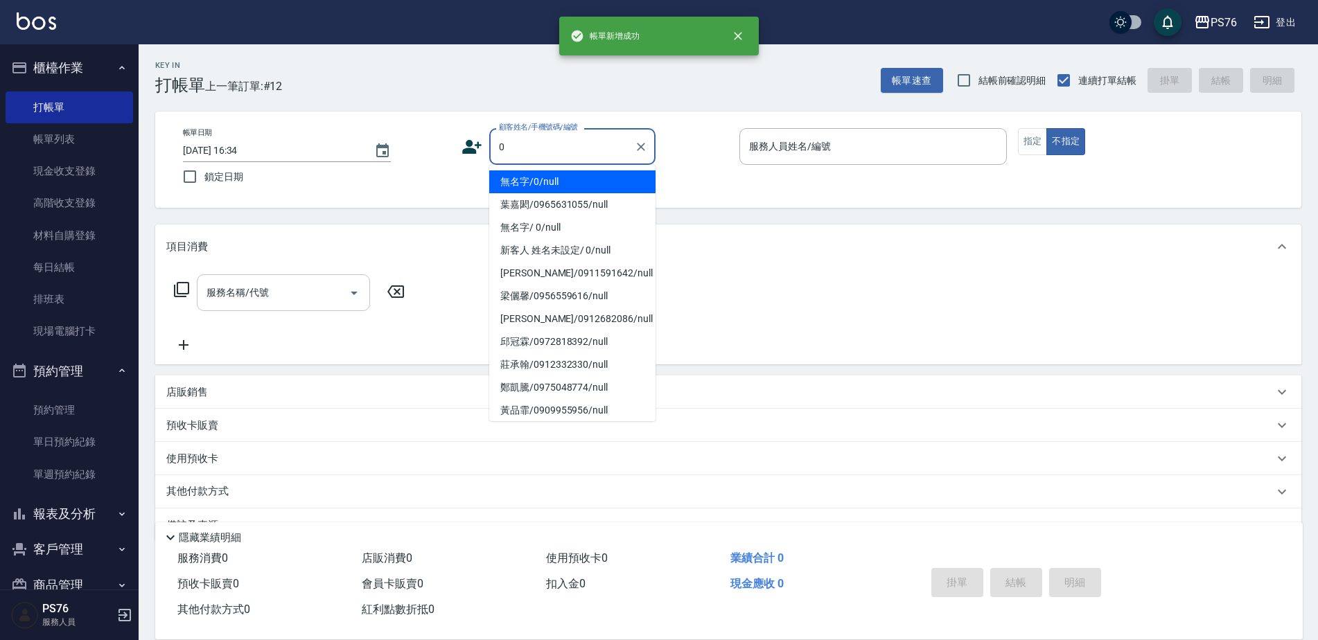
type input "無名字/0/null"
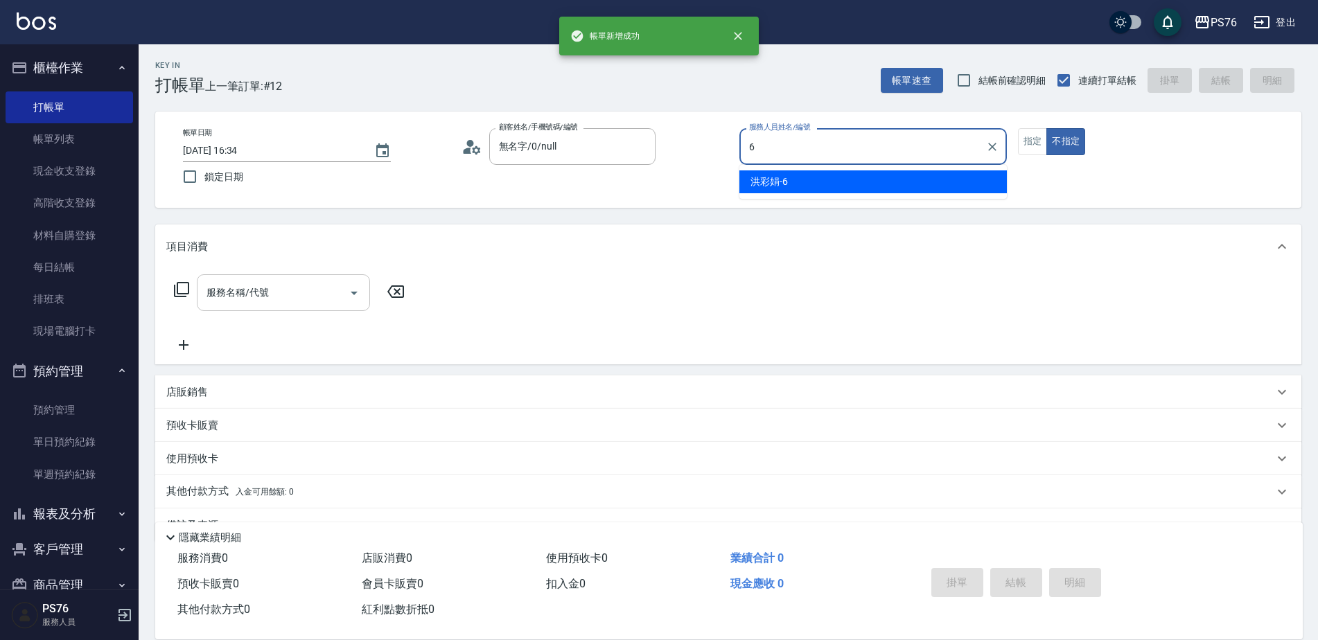
type input "洪彩娟-6"
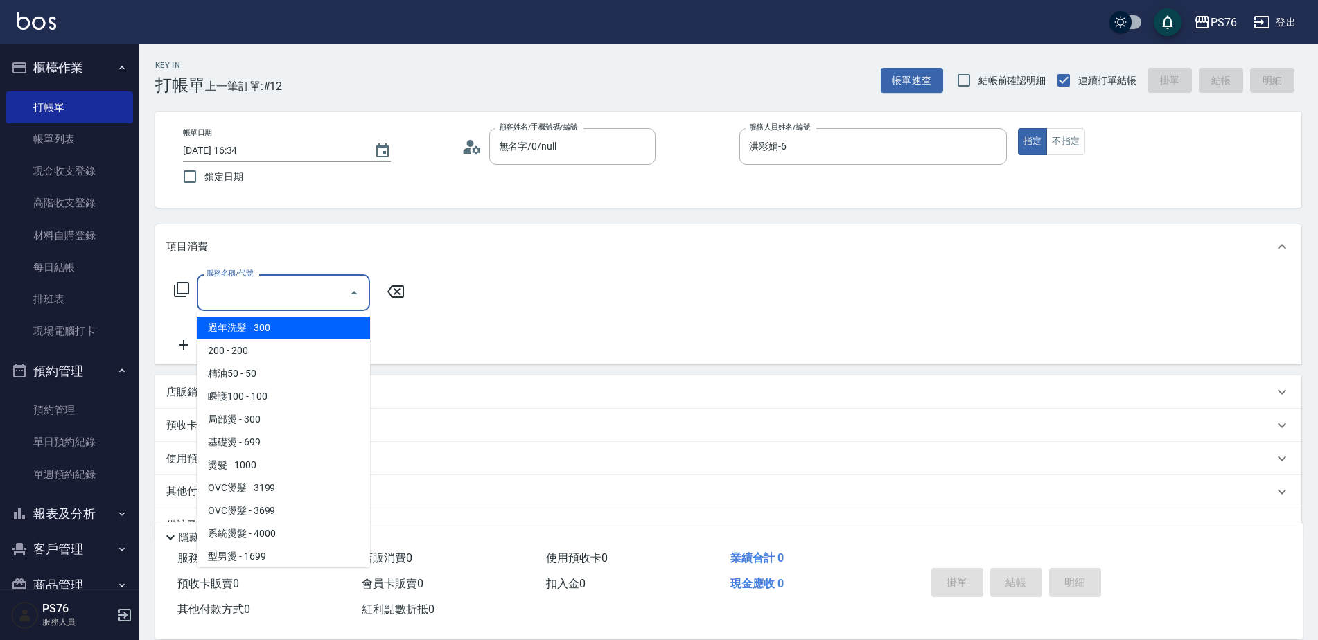
click at [278, 292] on input "服務名稱/代號" at bounding box center [273, 293] width 140 height 24
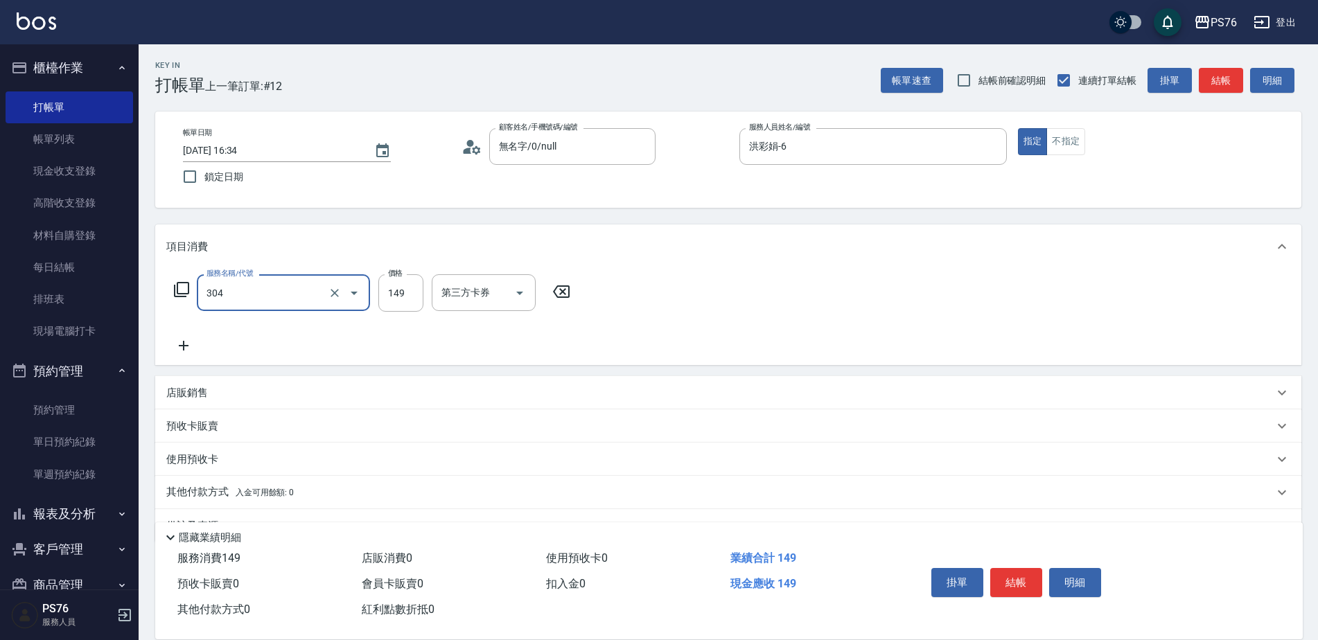
type input "剪髮(304)"
type input "50"
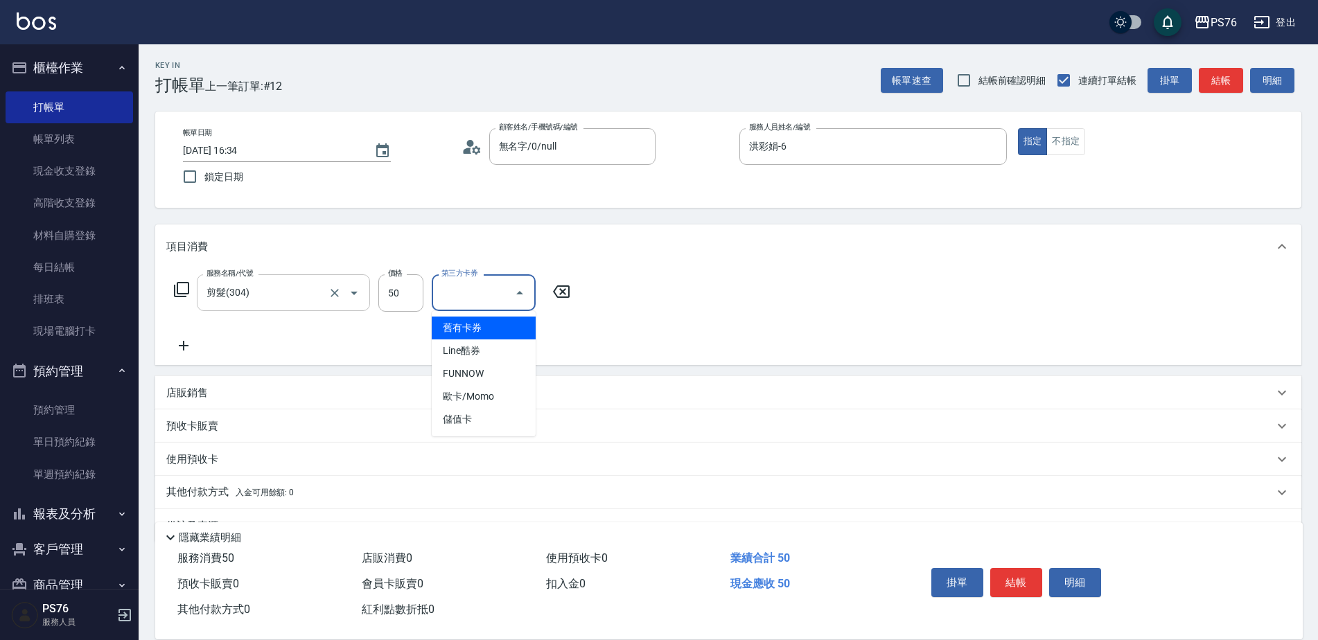
type input "儲值卡"
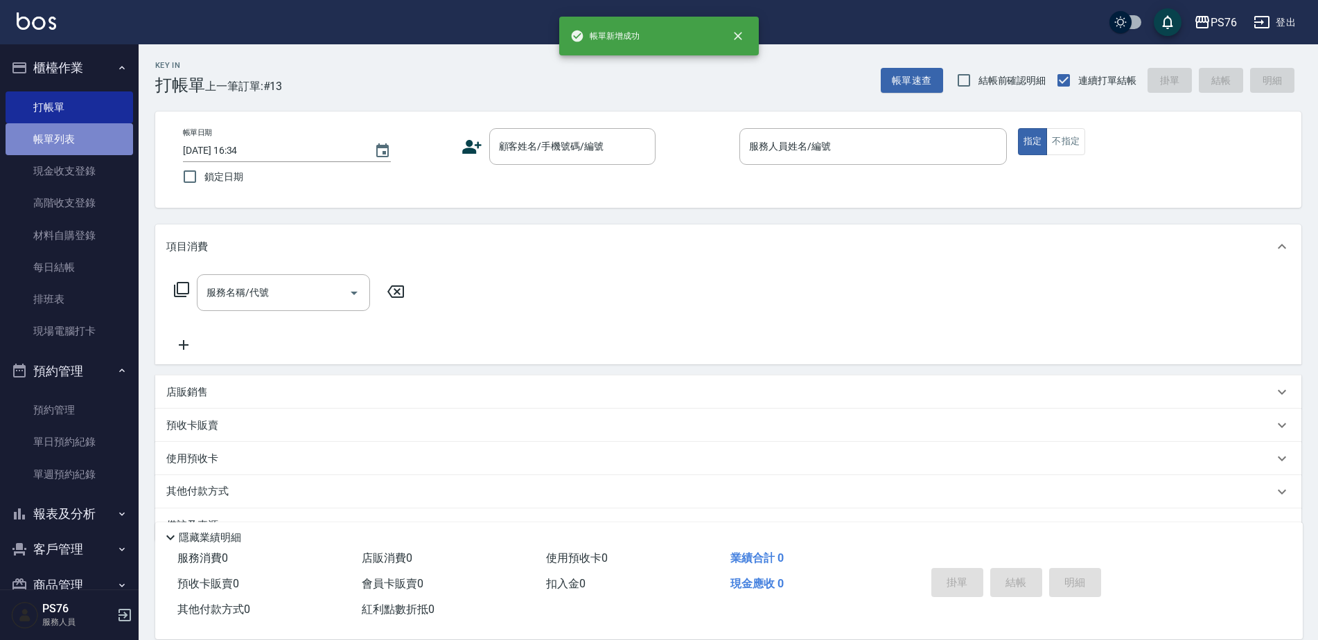
click at [107, 136] on link "帳單列表" at bounding box center [69, 139] width 127 height 32
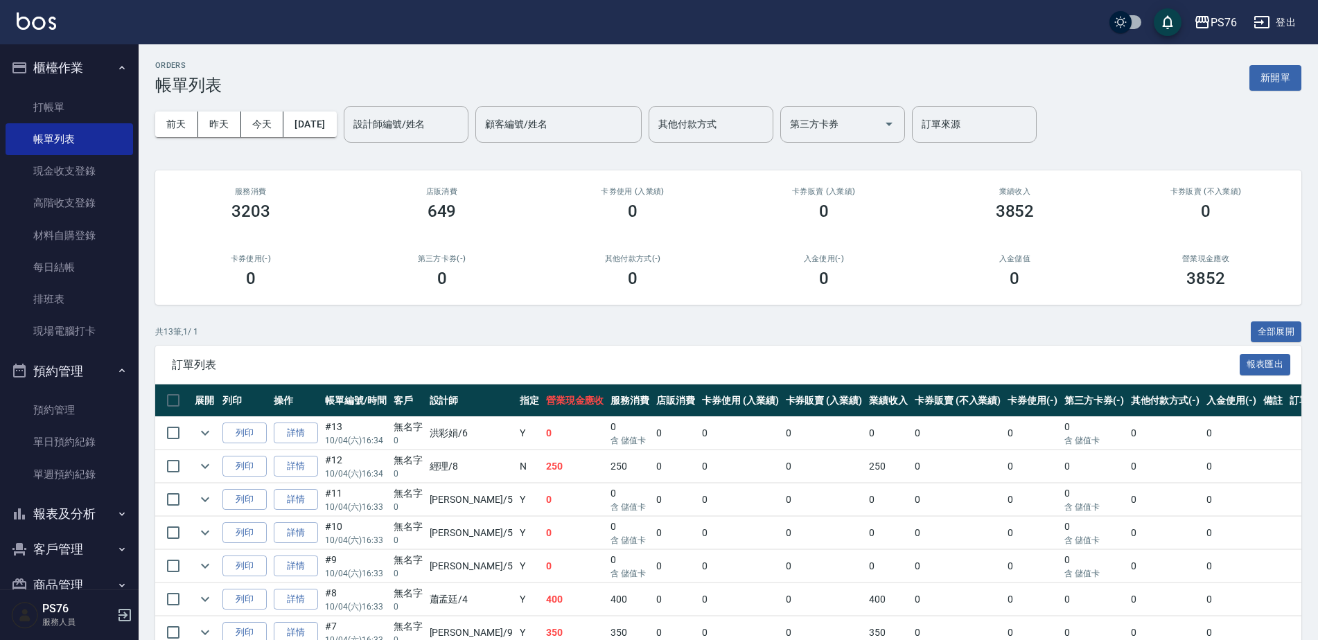
click at [63, 89] on ul "打帳單 帳單列表 現金收支登錄 高階收支登錄 材料自購登錄 每日結帳 排班表 現場電腦打卡" at bounding box center [69, 219] width 127 height 267
click at [63, 112] on link "打帳單" at bounding box center [69, 107] width 127 height 32
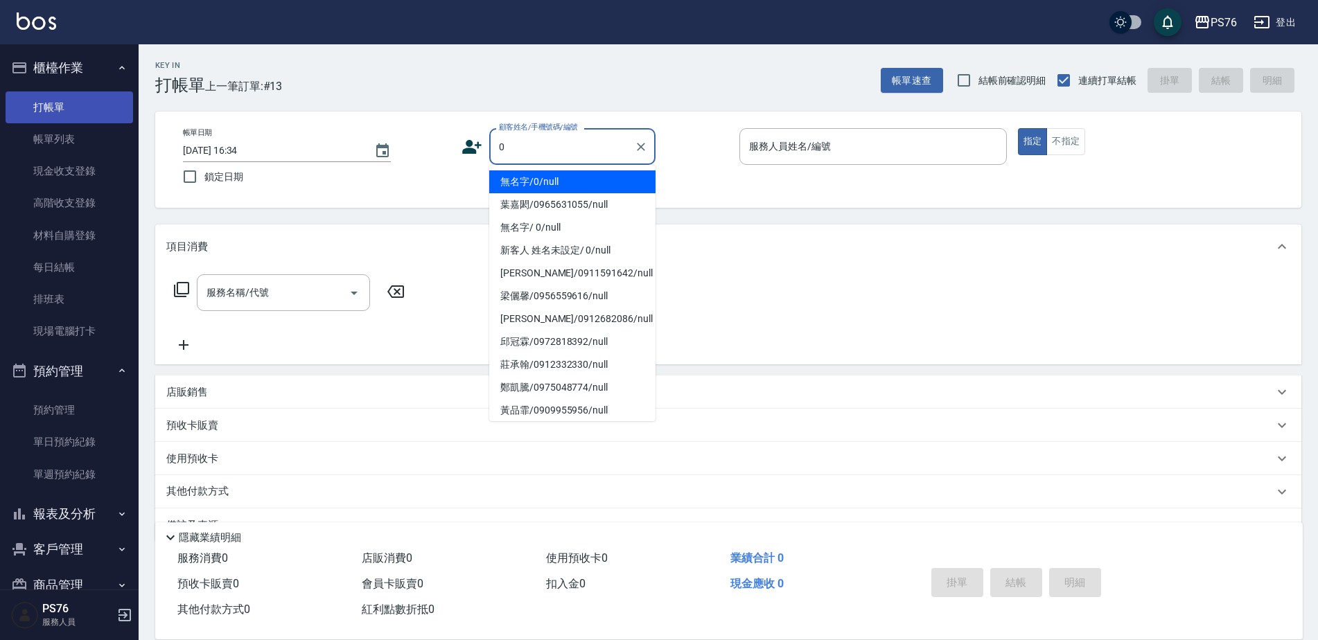
type input "無名字/0/null"
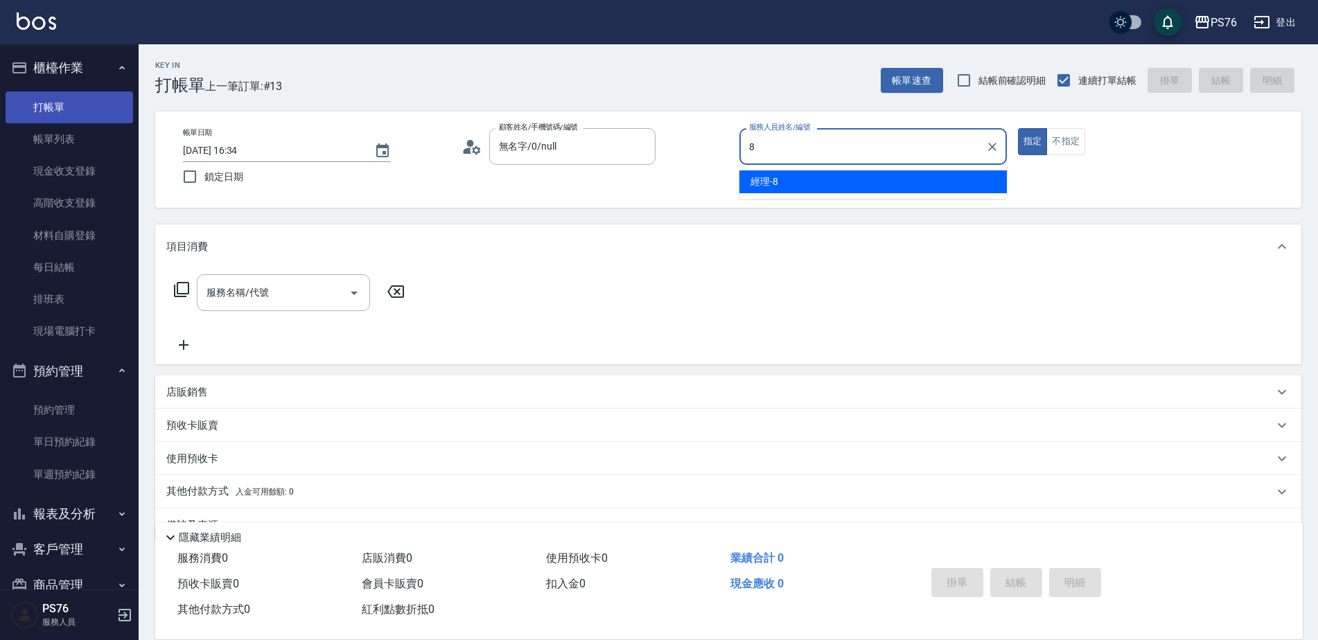
type input "經理-8"
type button "true"
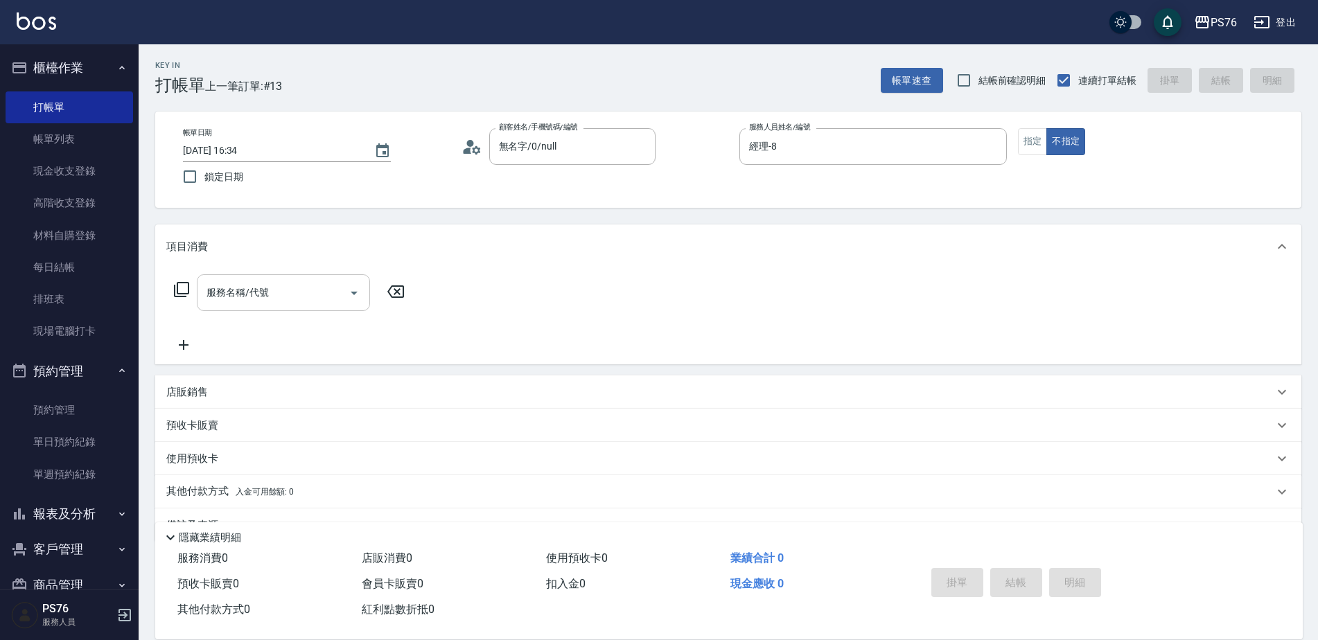
click at [222, 295] on input "服務名稱/代號" at bounding box center [273, 293] width 140 height 24
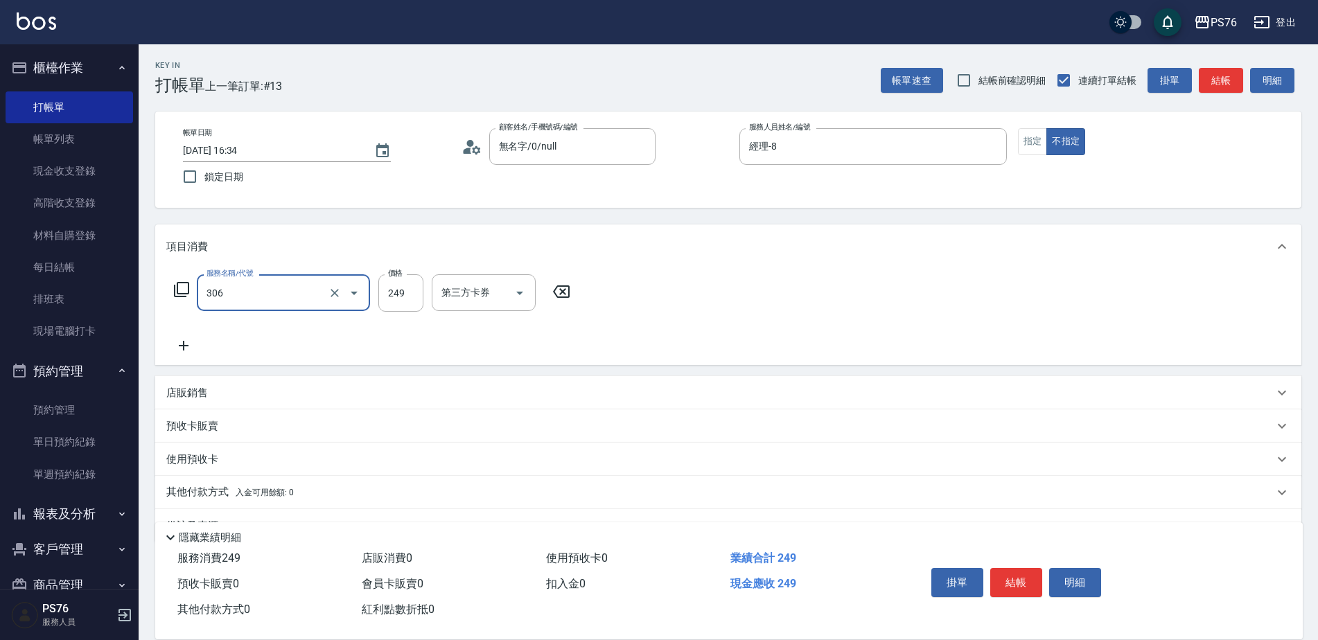
type input "剪髮(306)"
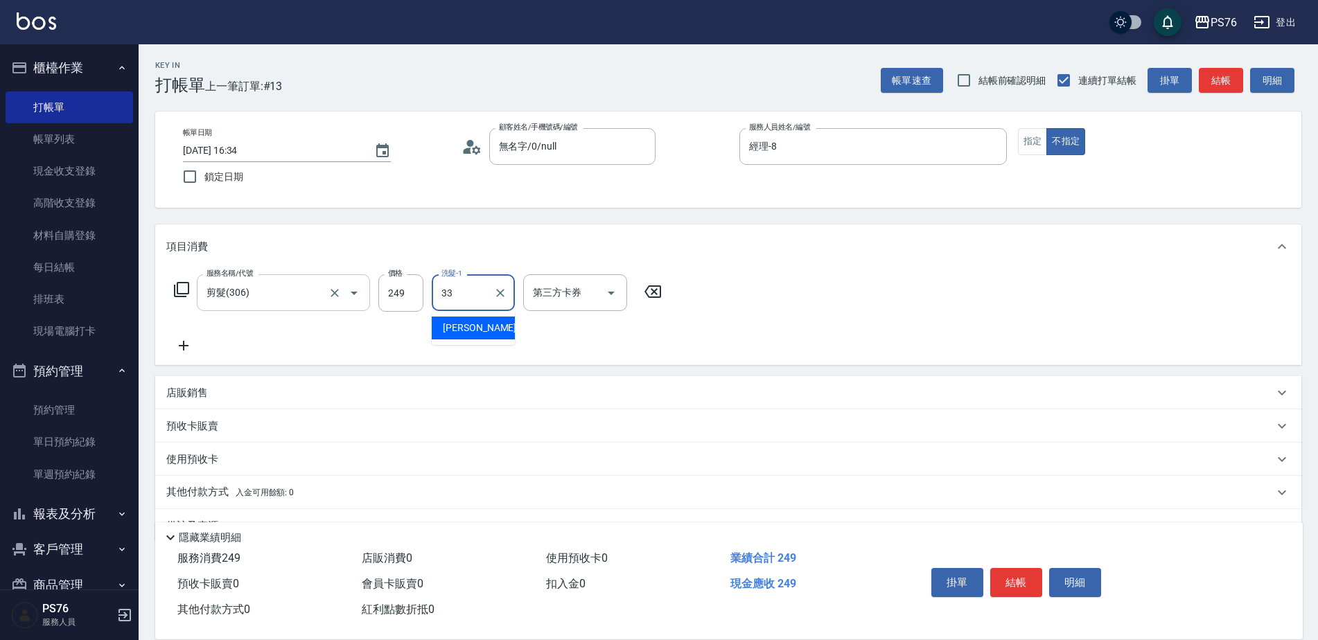
type input "[PERSON_NAME]33"
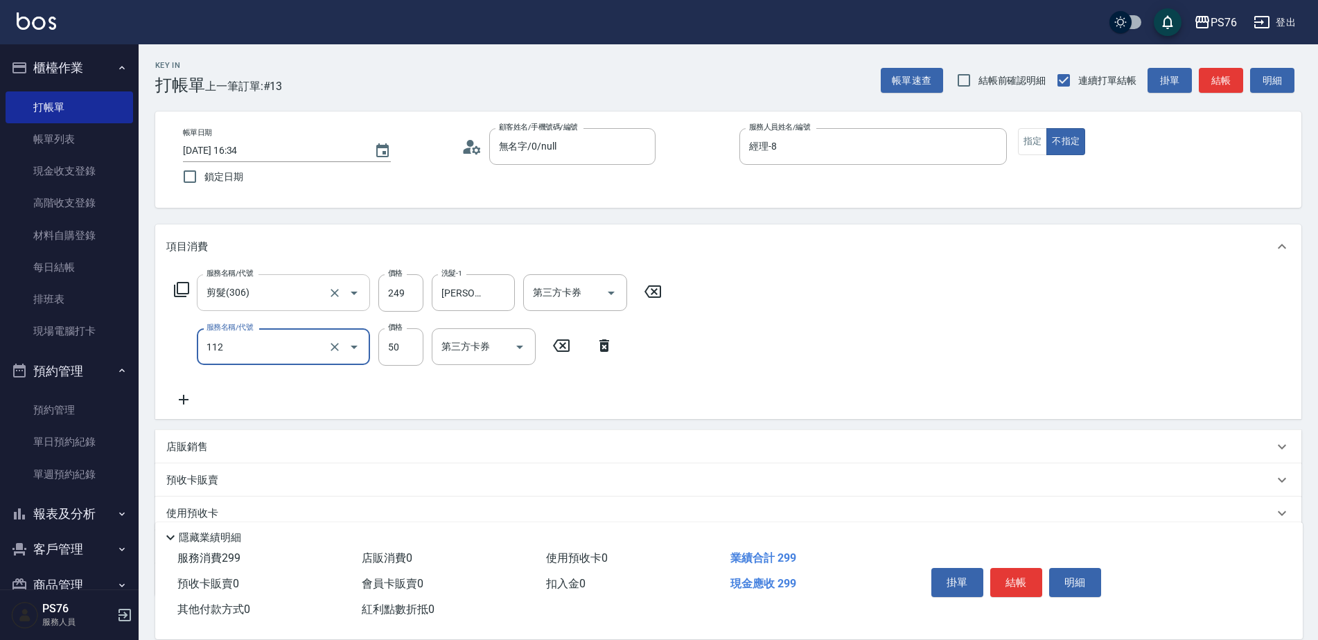
type input "精油50(112)"
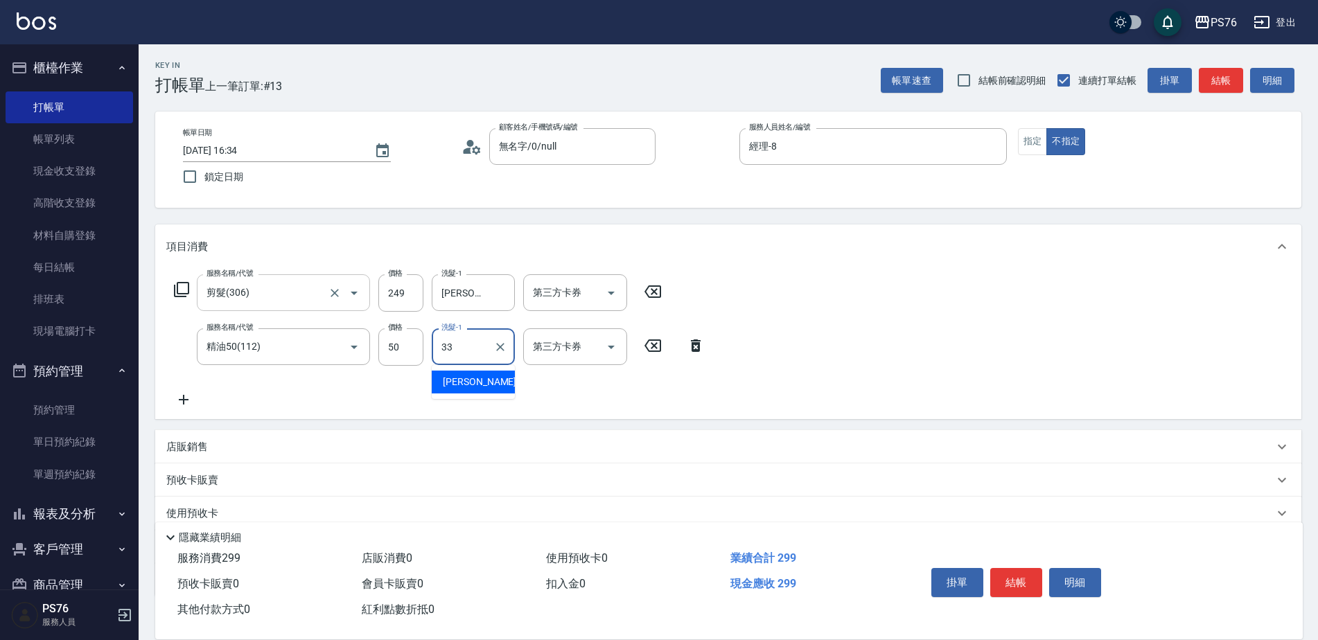
type input "[PERSON_NAME]33"
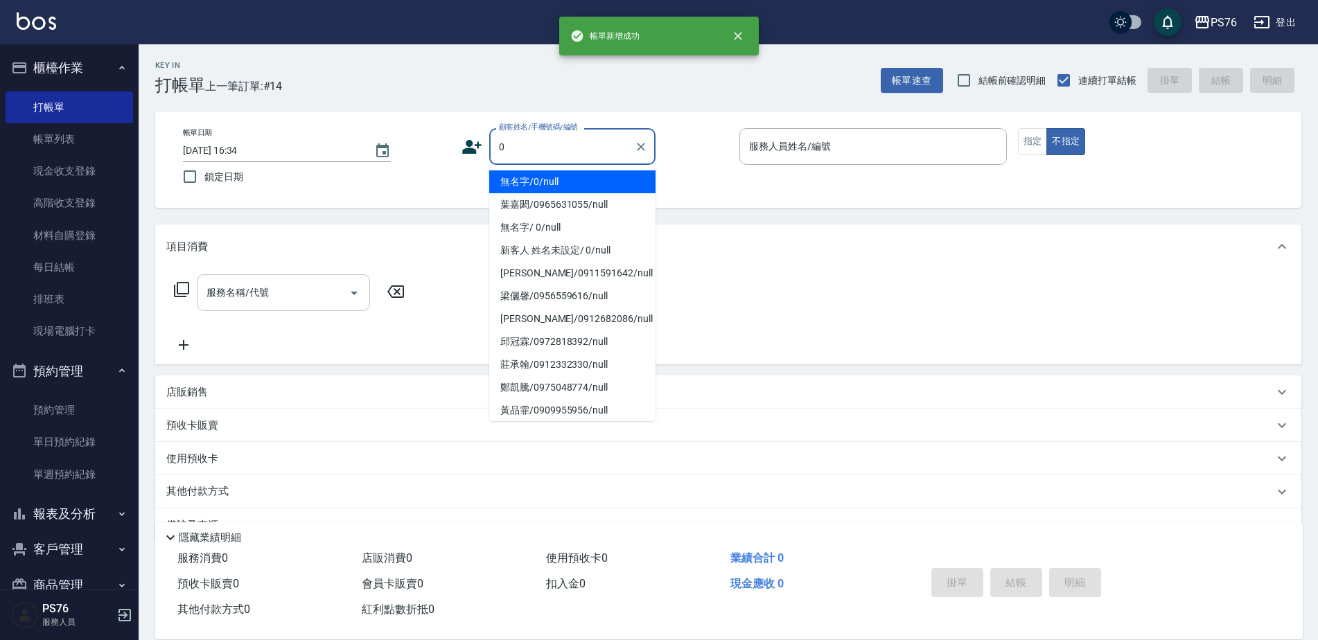
type input "無名字/0/null"
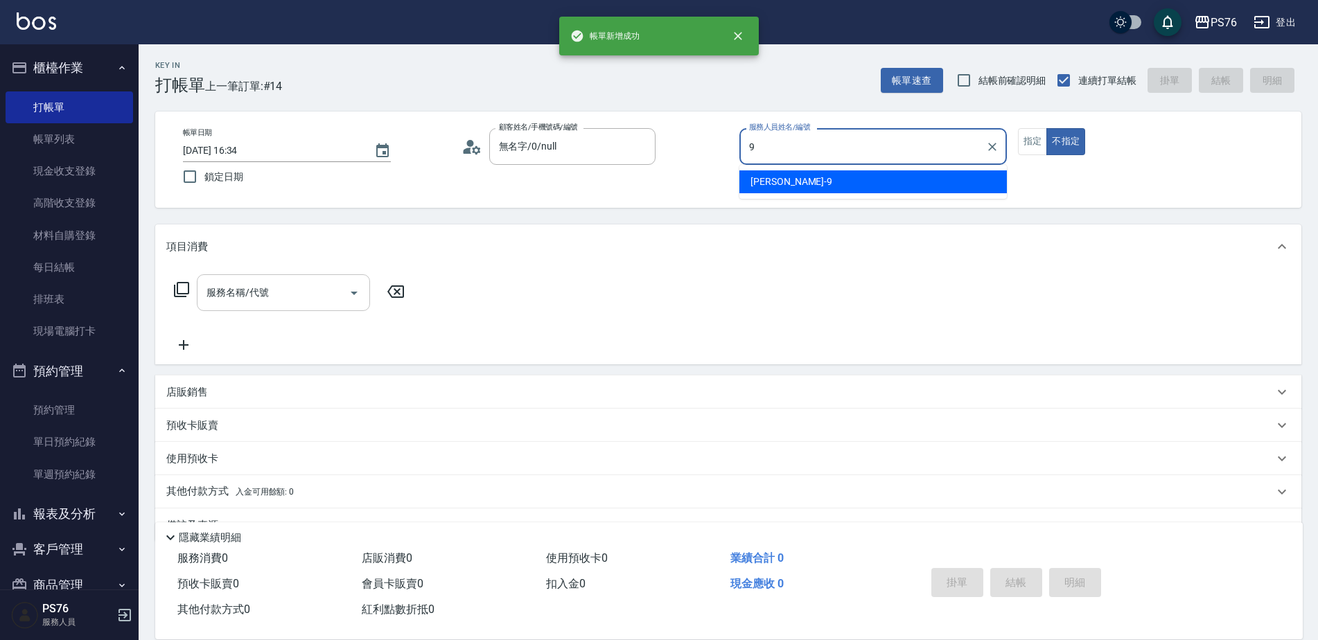
type input "[PERSON_NAME]-9"
type button "false"
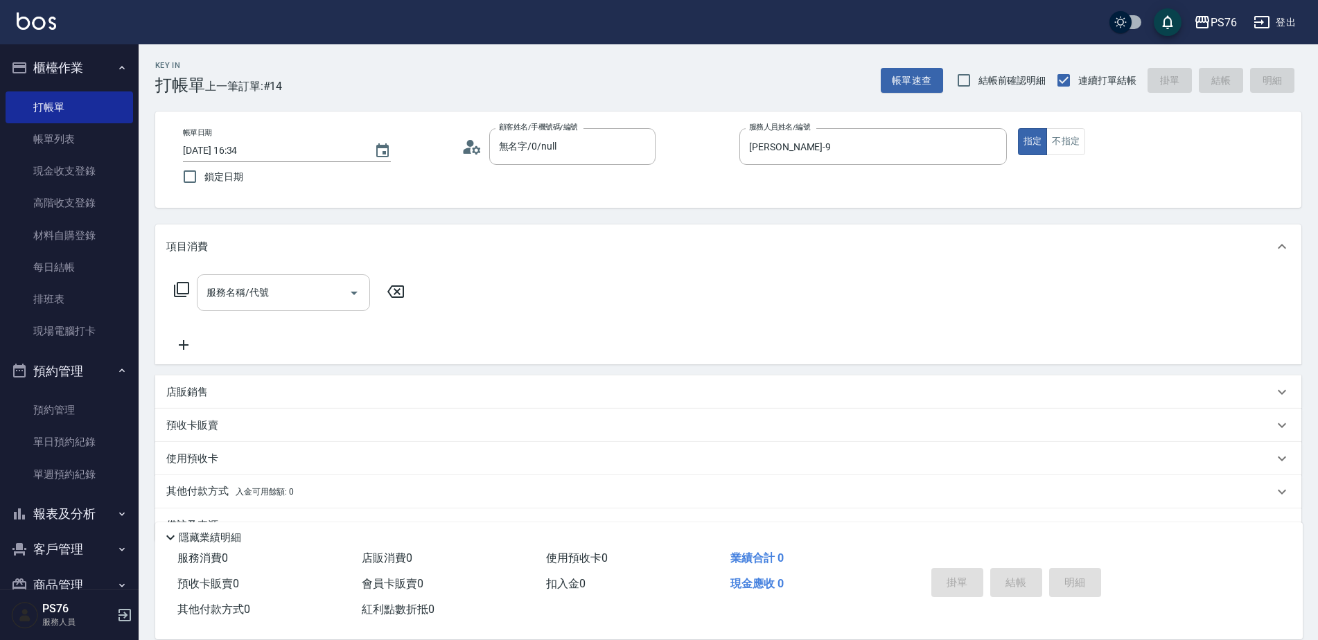
click at [222, 295] on input "服務名稱/代號" at bounding box center [273, 293] width 140 height 24
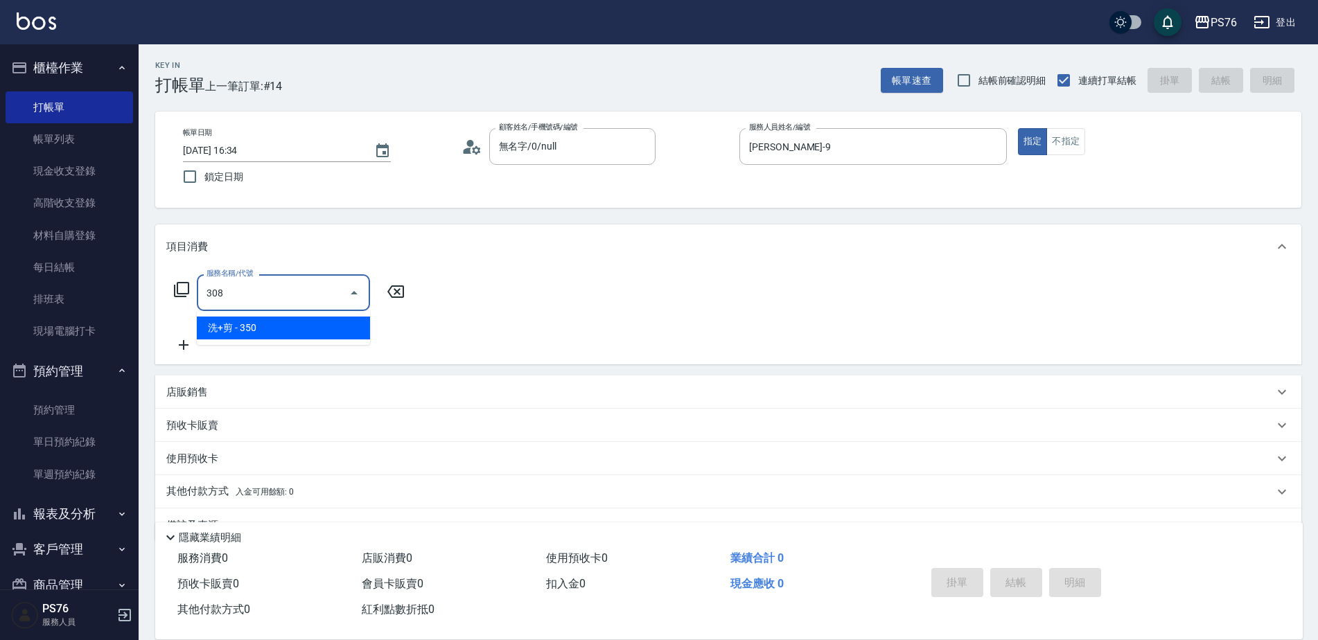
type input "洗+剪(308)"
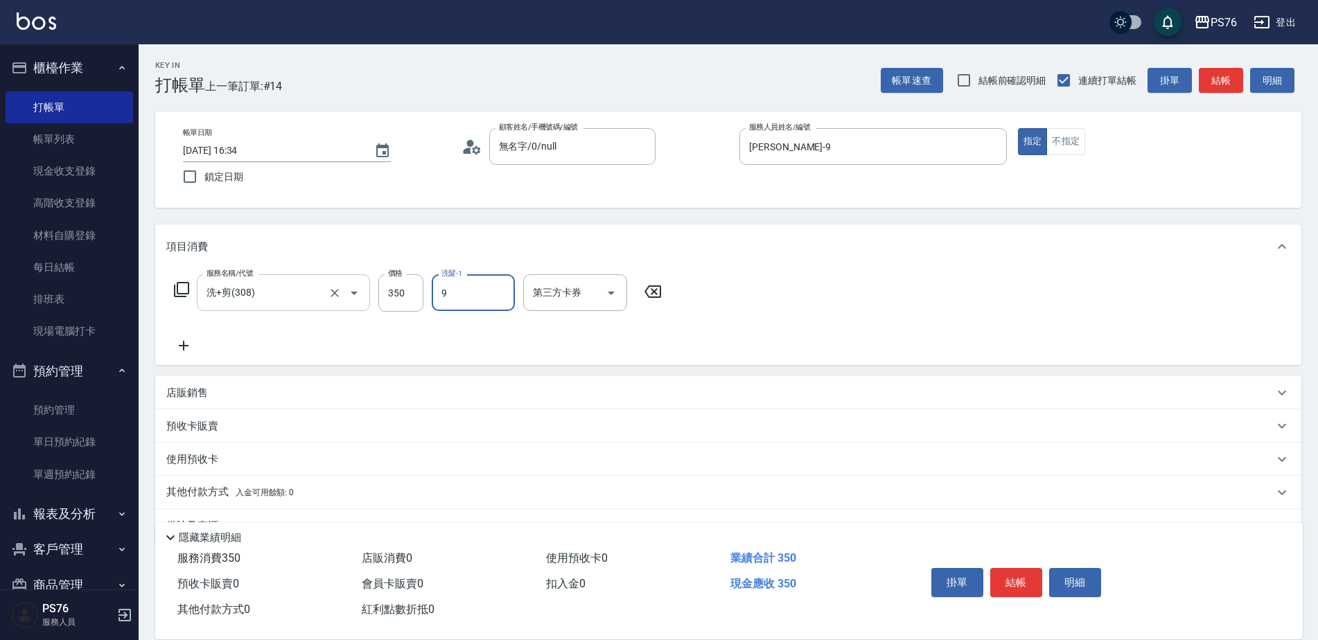
type input "[PERSON_NAME]-9"
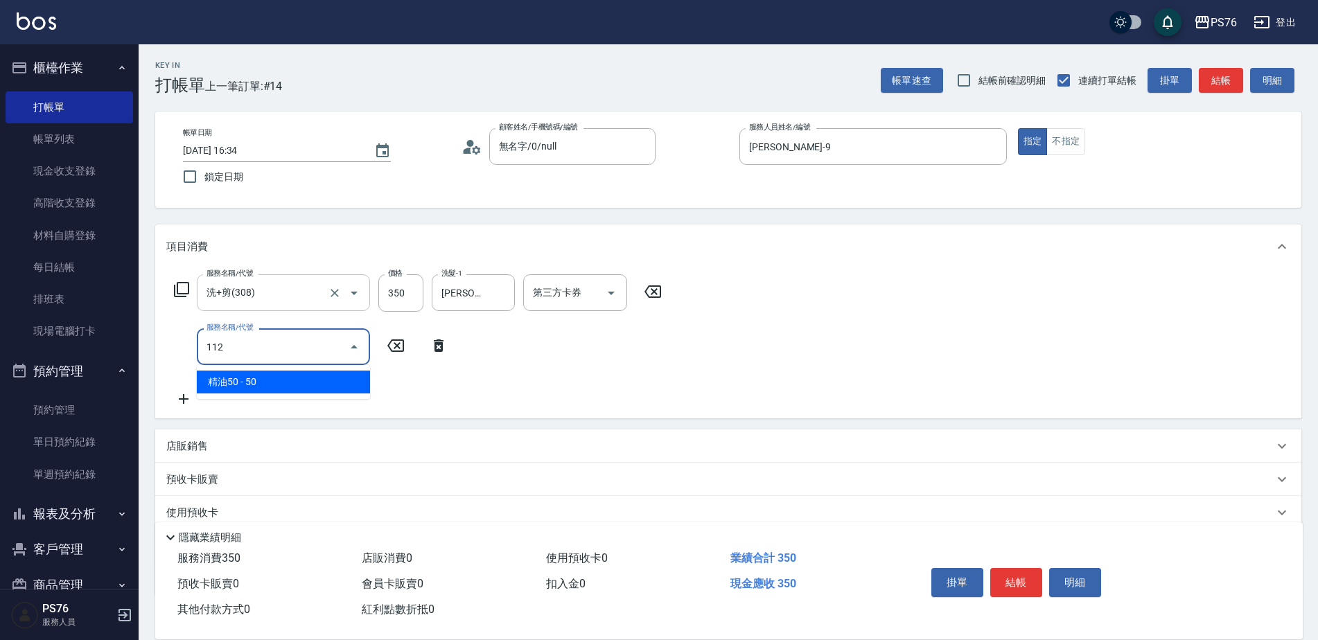
type input "精油50(112)"
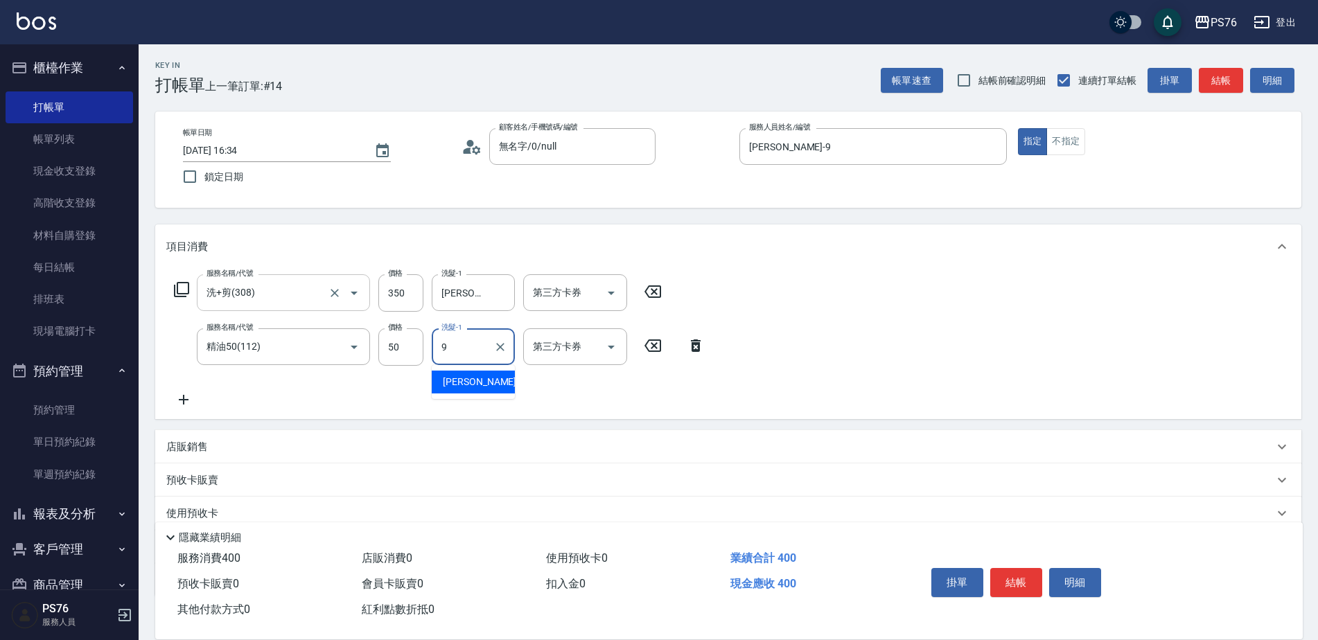
type input "[PERSON_NAME]-9"
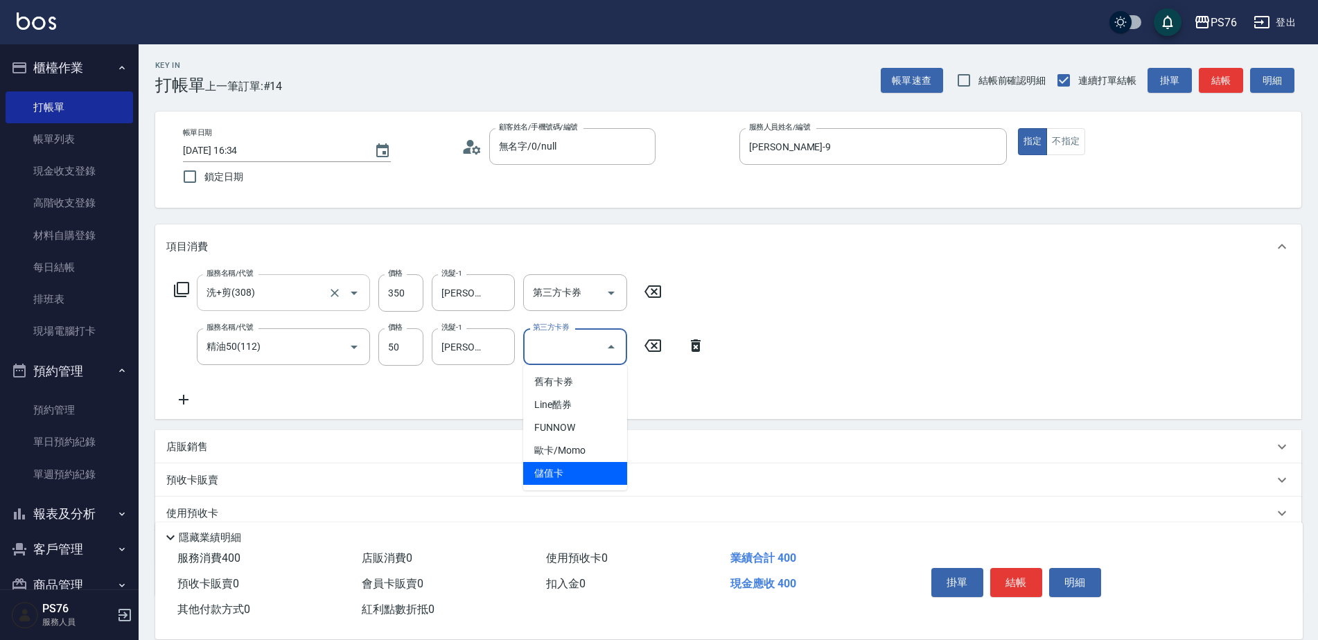
type input "儲值卡"
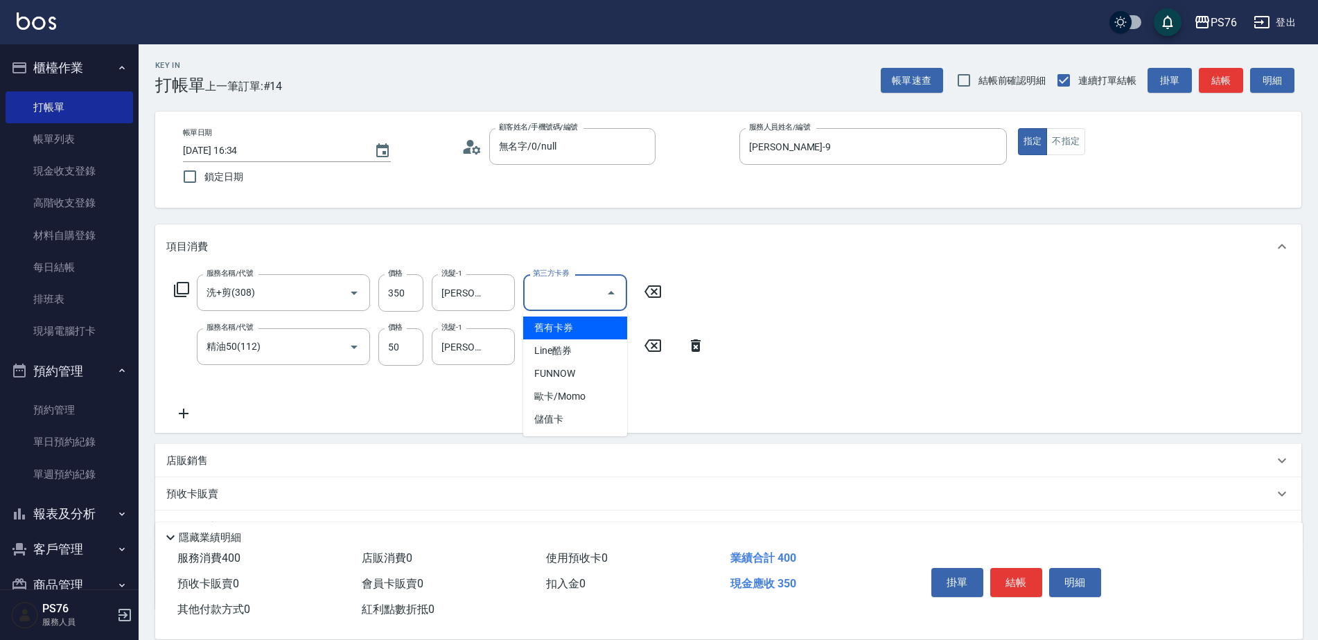
click at [587, 305] on input "第三方卡券" at bounding box center [564, 293] width 71 height 24
click at [542, 413] on span "儲值卡" at bounding box center [575, 419] width 104 height 23
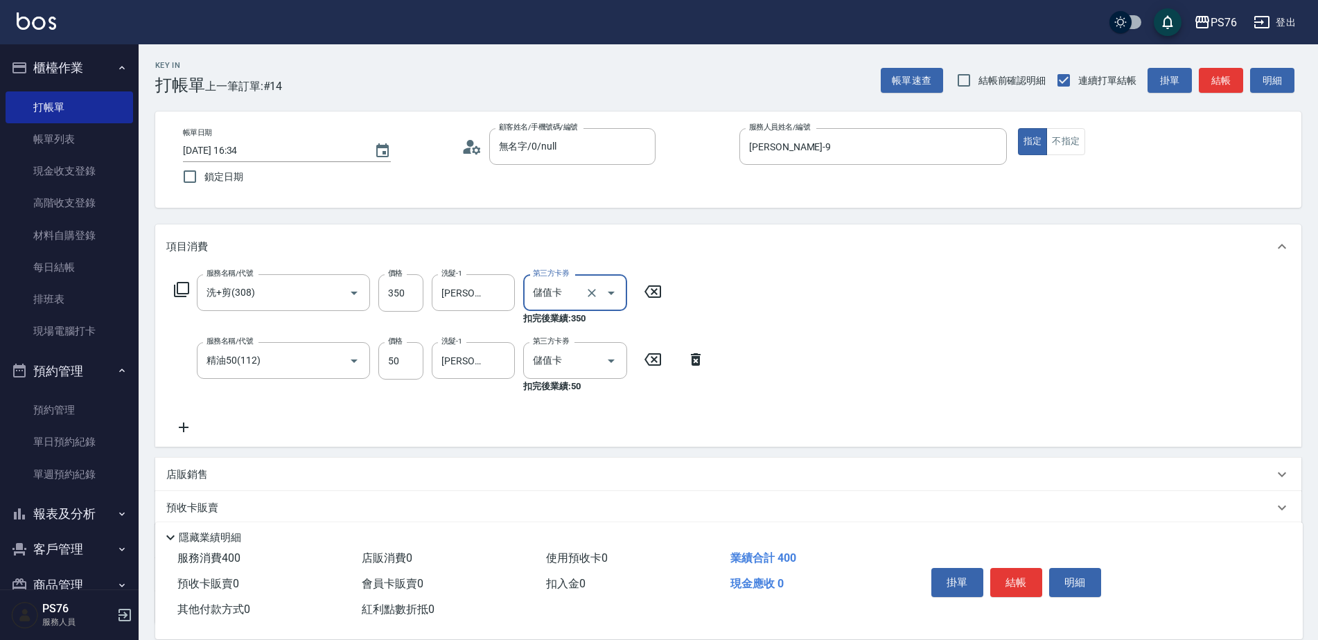
type input "儲值卡"
click at [1034, 585] on button "結帳" at bounding box center [1016, 582] width 52 height 29
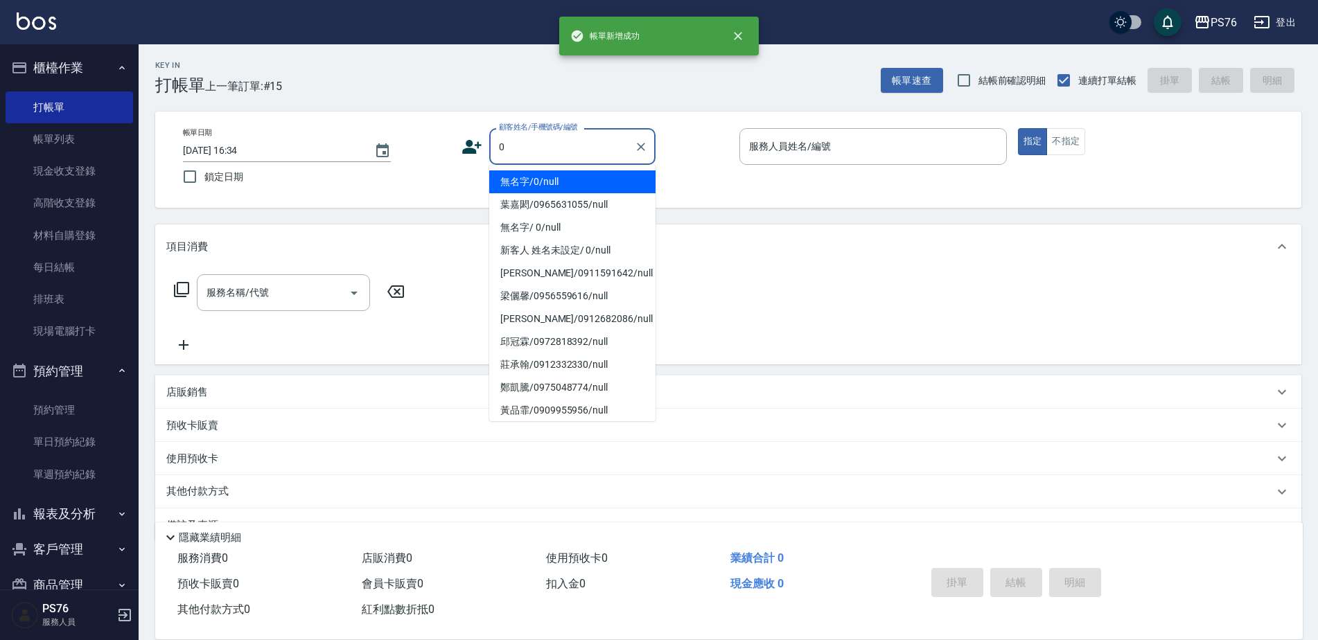
type input "無名字/0/null"
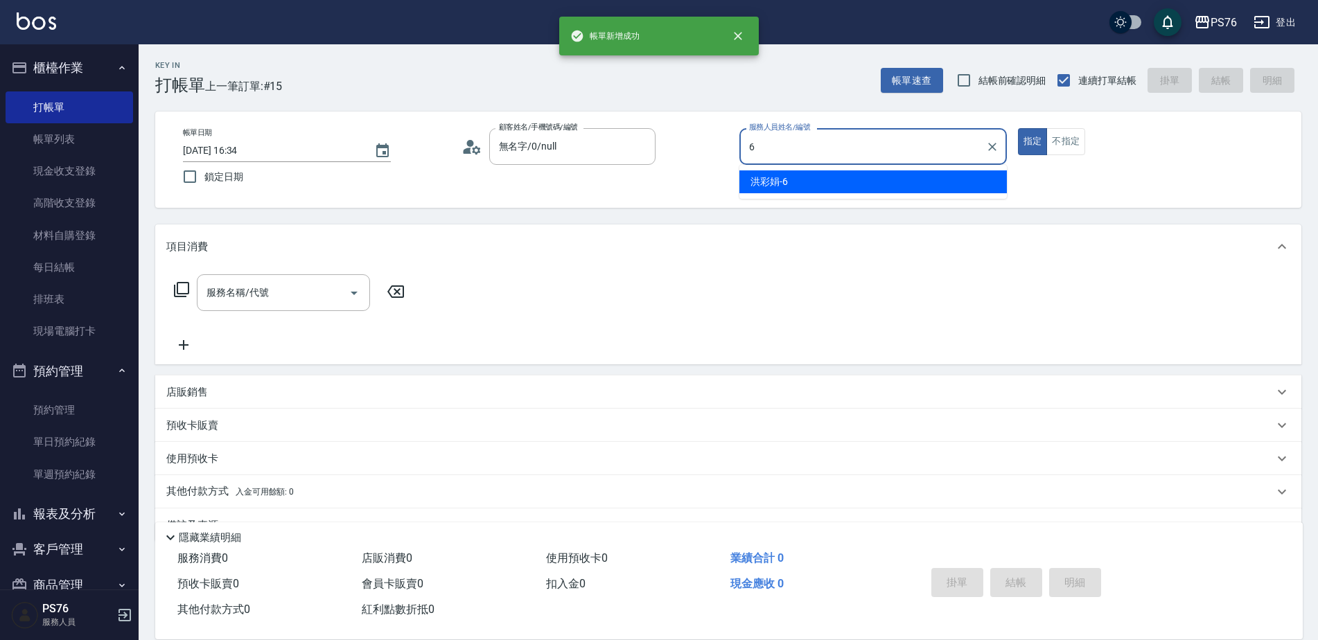
type input "洪彩娟-6"
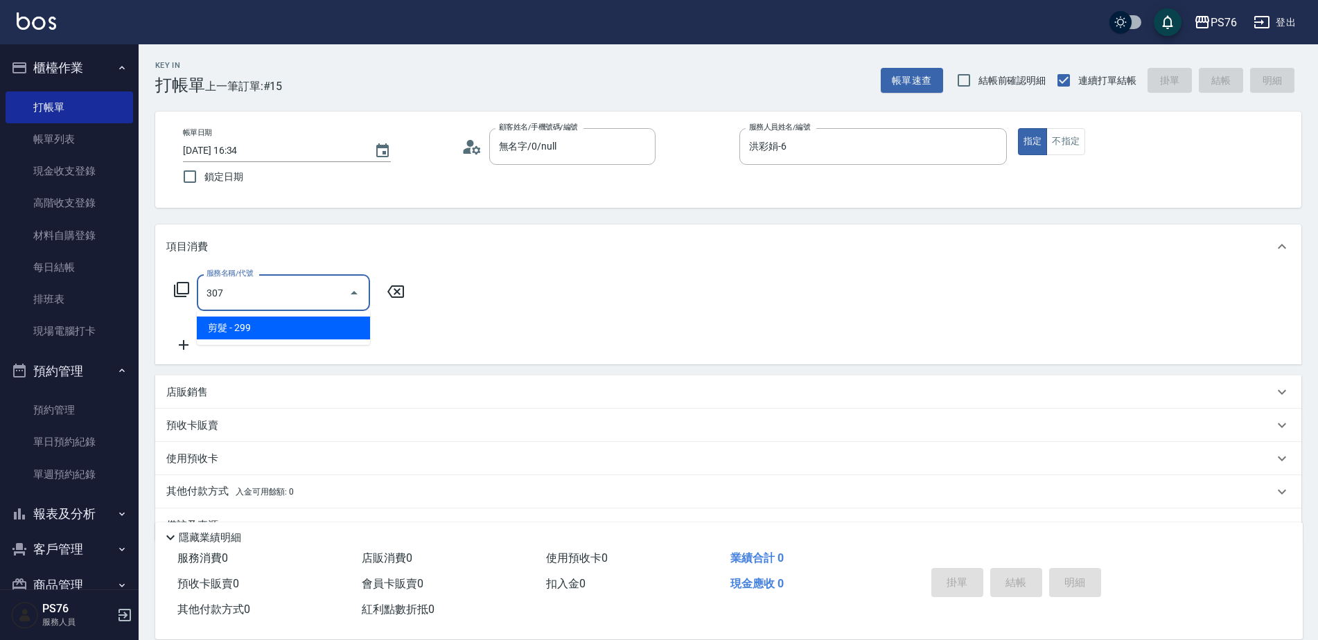
type input "剪髮(307)"
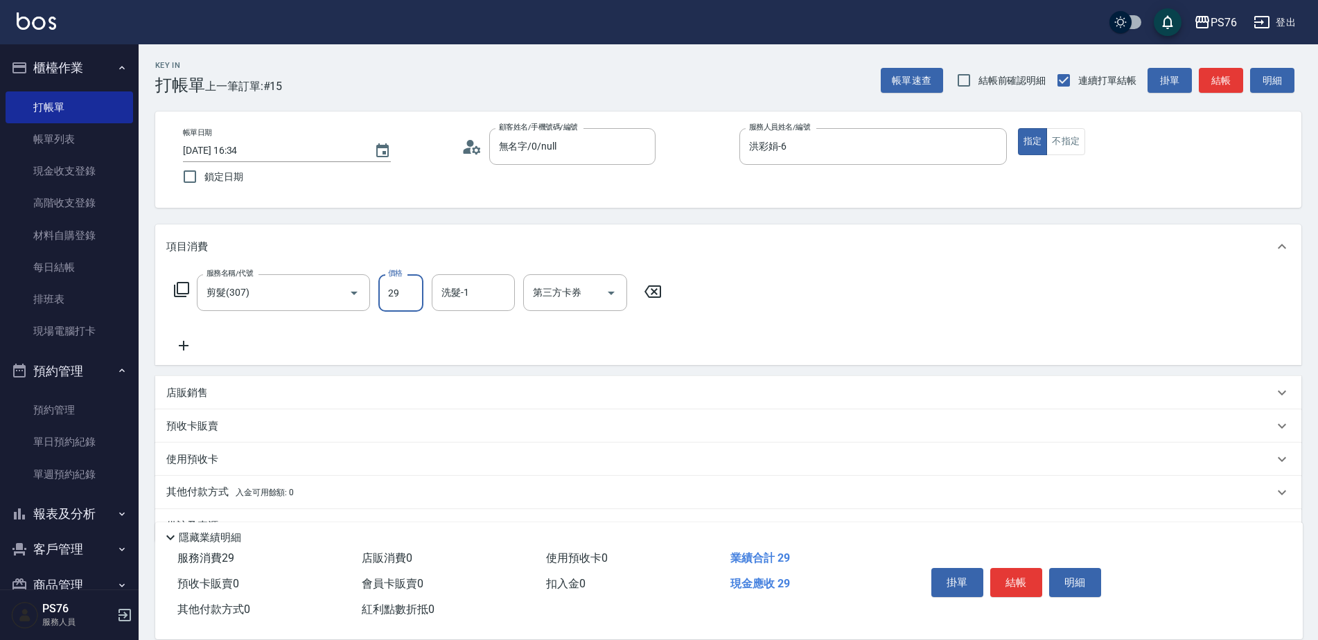
type input "299"
type input "[PERSON_NAME]33"
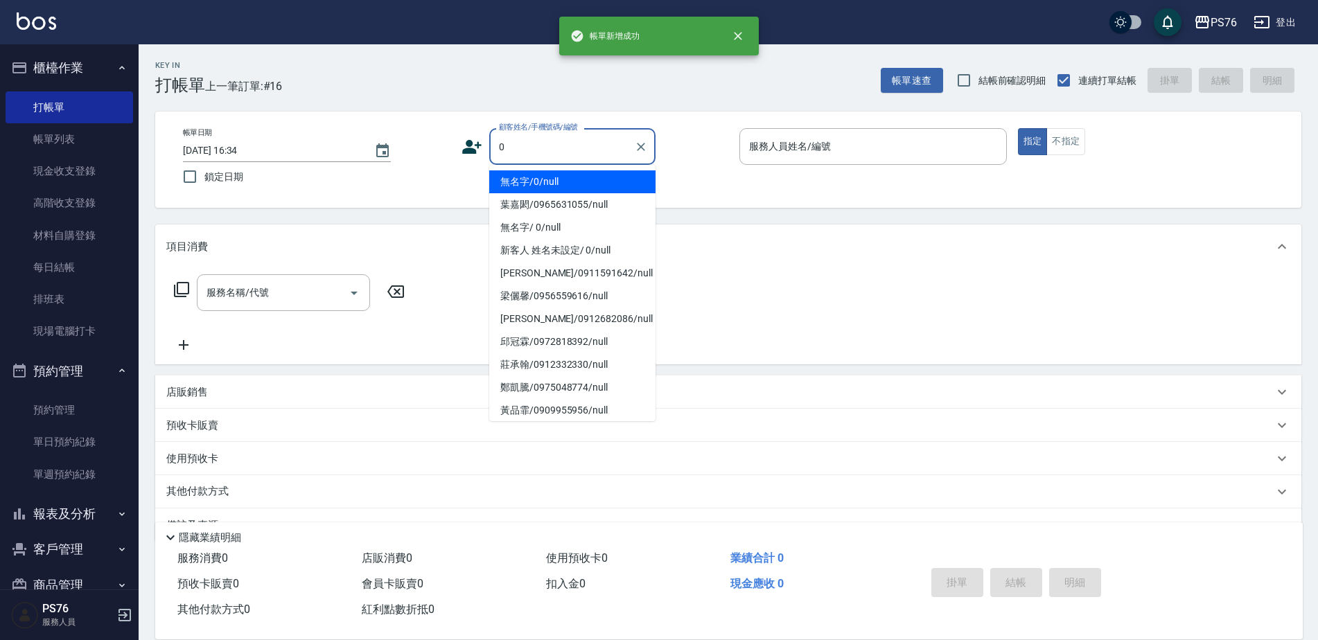
type input "無名字/0/null"
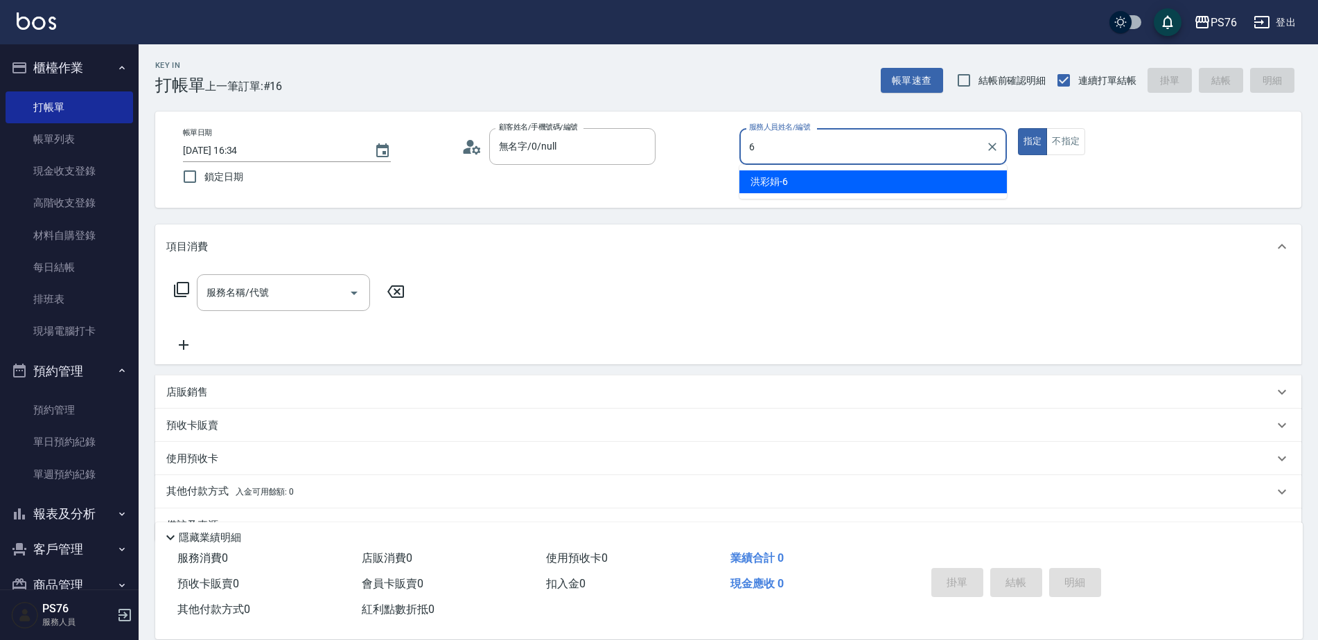
type input "洪彩娟-6"
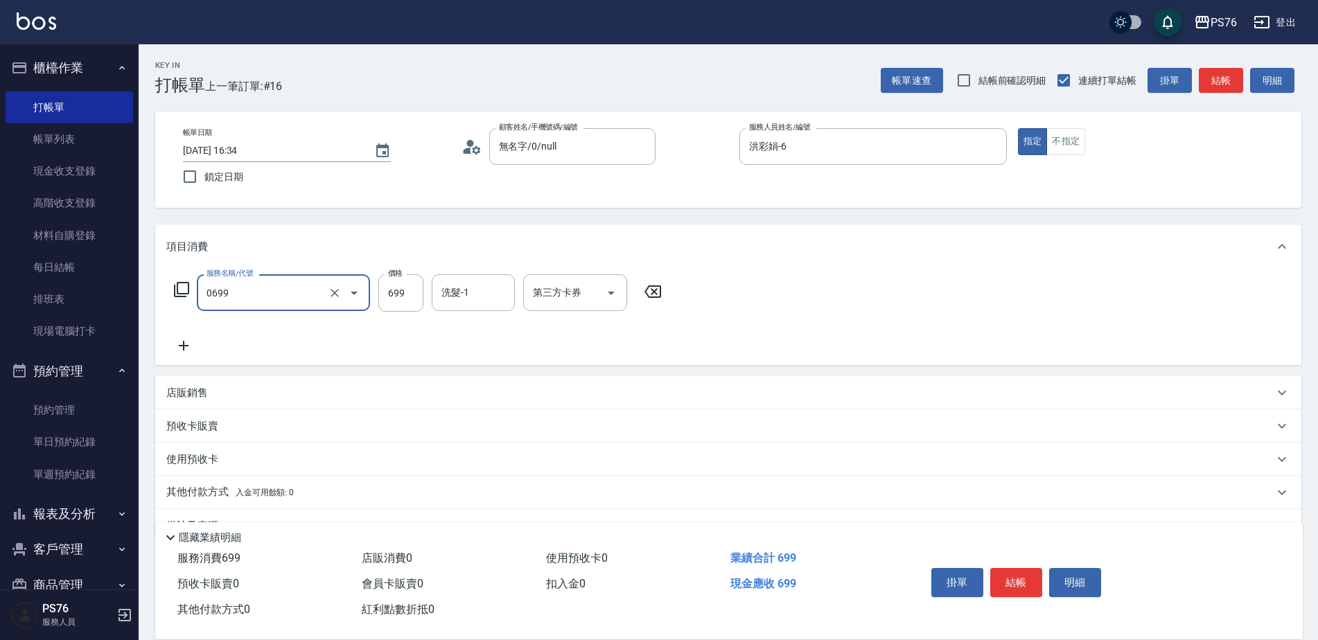
type input "精油SPA(0699)"
type input "727"
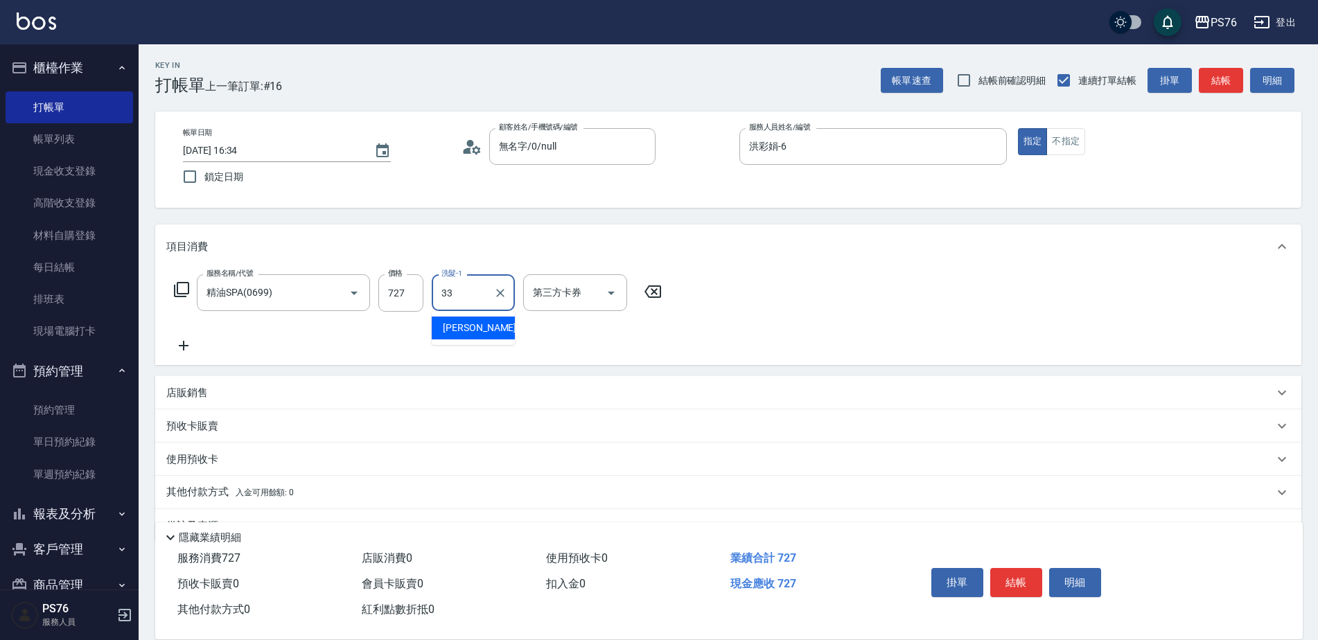
type input "[PERSON_NAME]33"
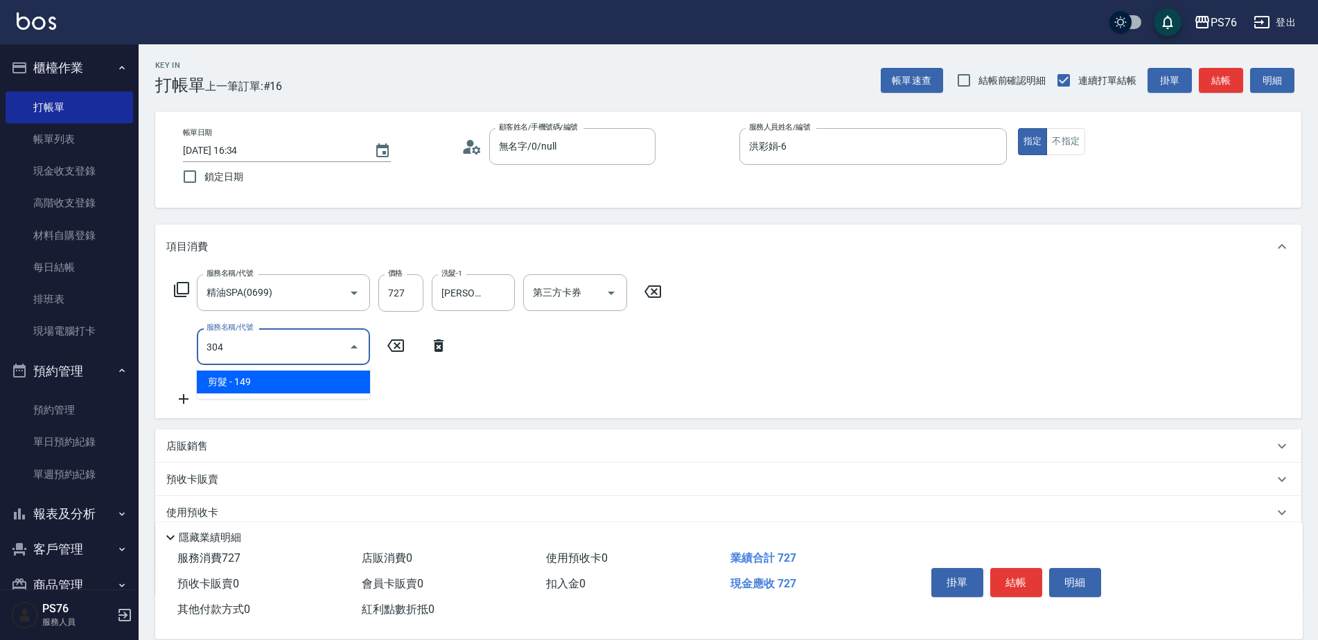
type input "剪髮(304)"
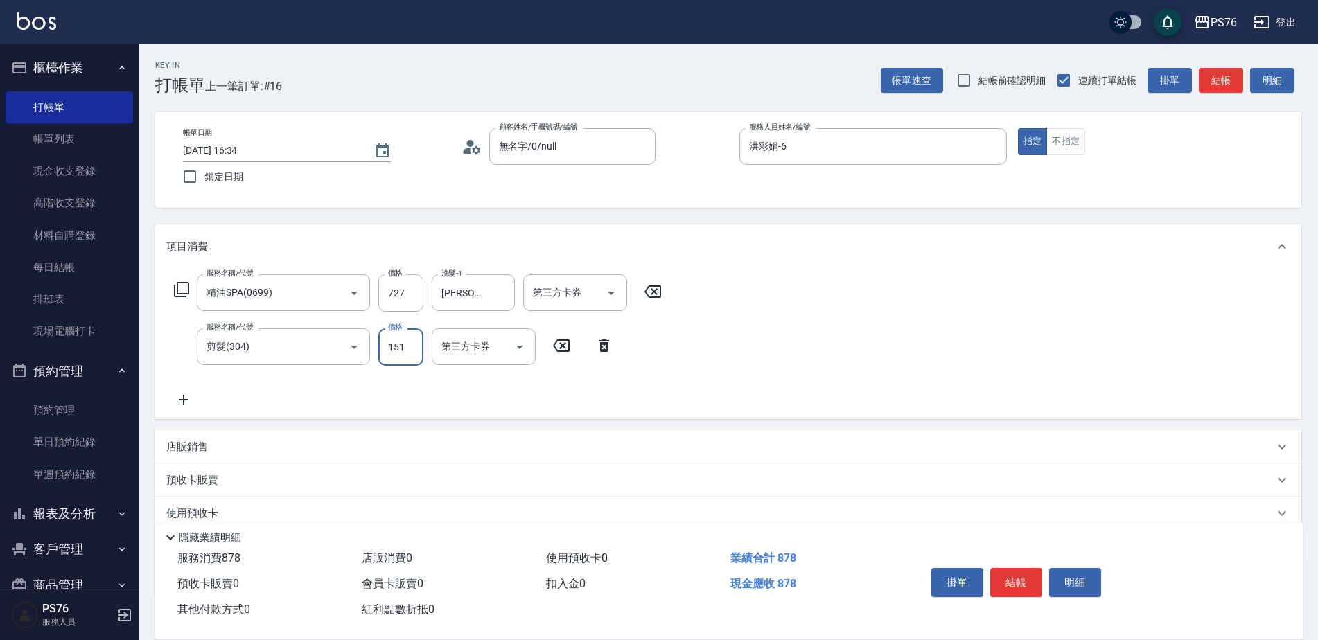
type input "151"
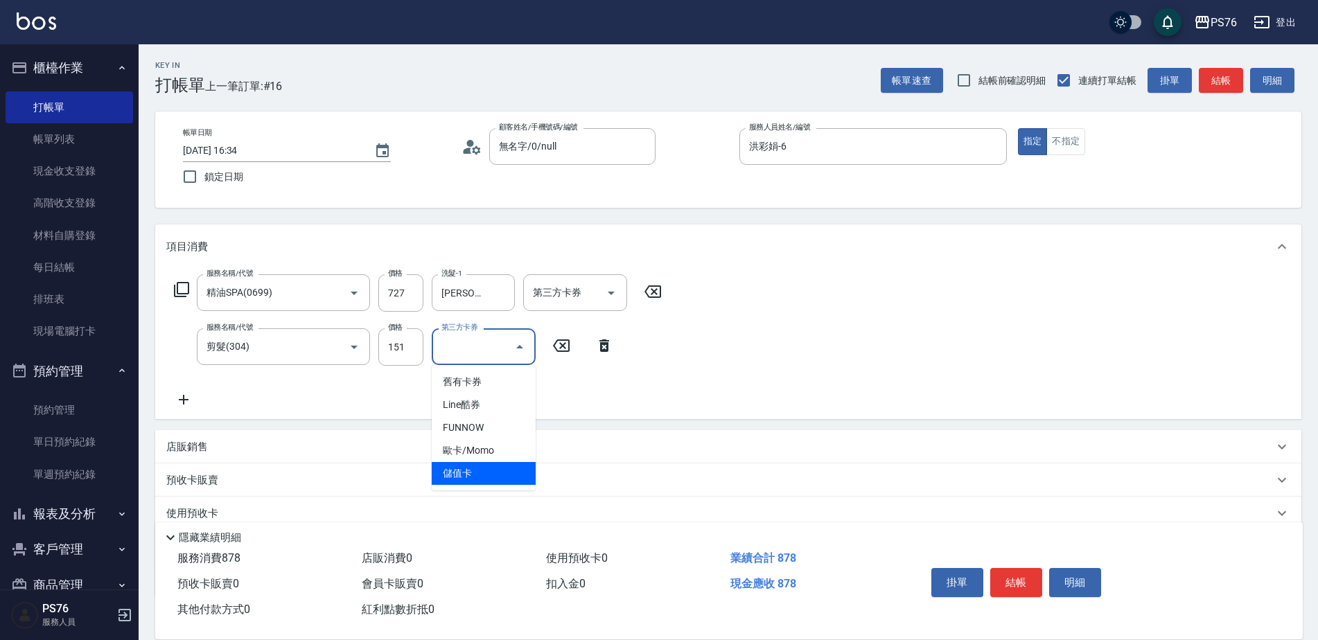
type input "儲值卡"
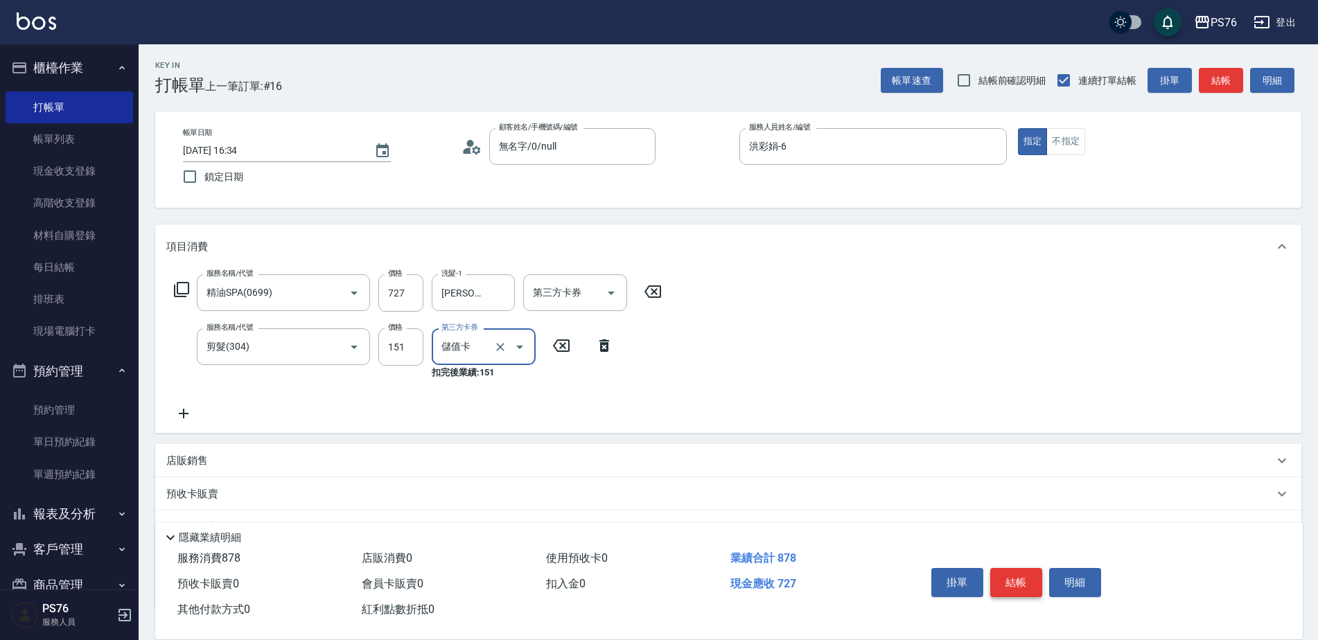
click at [1012, 578] on button "結帳" at bounding box center [1016, 582] width 52 height 29
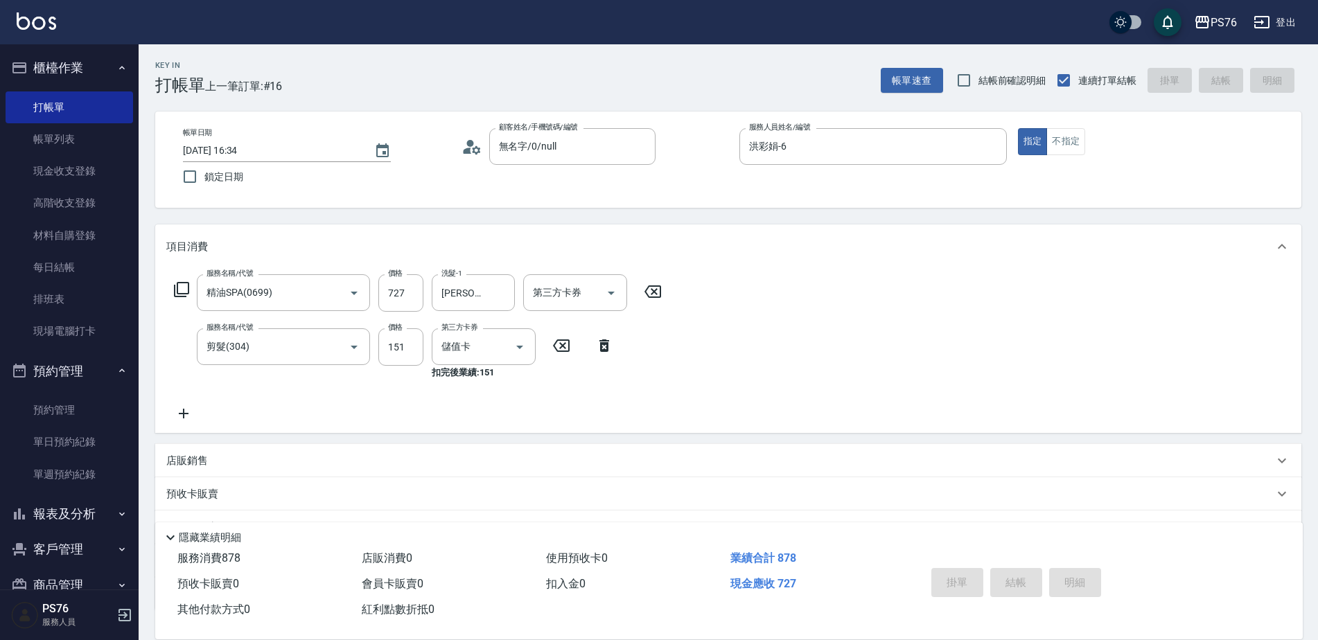
type input "[DATE] 16:35"
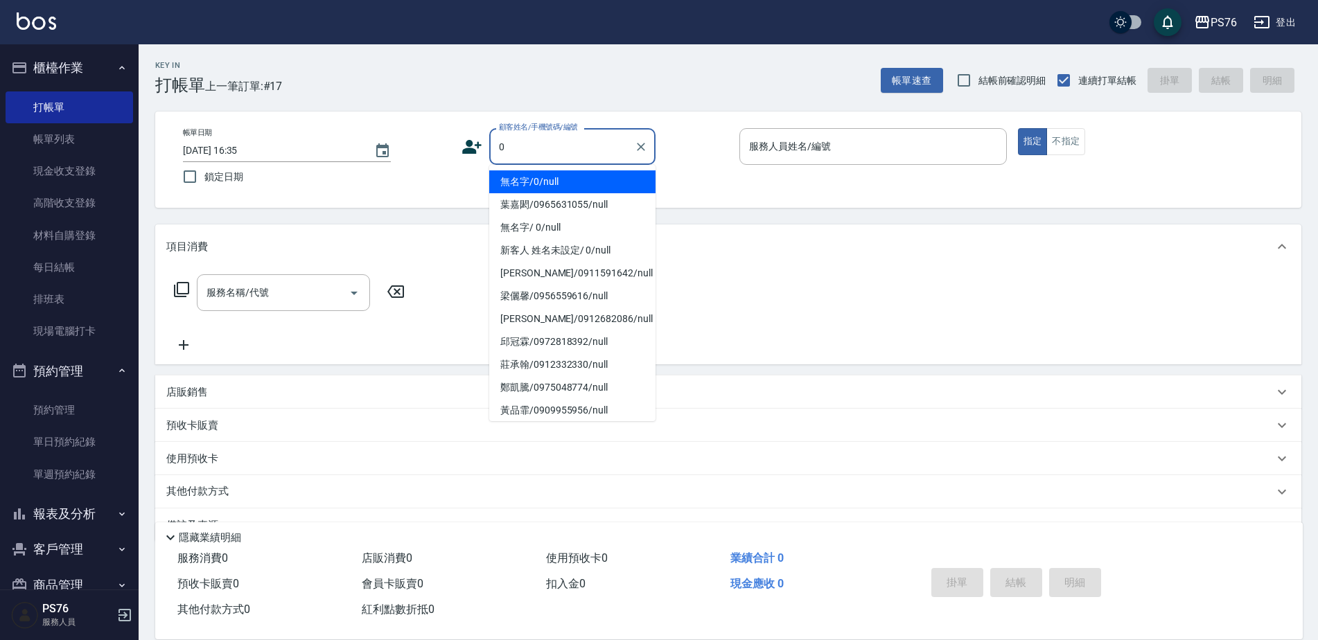
type input "無名字/0/null"
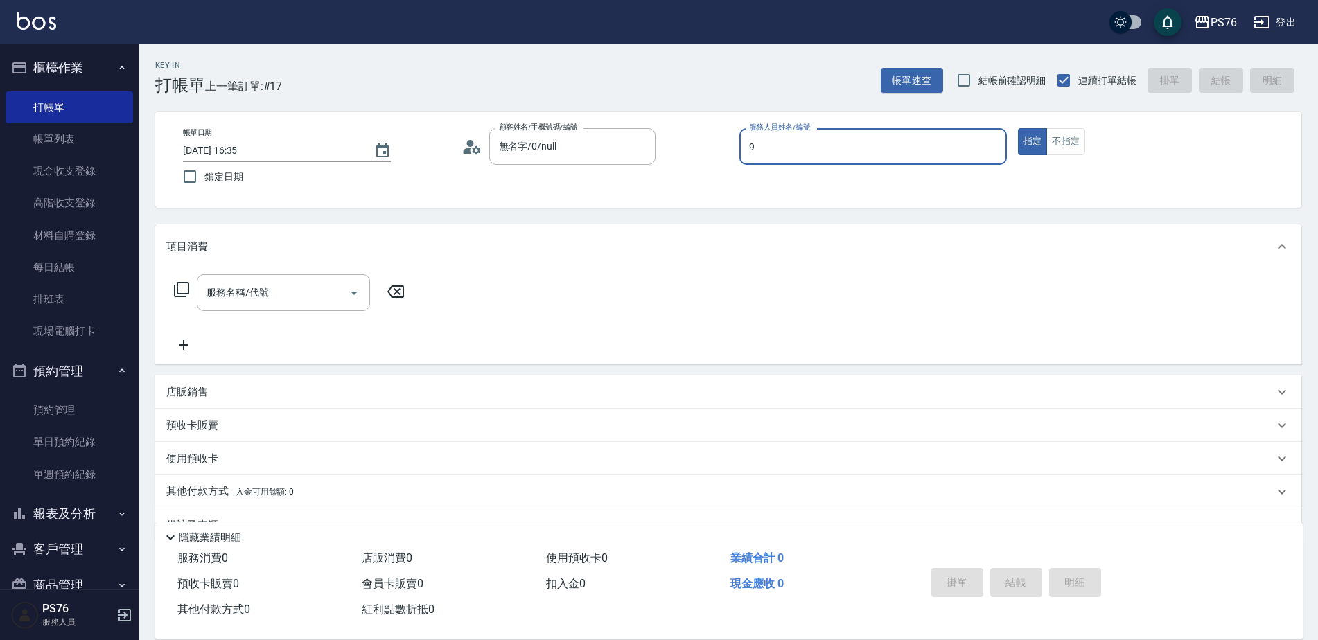
type input "[PERSON_NAME]-9"
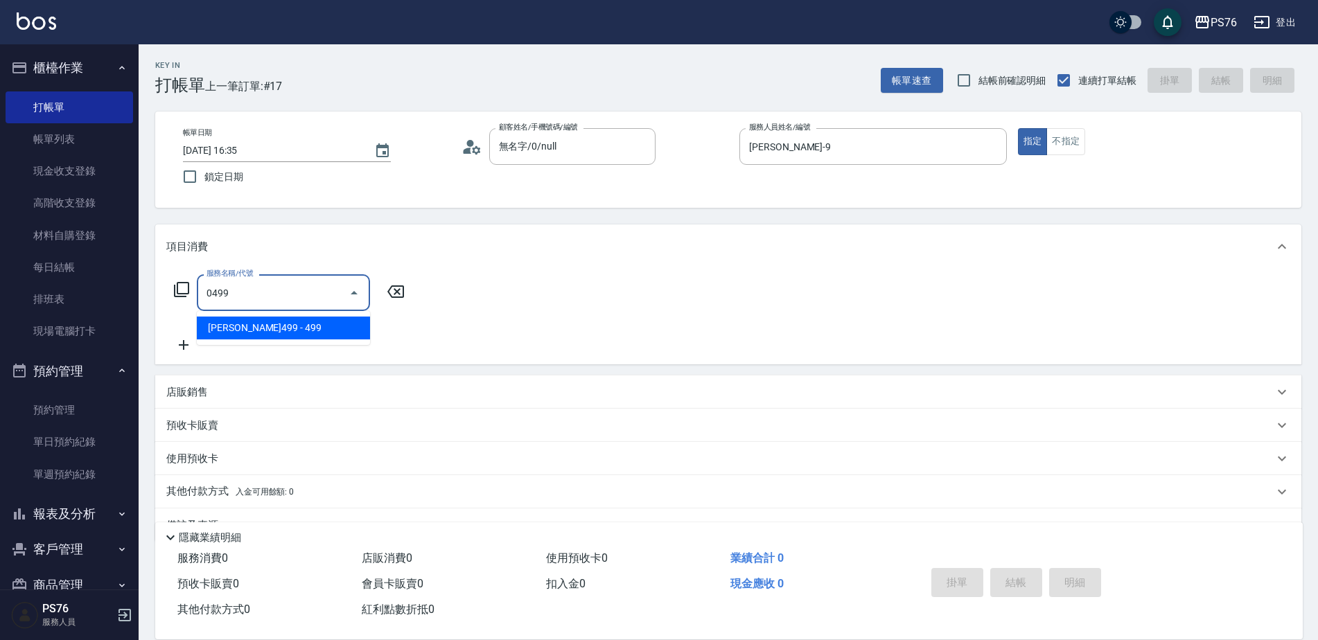
type input "[PERSON_NAME]499(0499)"
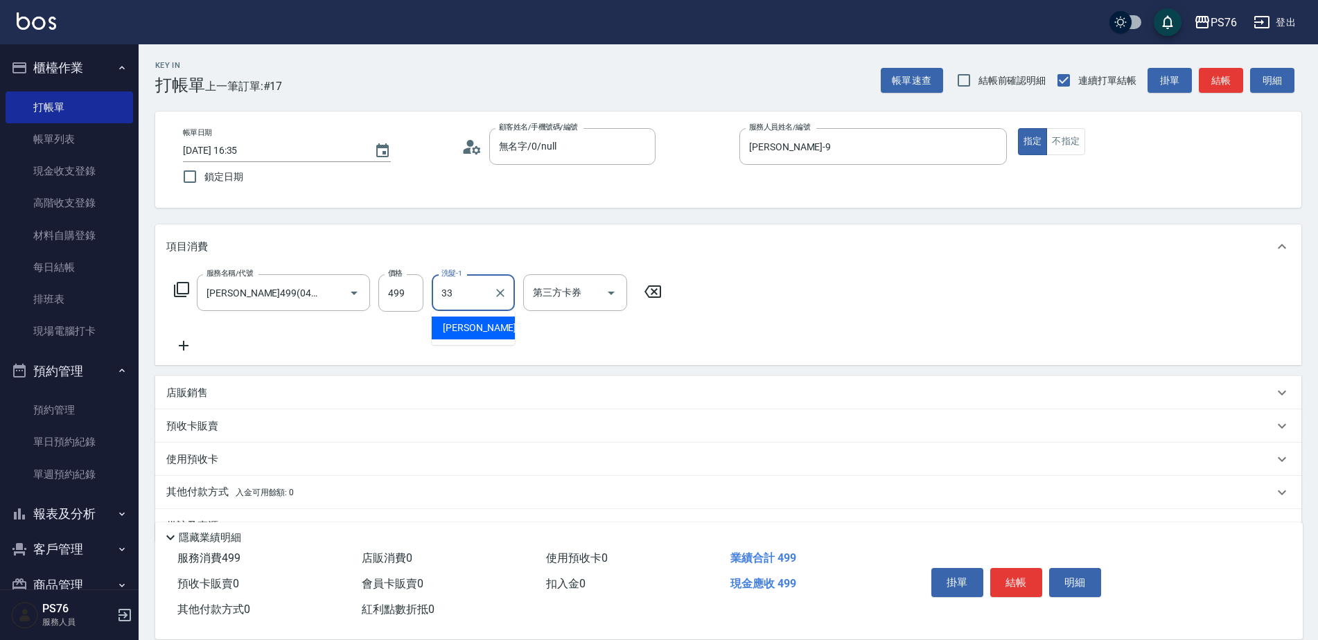
type input "[PERSON_NAME]33"
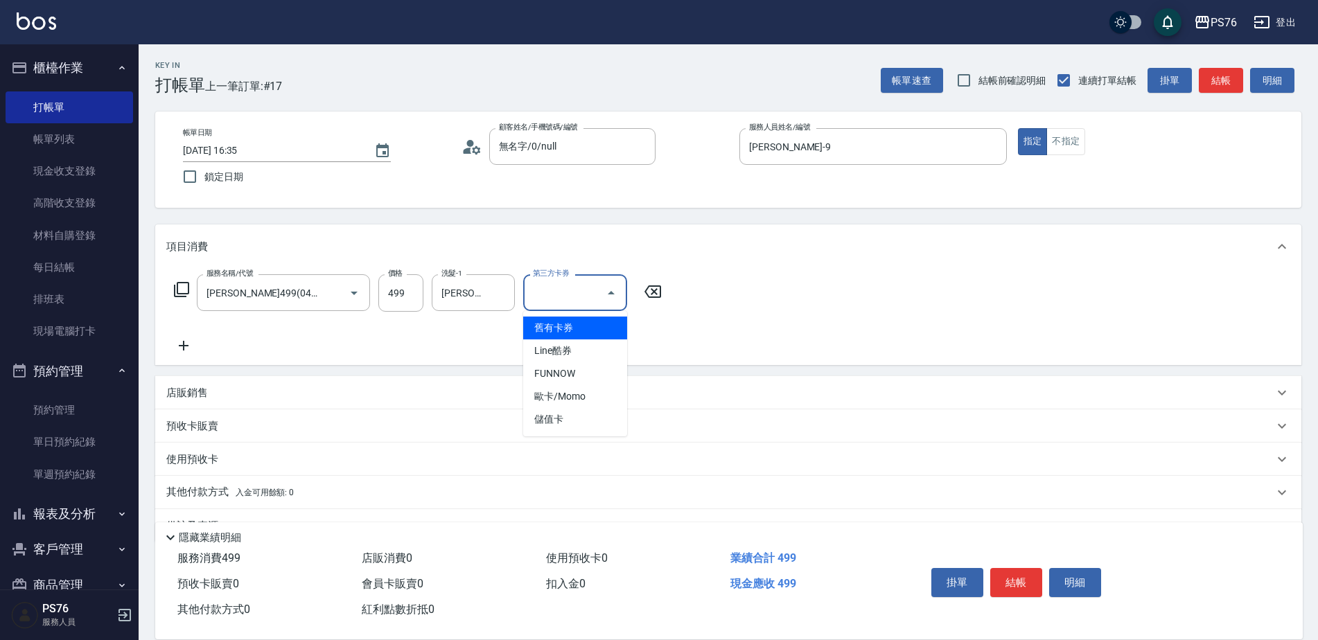
type input "儲值卡"
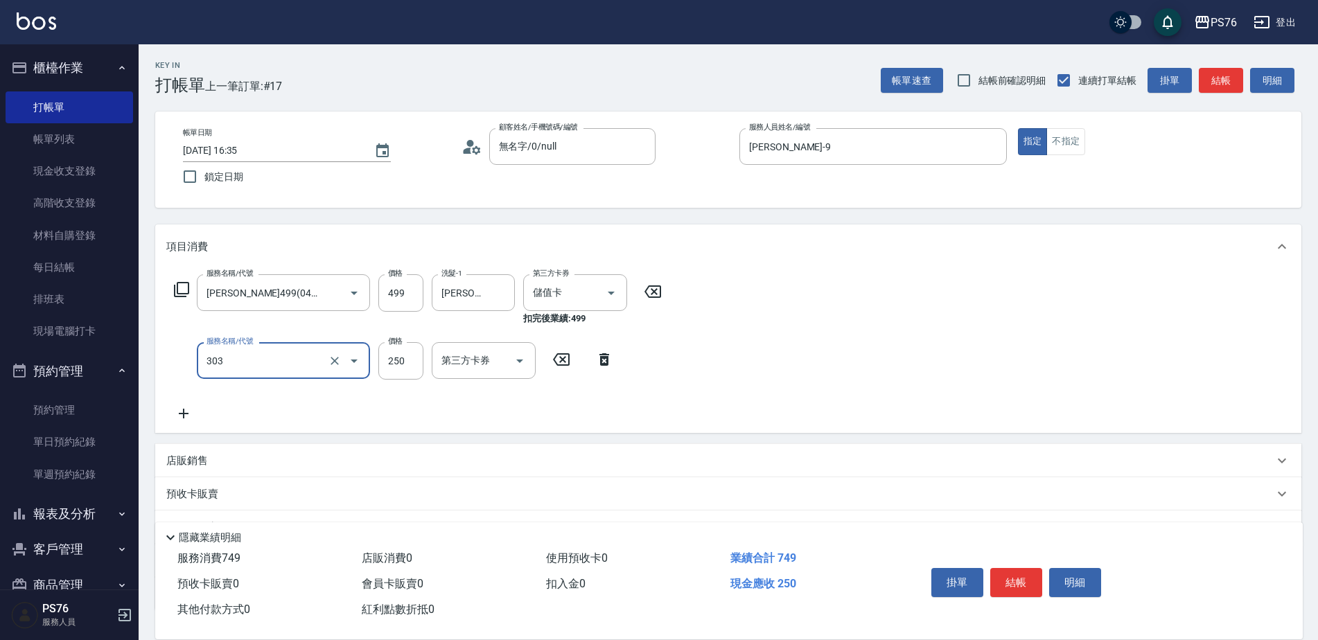
type input "剪髮(303)"
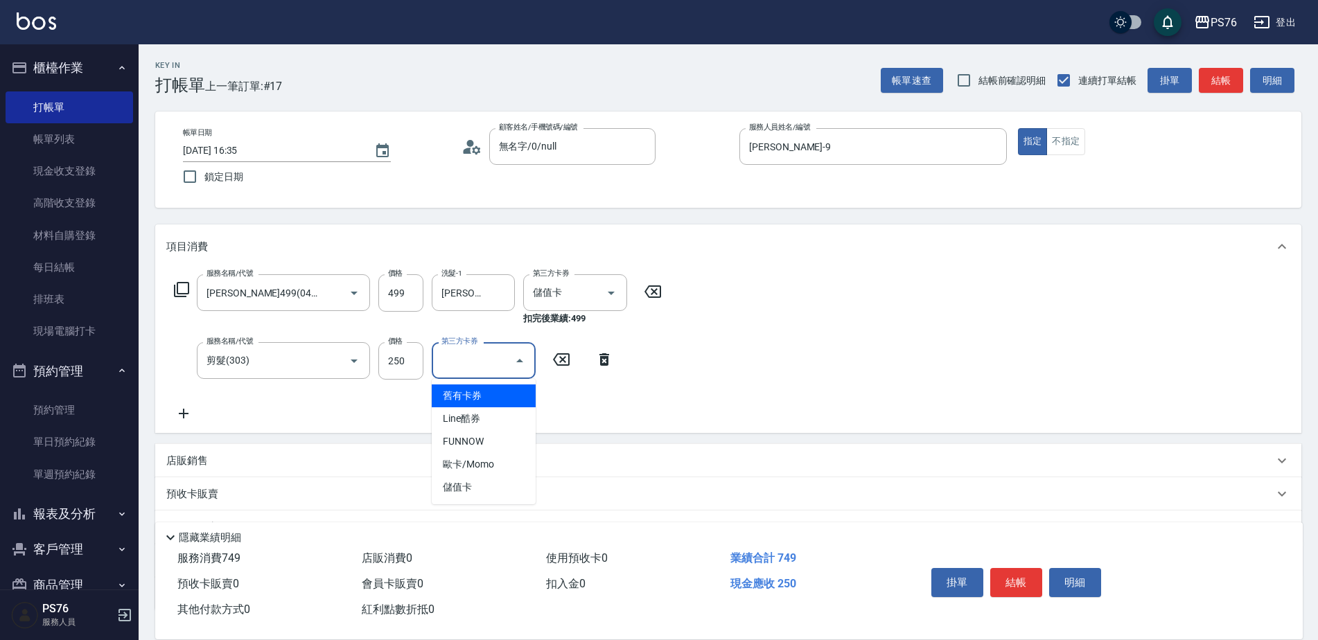
type input "儲值卡"
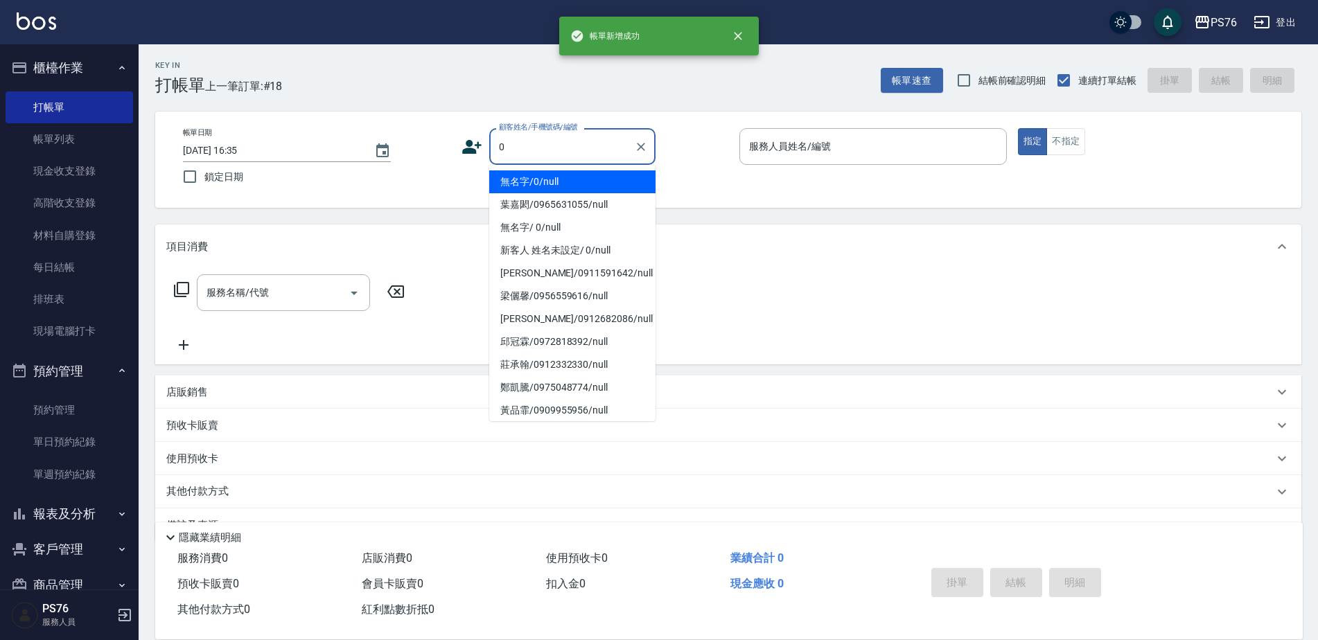
type input "無名字/0/null"
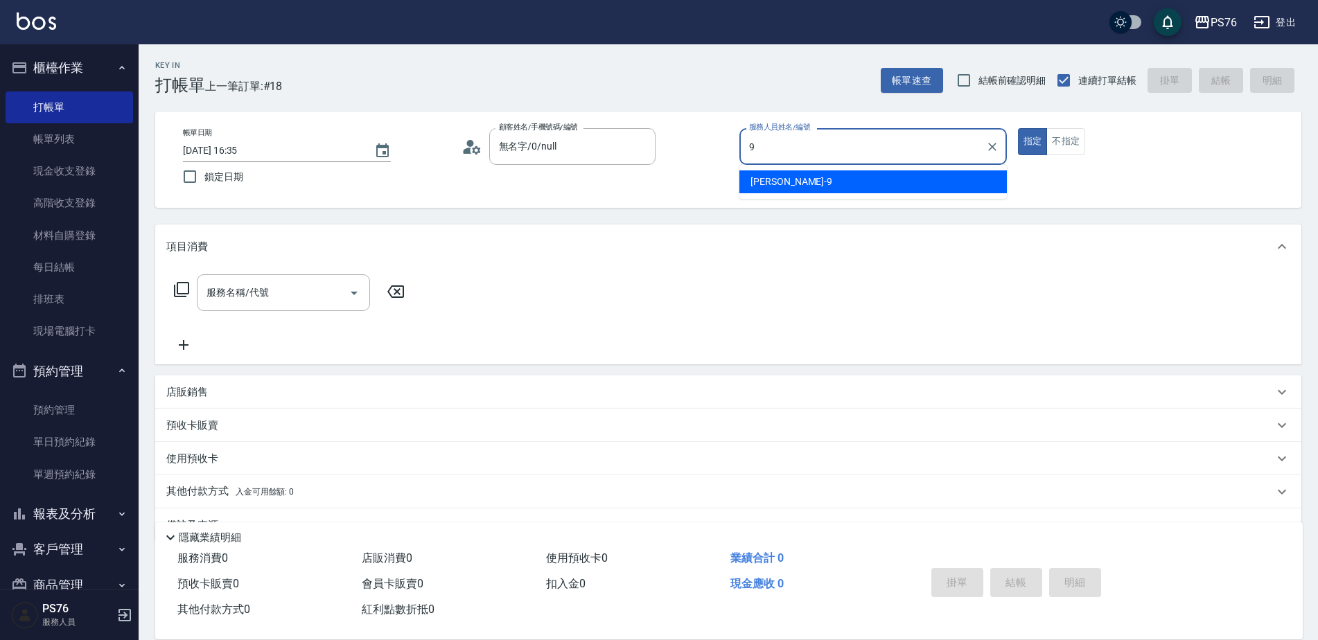
type input "[PERSON_NAME]-9"
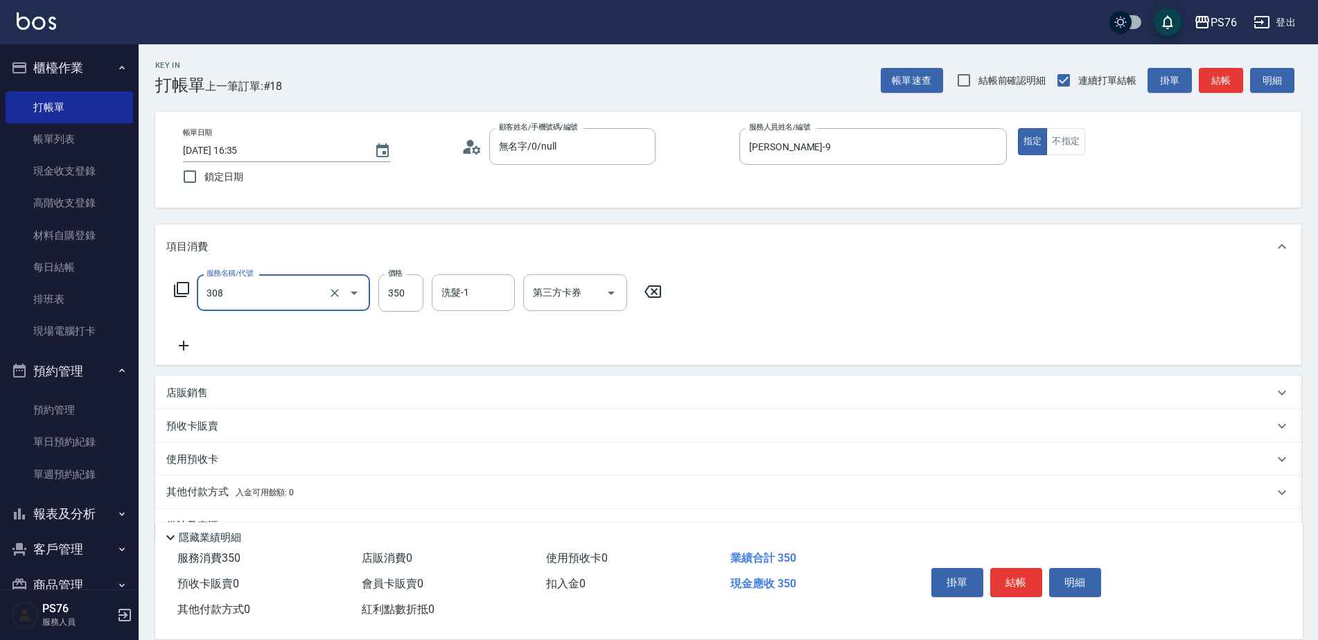
type input "洗+剪(308)"
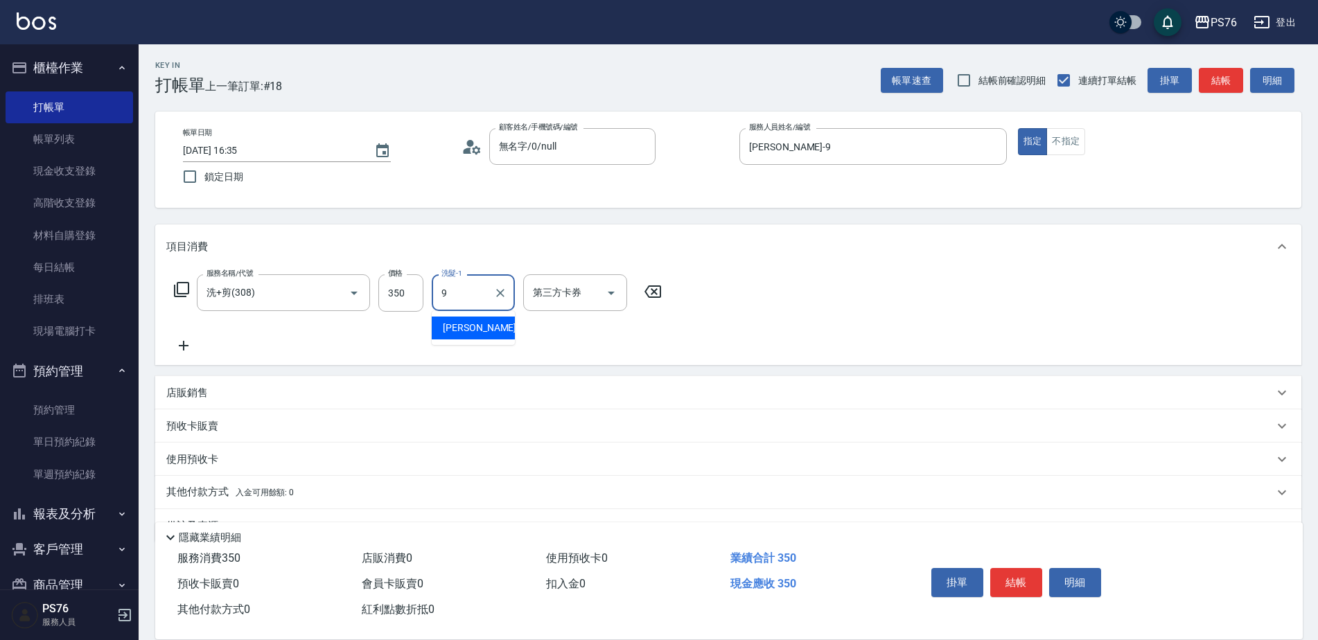
type input "[PERSON_NAME]-9"
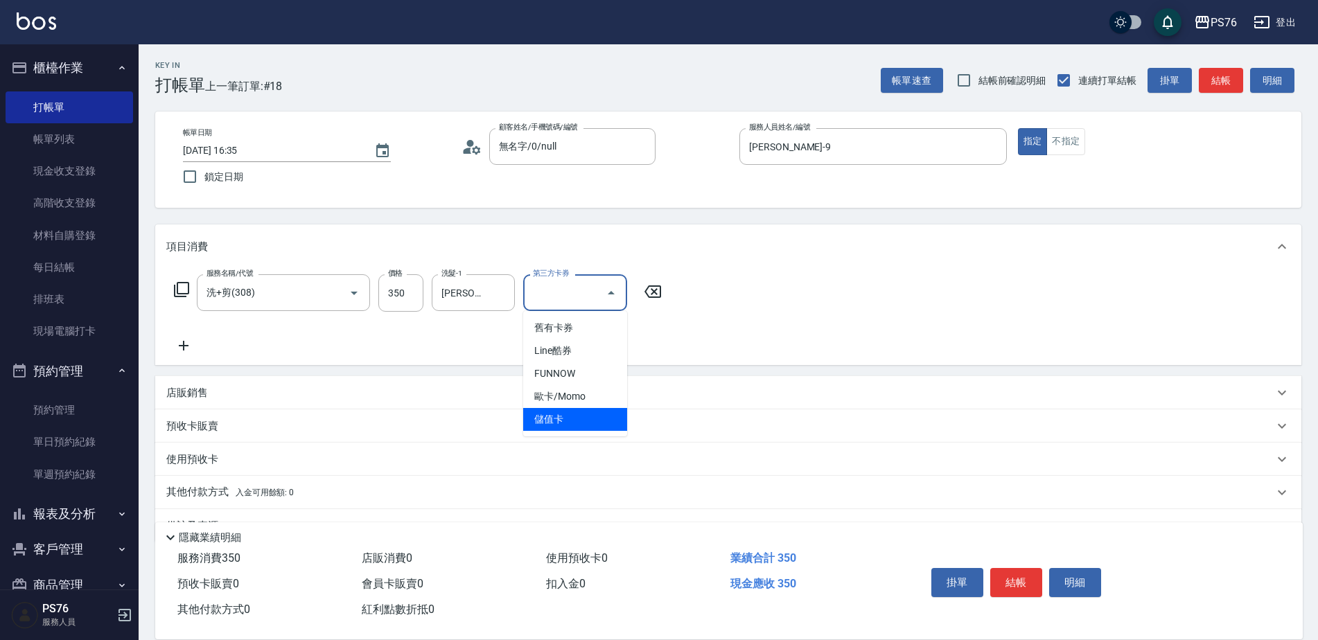
type input "儲值卡"
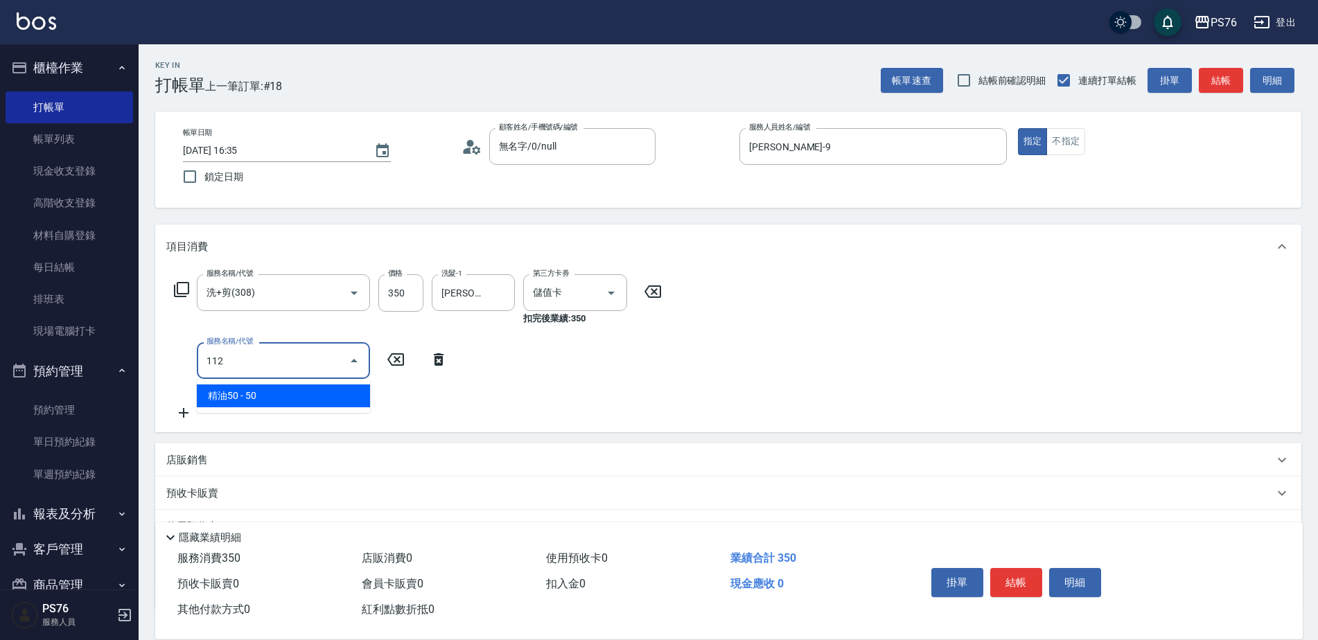
type input "精油50(112)"
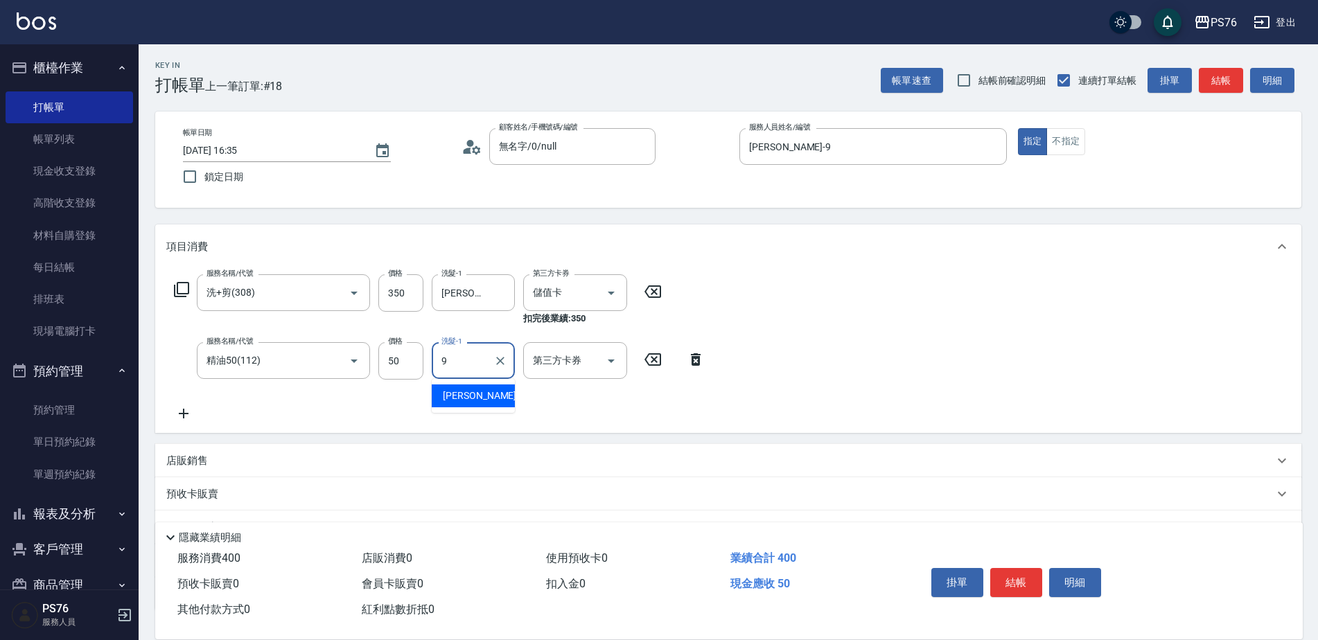
type input "[PERSON_NAME]-9"
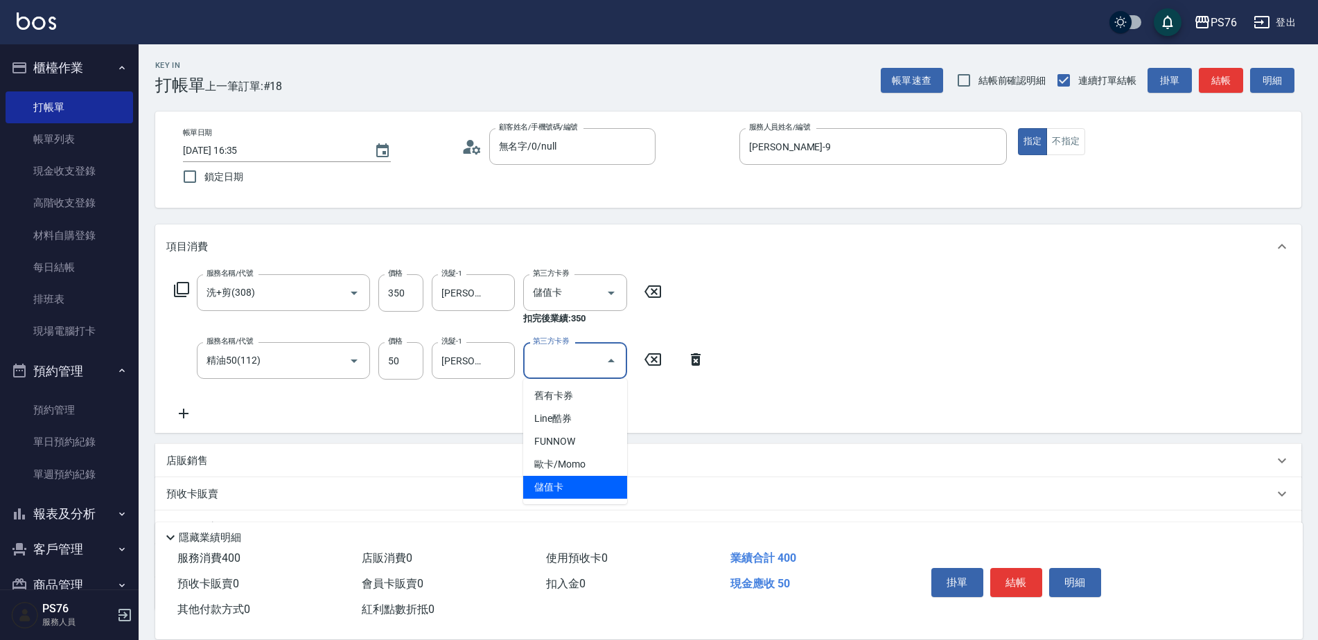
type input "儲值卡"
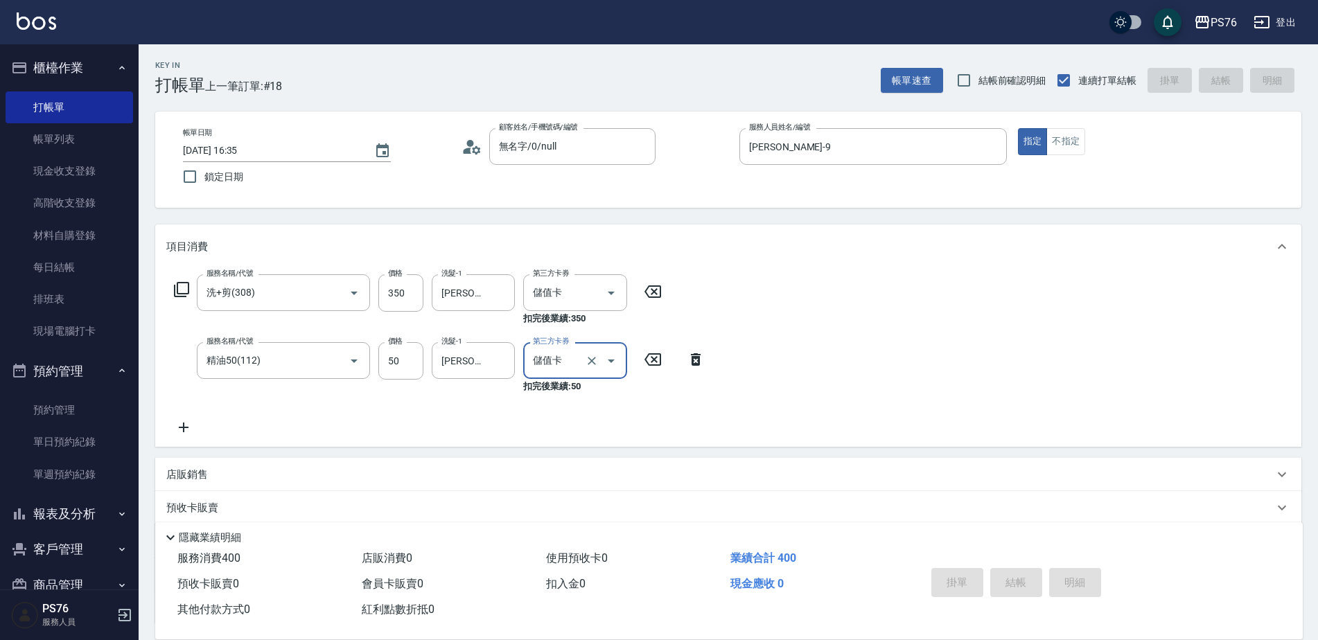
type input "[DATE] 16:36"
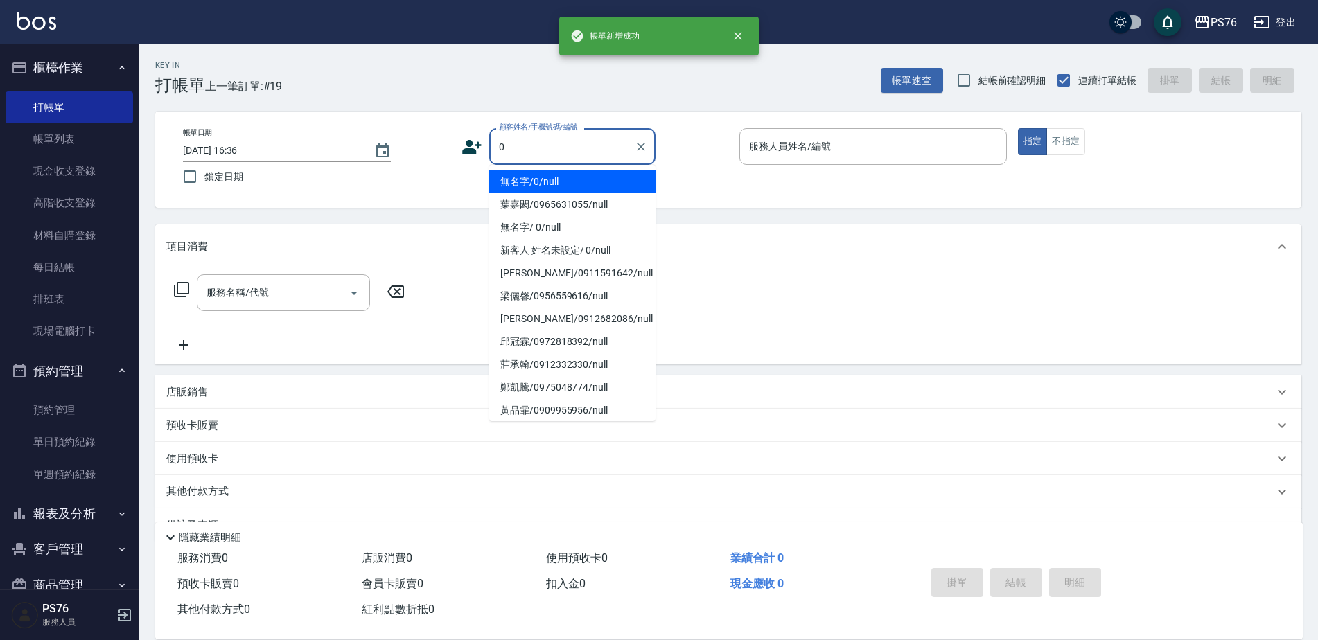
type input "無名字/0/null"
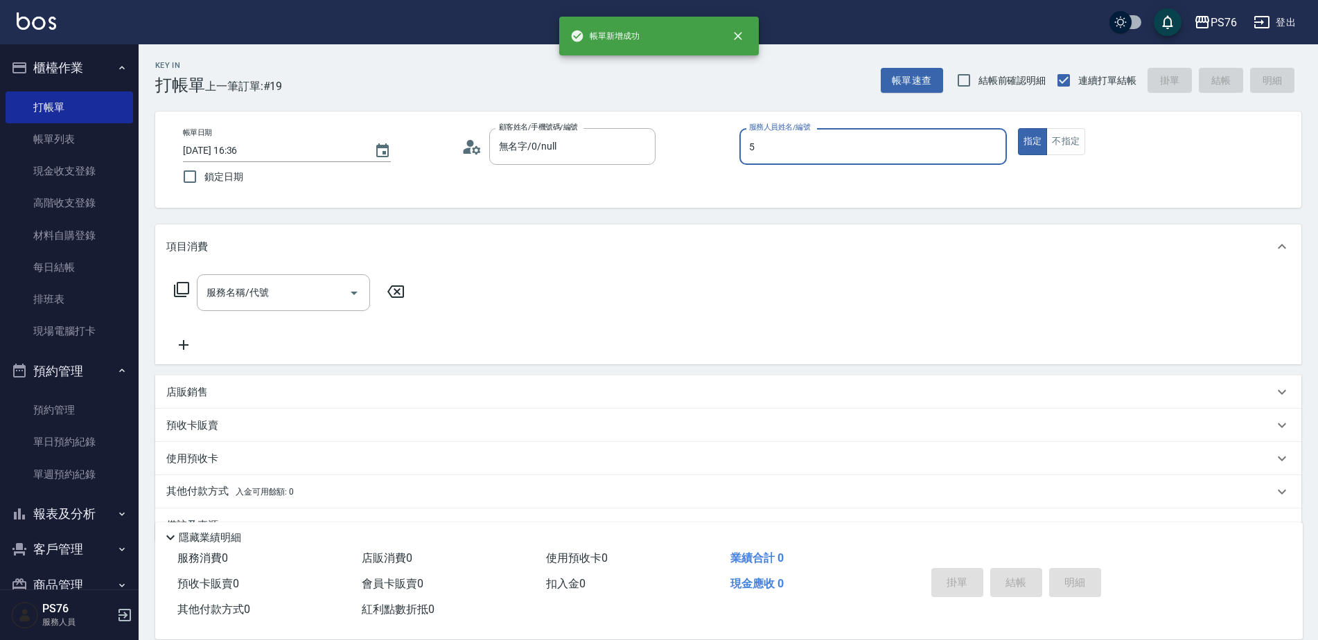
type input "[PERSON_NAME]-5"
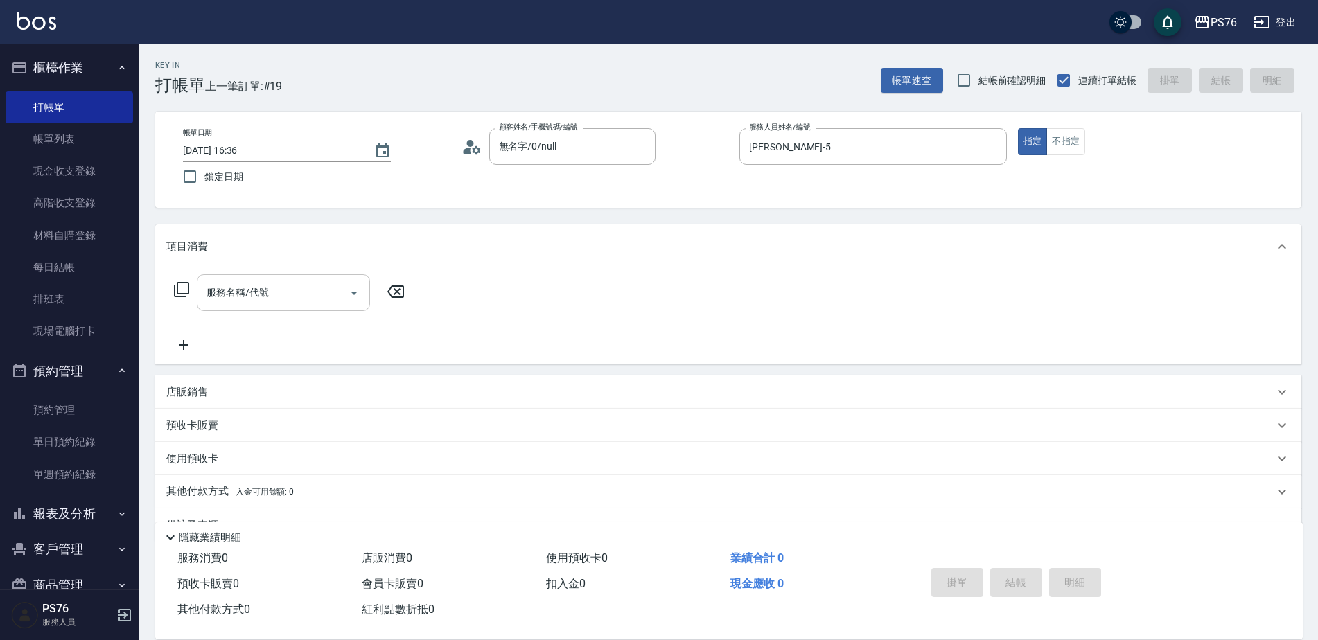
click at [324, 282] on input "服務名稱/代號" at bounding box center [273, 293] width 140 height 24
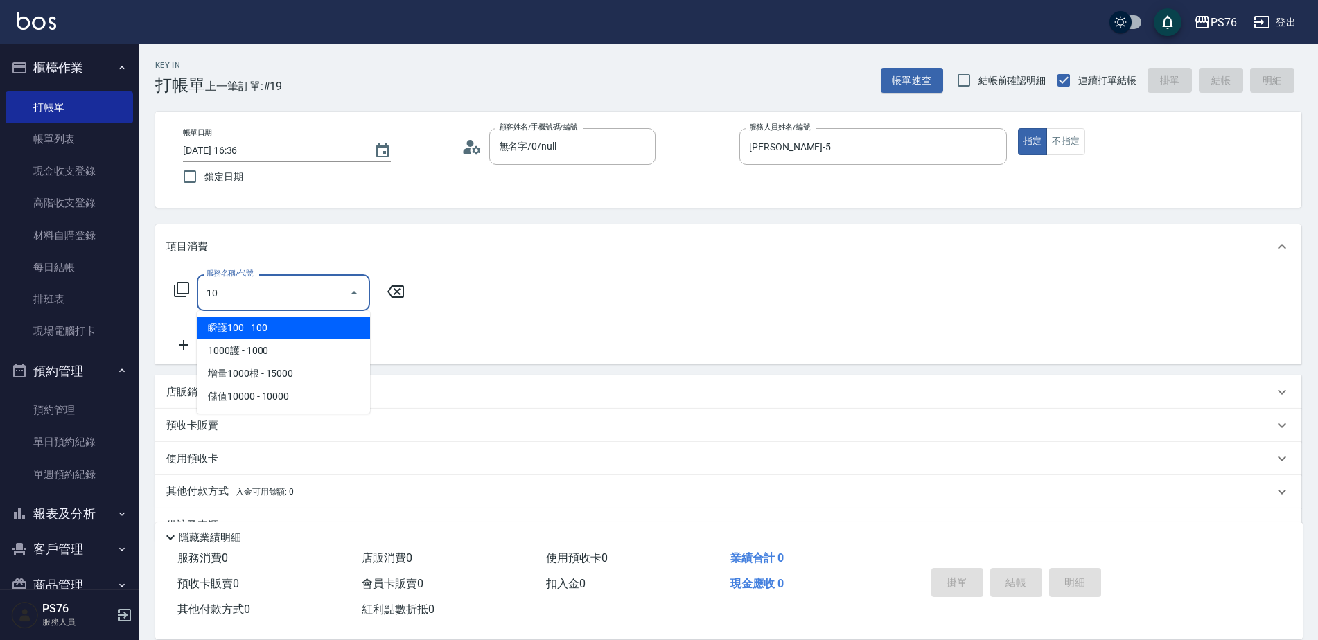
type input "1"
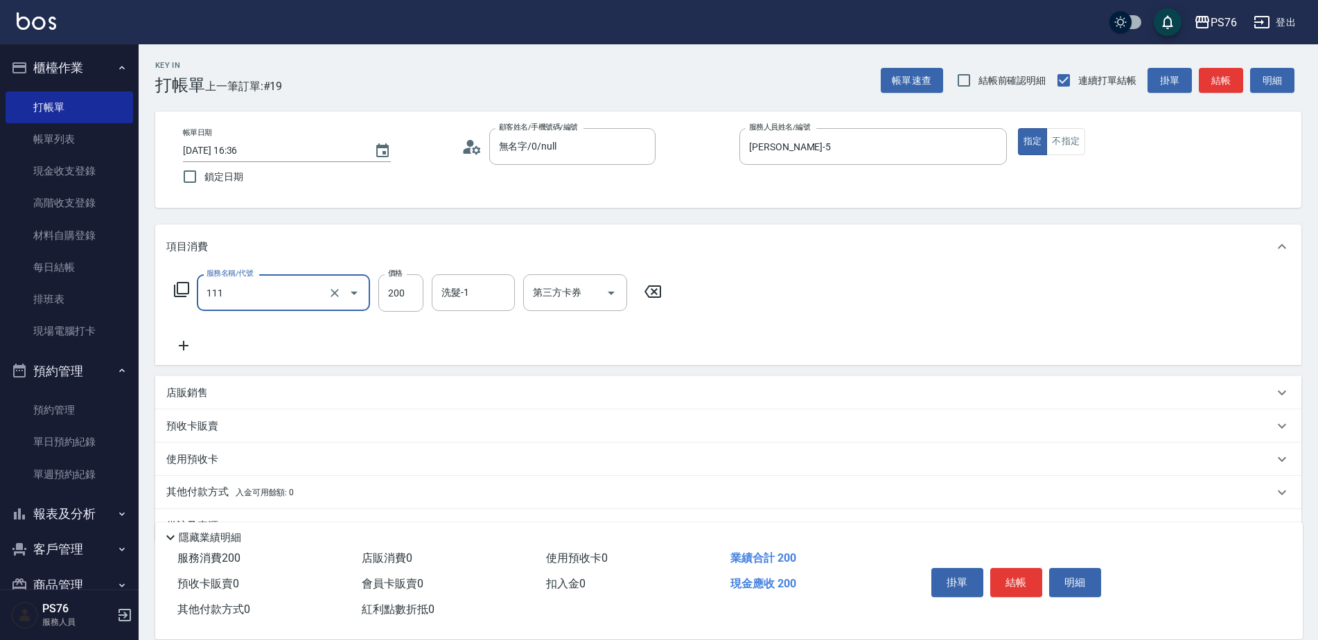
type input "200(111)"
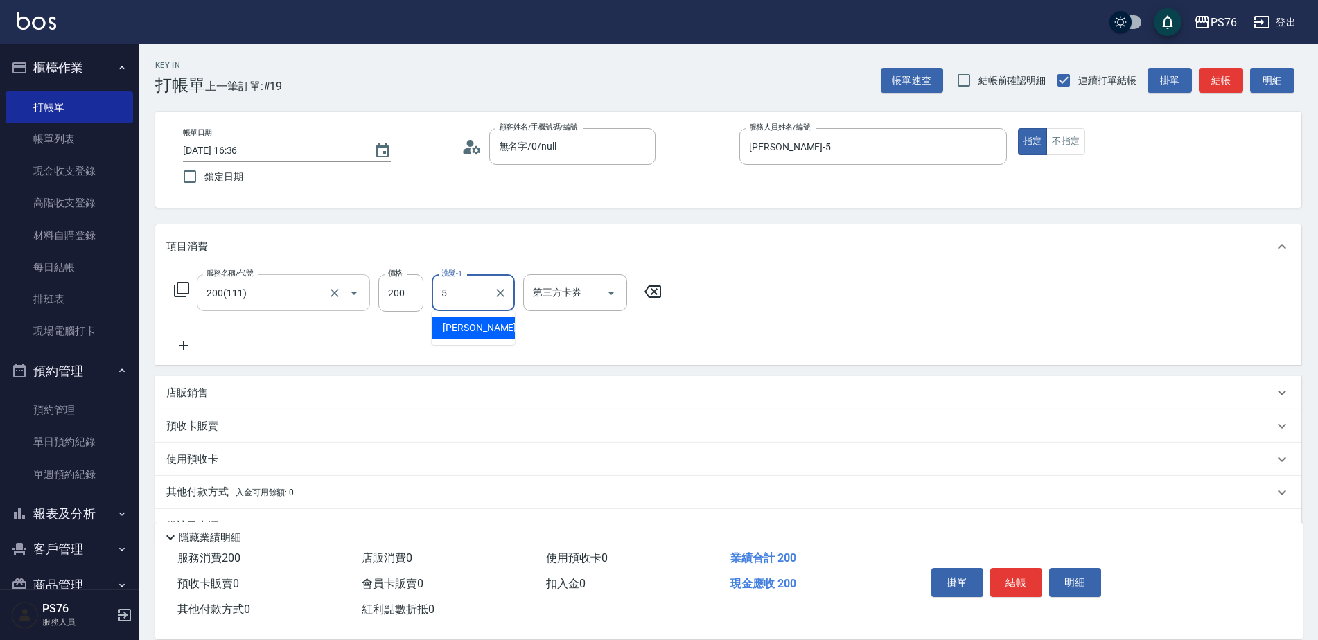
type input "[PERSON_NAME]-5"
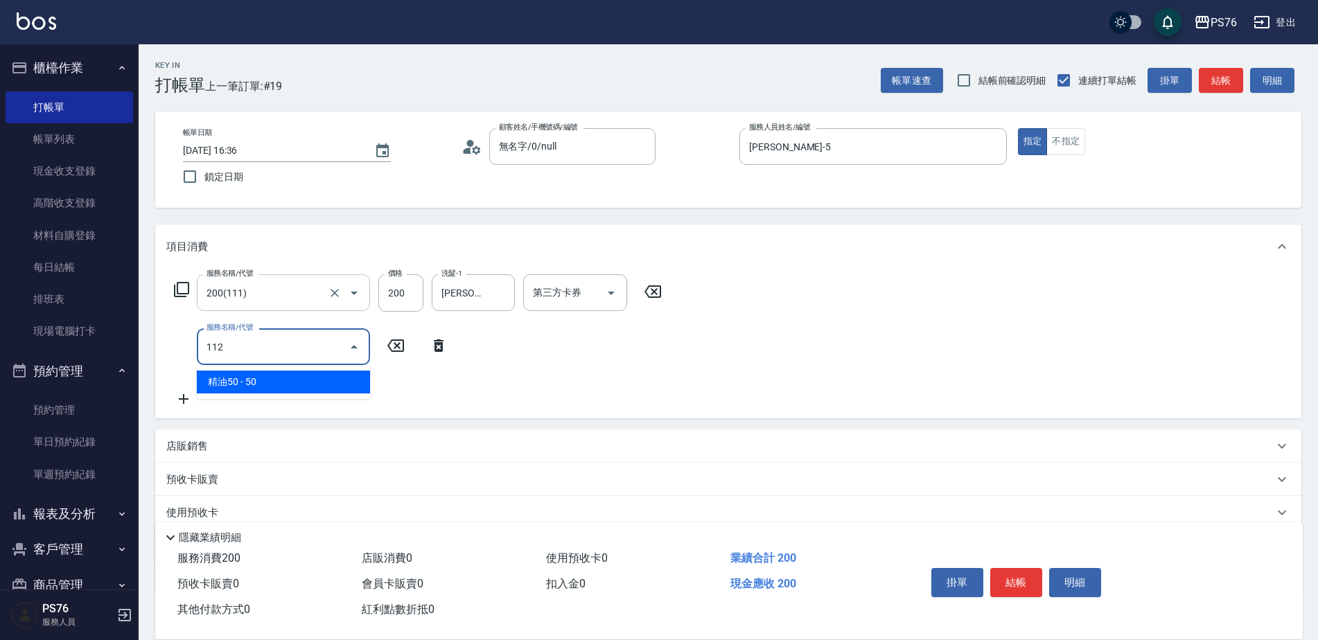
type input "精油50(112)"
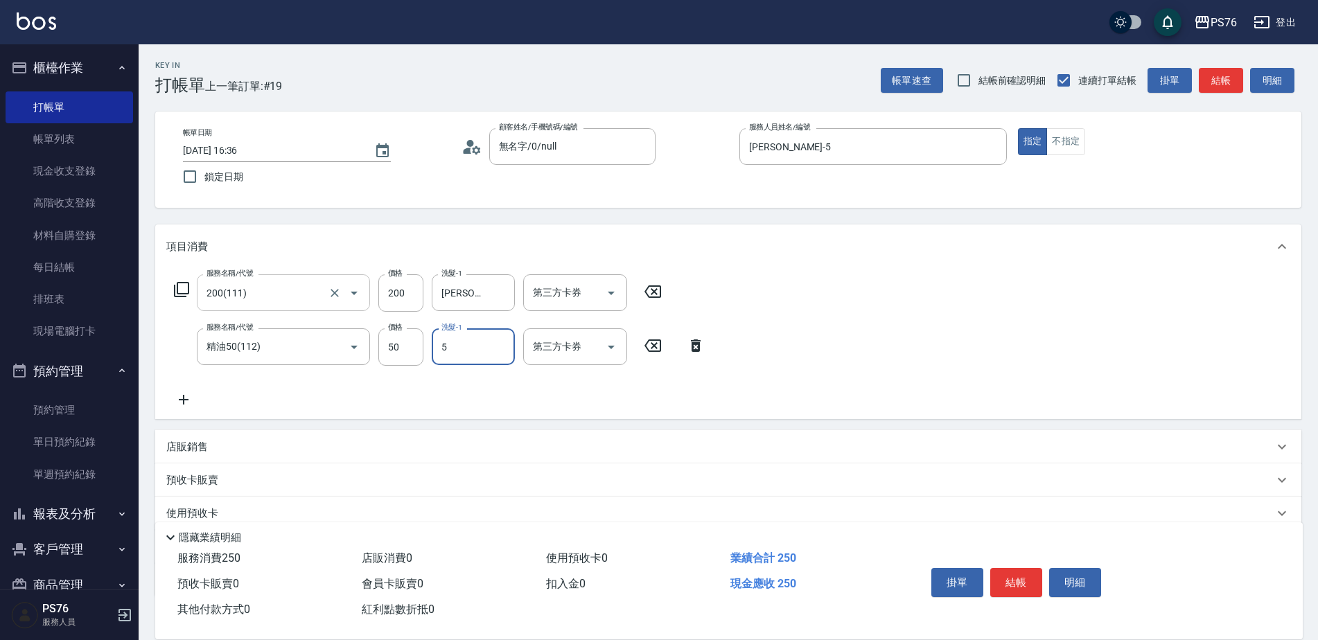
type input "[PERSON_NAME]-5"
